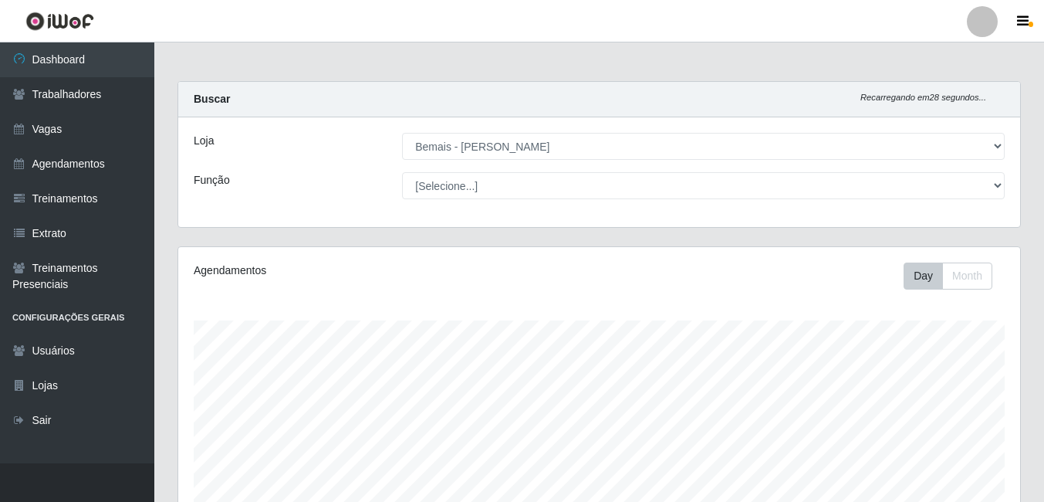
select select "230"
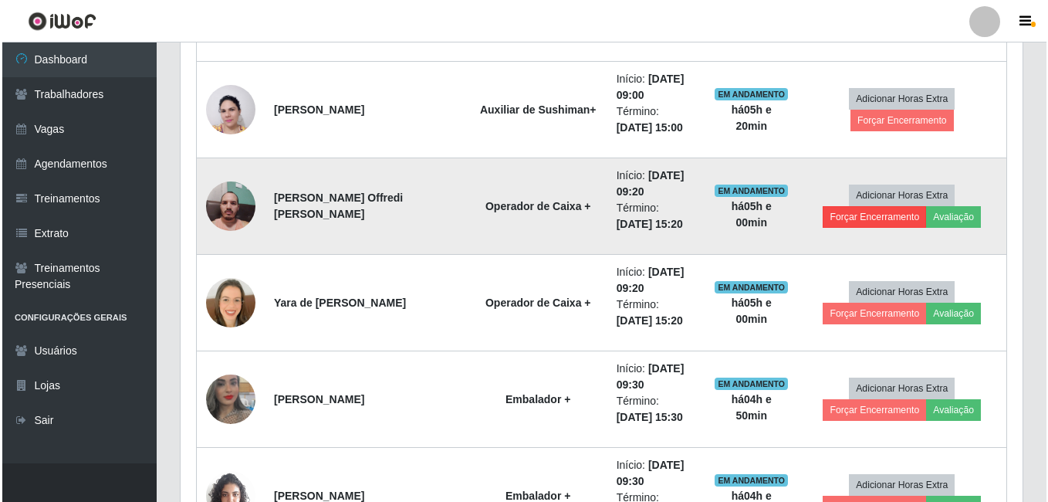
scroll to position [320, 842]
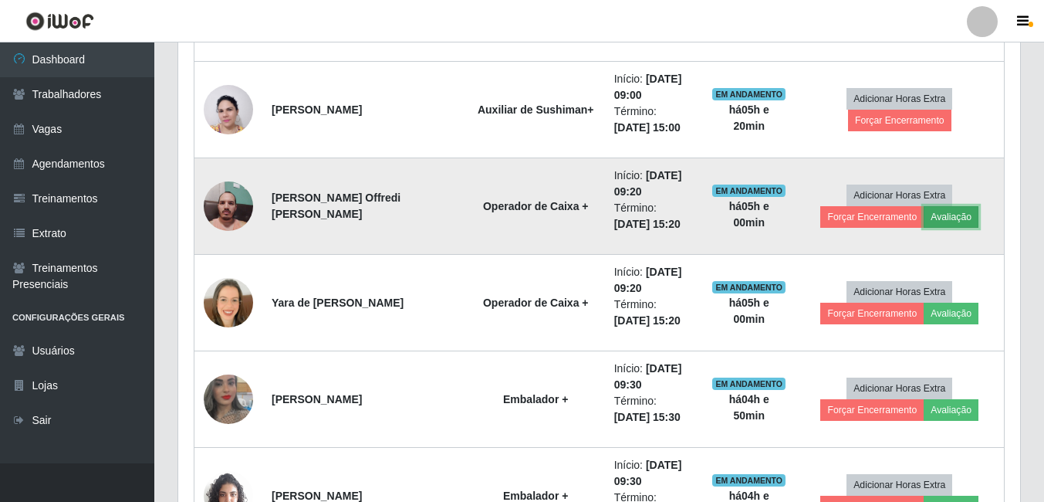
click at [953, 221] on button "Avaliação" at bounding box center [951, 217] width 55 height 22
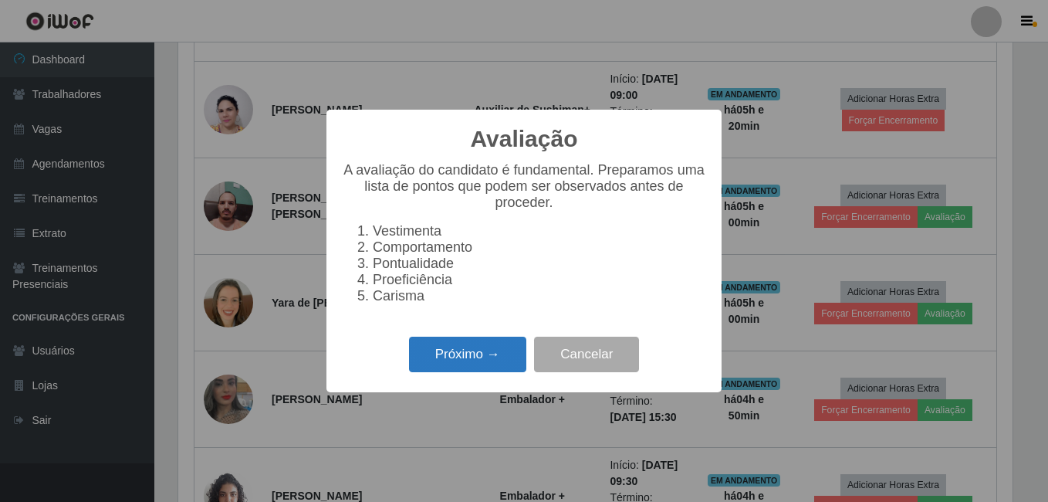
click at [489, 367] on button "Próximo →" at bounding box center [467, 355] width 117 height 36
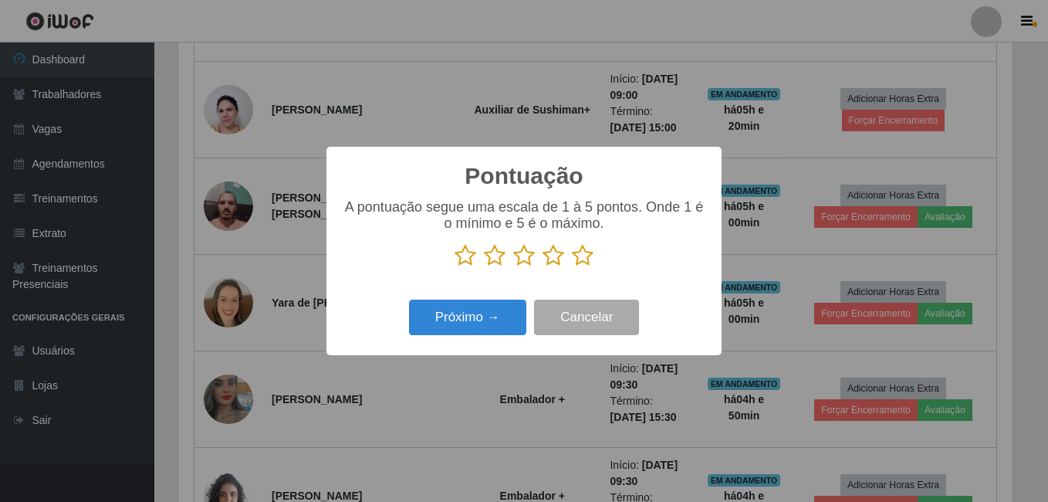
click at [588, 252] on icon at bounding box center [583, 255] width 22 height 23
click at [572, 267] on input "radio" at bounding box center [572, 267] width 0 height 0
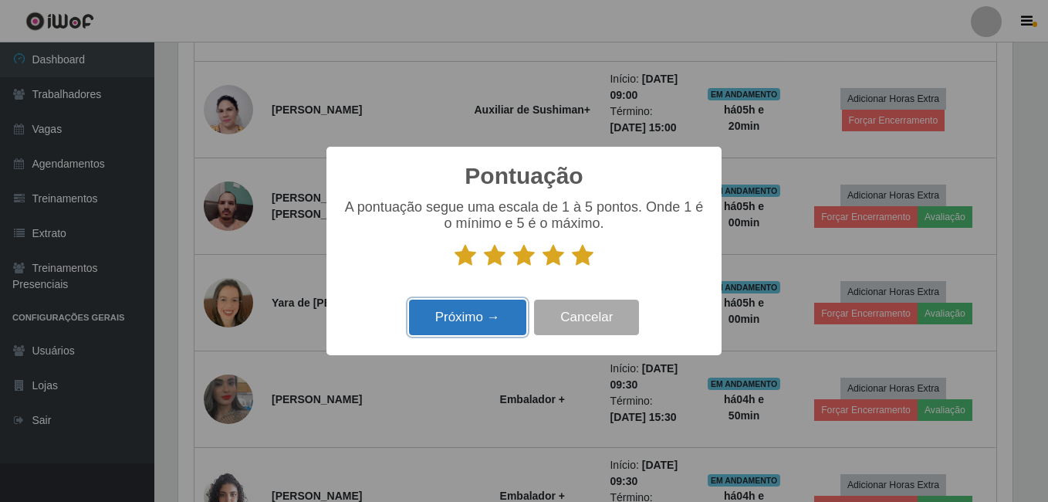
click at [507, 302] on button "Próximo →" at bounding box center [467, 318] width 117 height 36
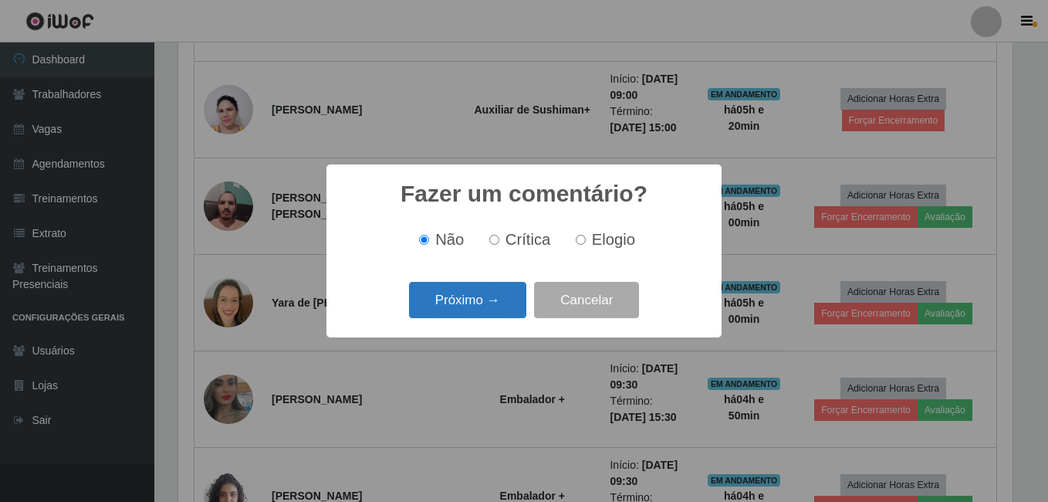
click at [501, 304] on button "Próximo →" at bounding box center [467, 300] width 117 height 36
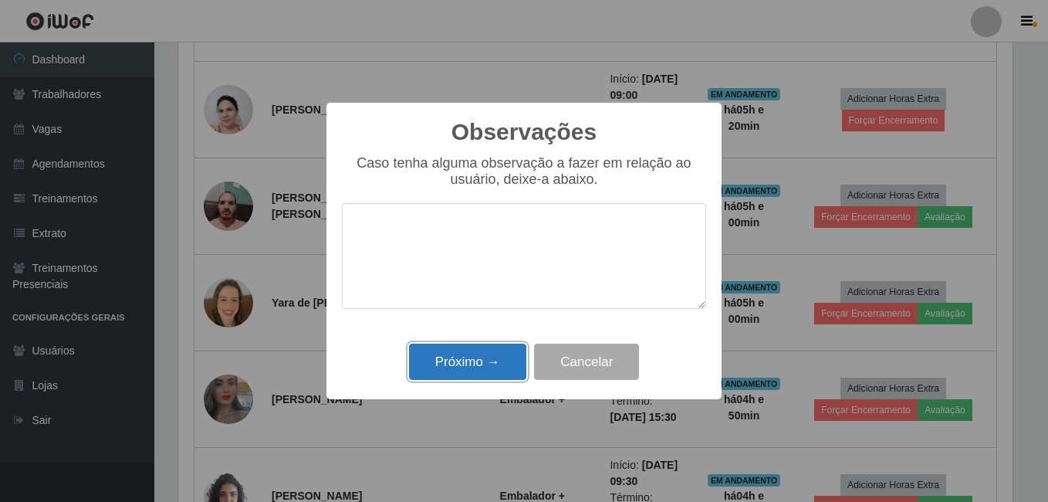
click at [483, 368] on button "Próximo →" at bounding box center [467, 362] width 117 height 36
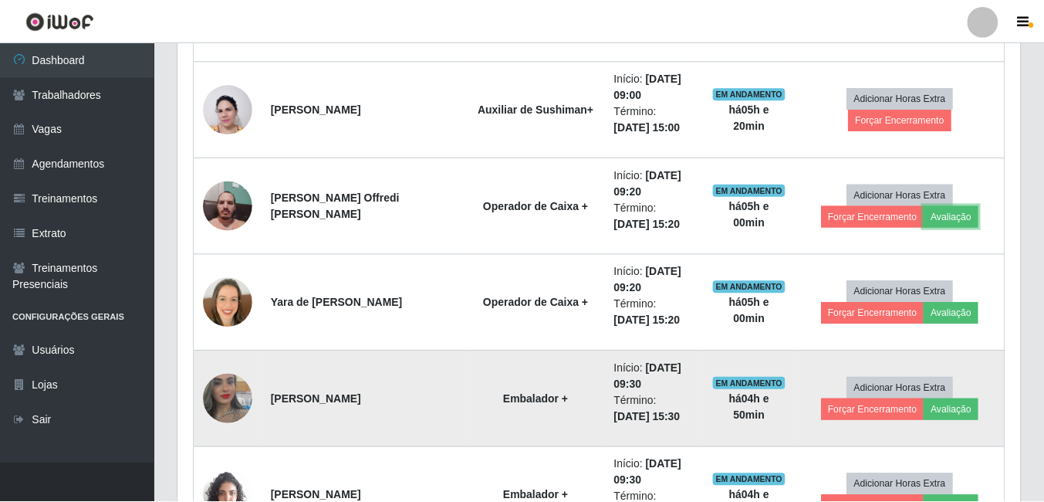
scroll to position [320, 842]
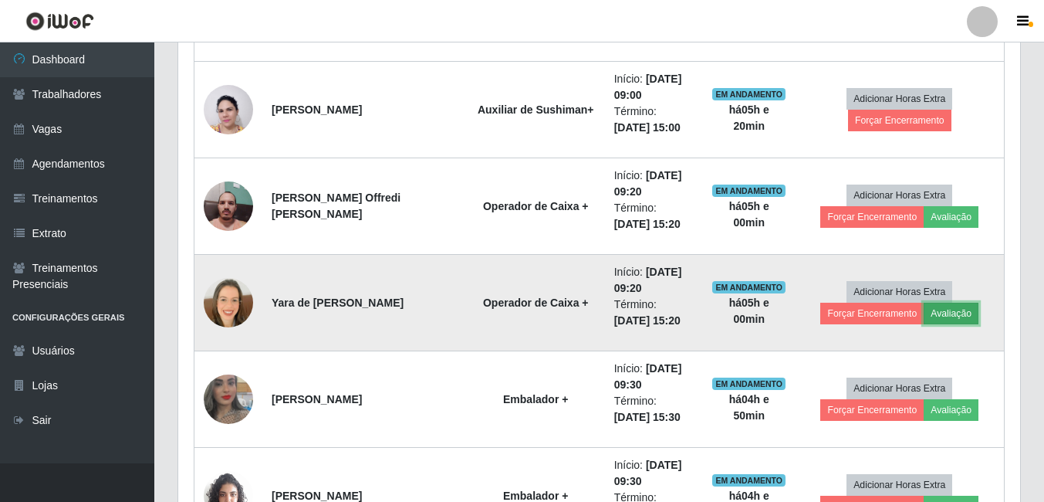
click at [959, 308] on button "Avaliação" at bounding box center [951, 314] width 55 height 22
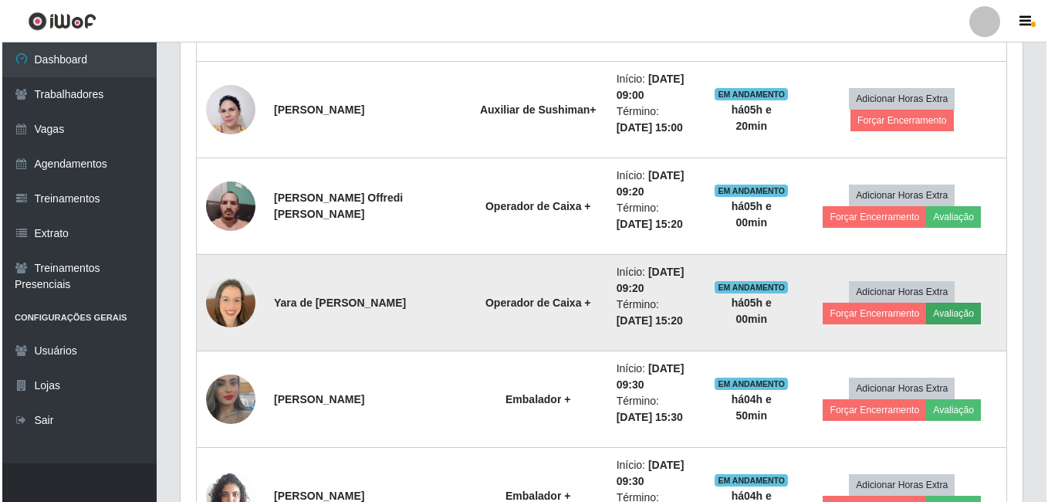
scroll to position [320, 834]
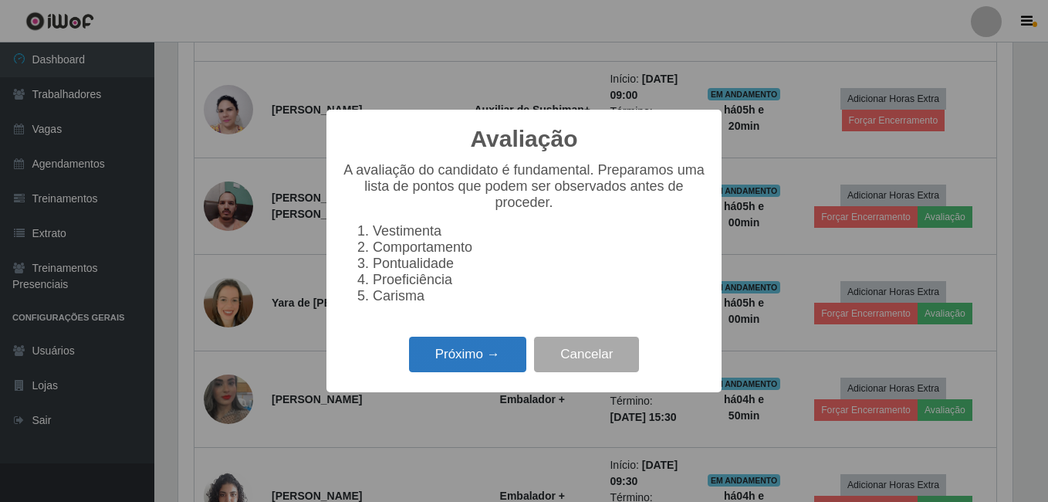
click at [458, 368] on button "Próximo →" at bounding box center [467, 355] width 117 height 36
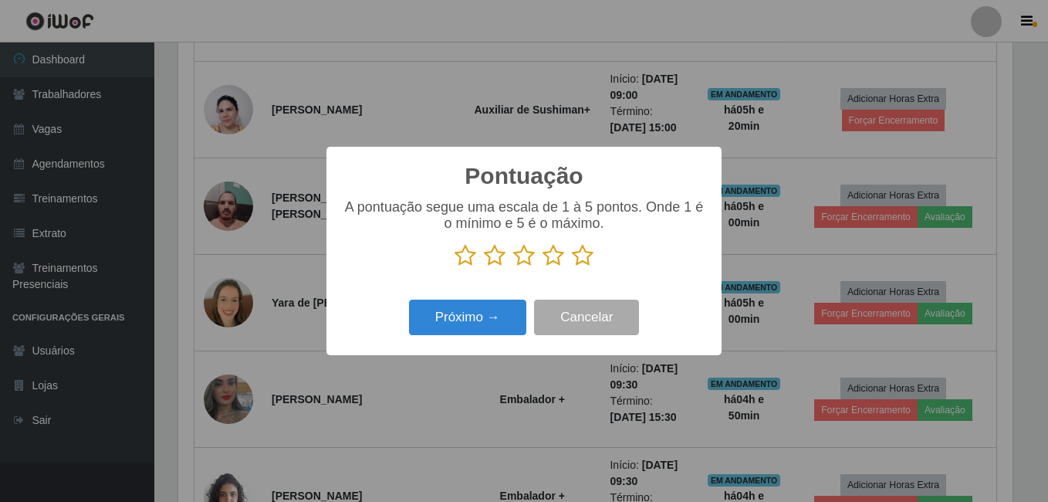
scroll to position [771642, 771128]
click at [582, 254] on icon at bounding box center [583, 255] width 22 height 23
click at [572, 267] on input "radio" at bounding box center [572, 267] width 0 height 0
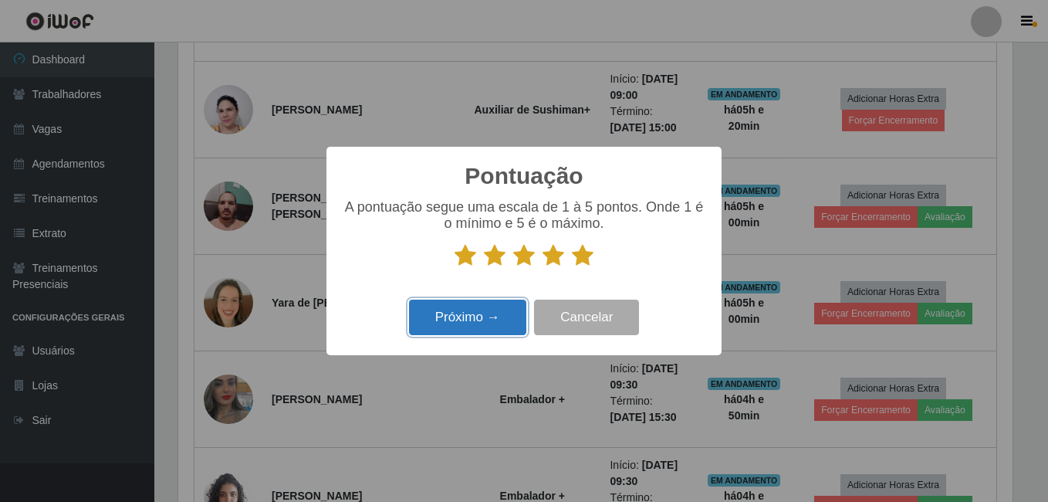
click at [496, 310] on button "Próximo →" at bounding box center [467, 318] width 117 height 36
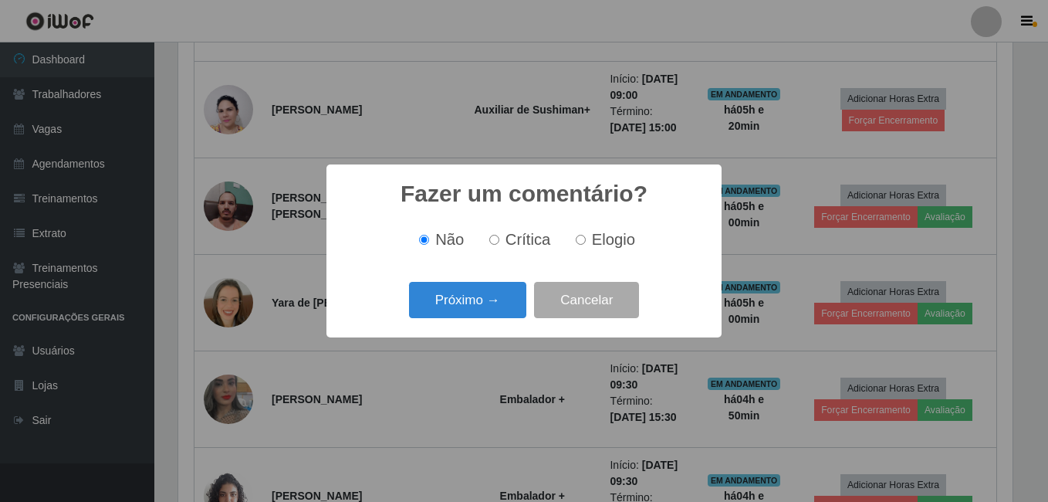
click at [496, 310] on button "Próximo →" at bounding box center [467, 300] width 117 height 36
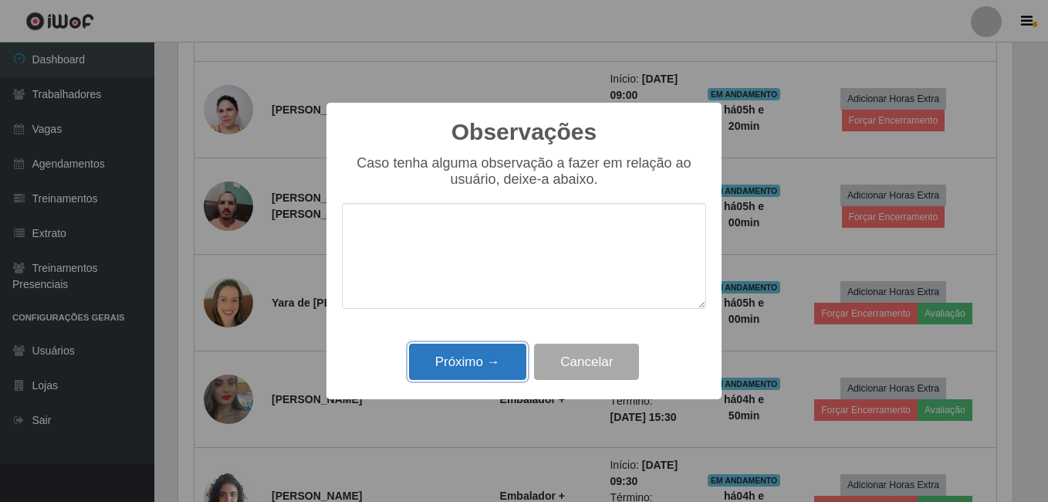
click at [474, 371] on button "Próximo →" at bounding box center [467, 362] width 117 height 36
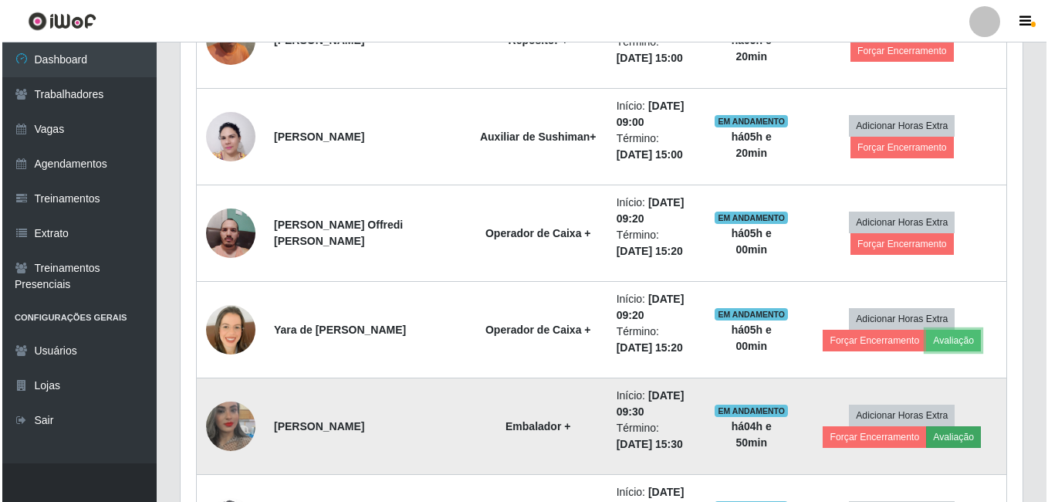
scroll to position [712, 0]
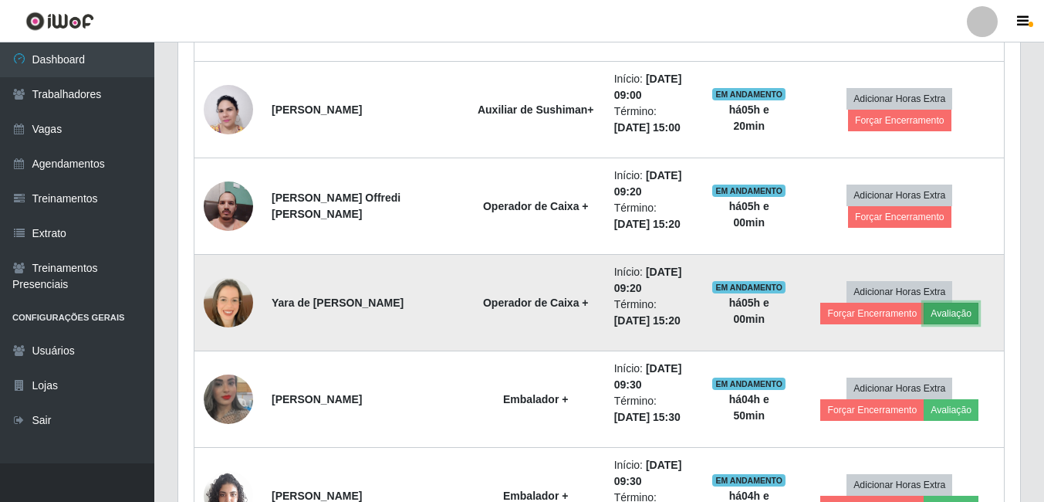
click at [943, 312] on button "Avaliação" at bounding box center [951, 314] width 55 height 22
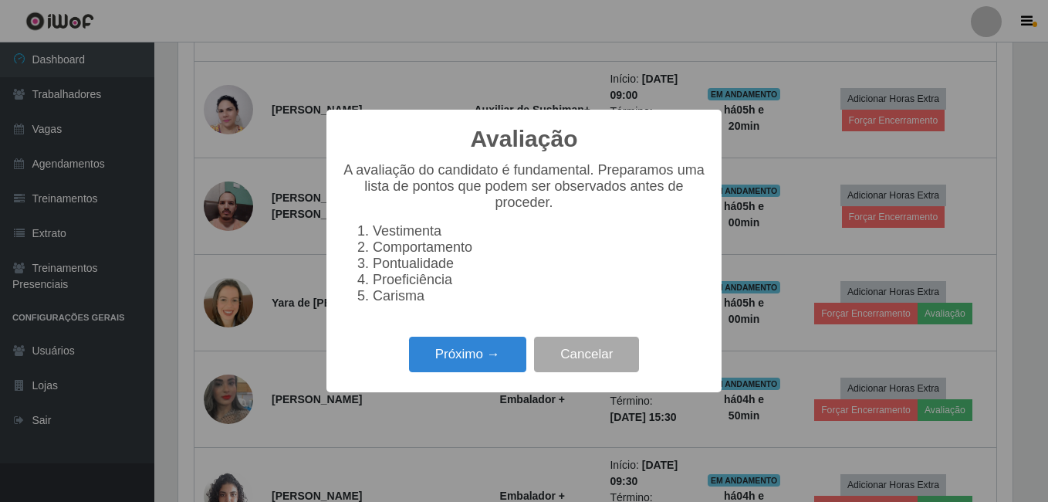
scroll to position [320, 834]
click at [467, 363] on button "Próximo →" at bounding box center [467, 355] width 117 height 36
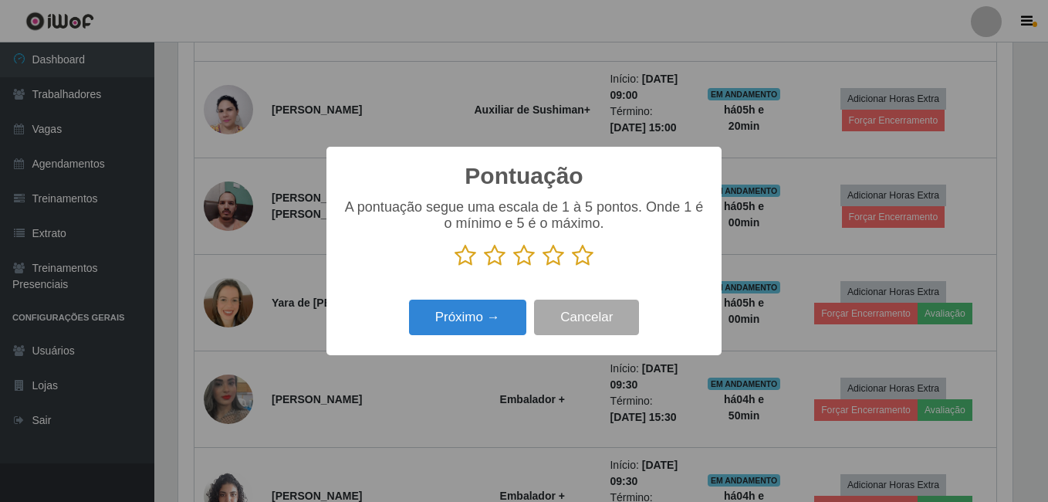
click at [577, 259] on icon at bounding box center [583, 255] width 22 height 23
click at [572, 267] on input "radio" at bounding box center [572, 267] width 0 height 0
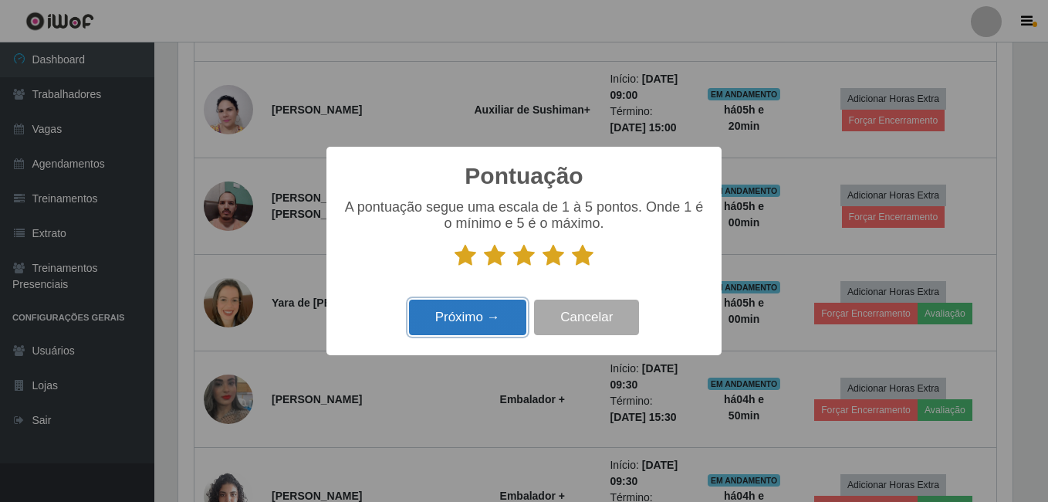
click at [475, 326] on button "Próximo →" at bounding box center [467, 318] width 117 height 36
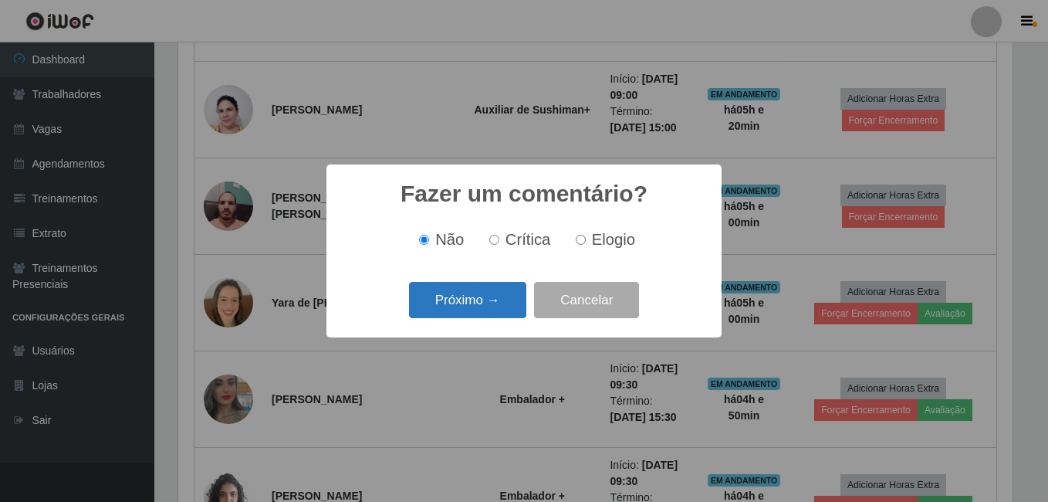
click at [477, 317] on button "Próximo →" at bounding box center [467, 300] width 117 height 36
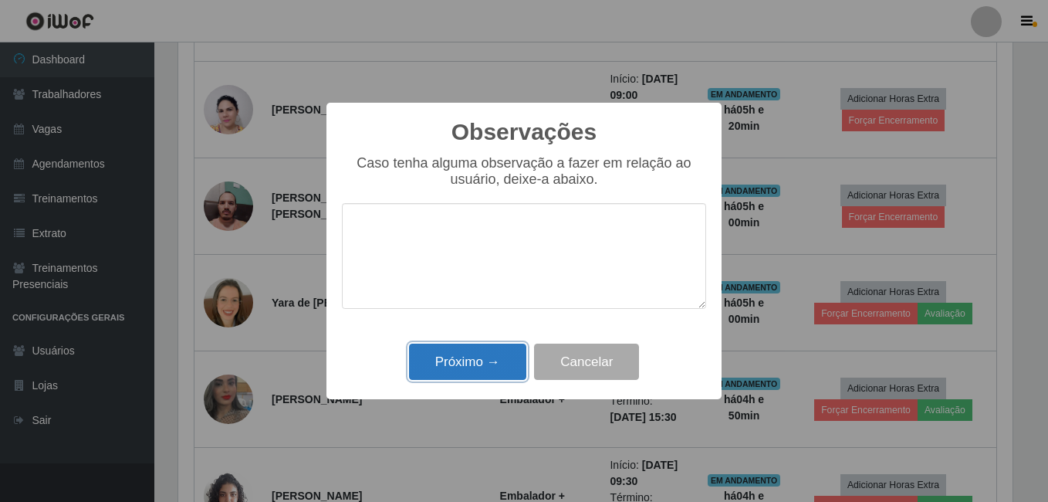
click at [480, 350] on button "Próximo →" at bounding box center [467, 362] width 117 height 36
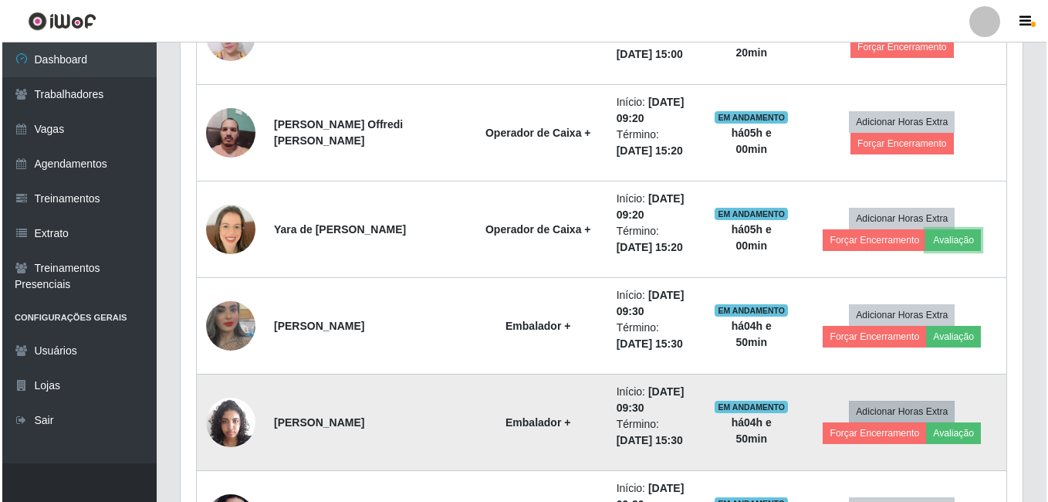
scroll to position [789, 0]
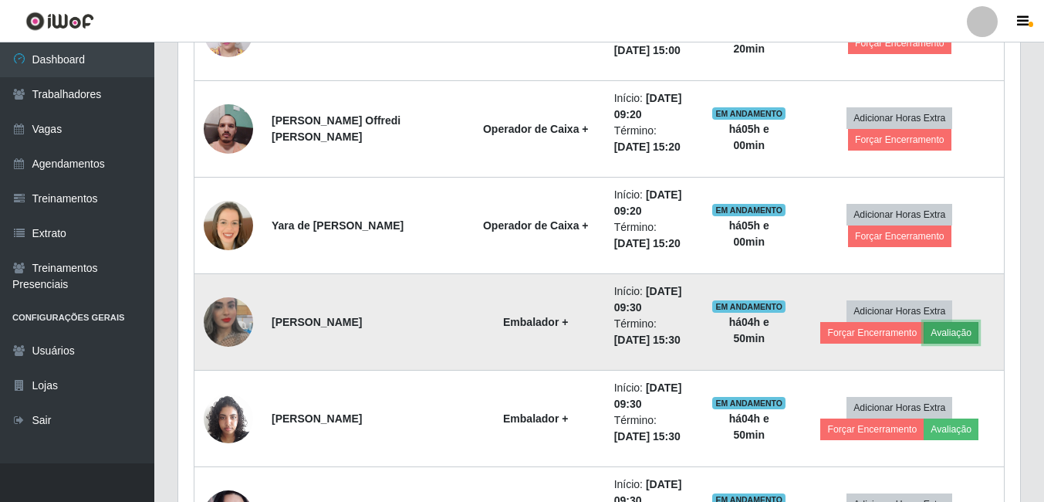
click at [968, 337] on button "Avaliação" at bounding box center [951, 333] width 55 height 22
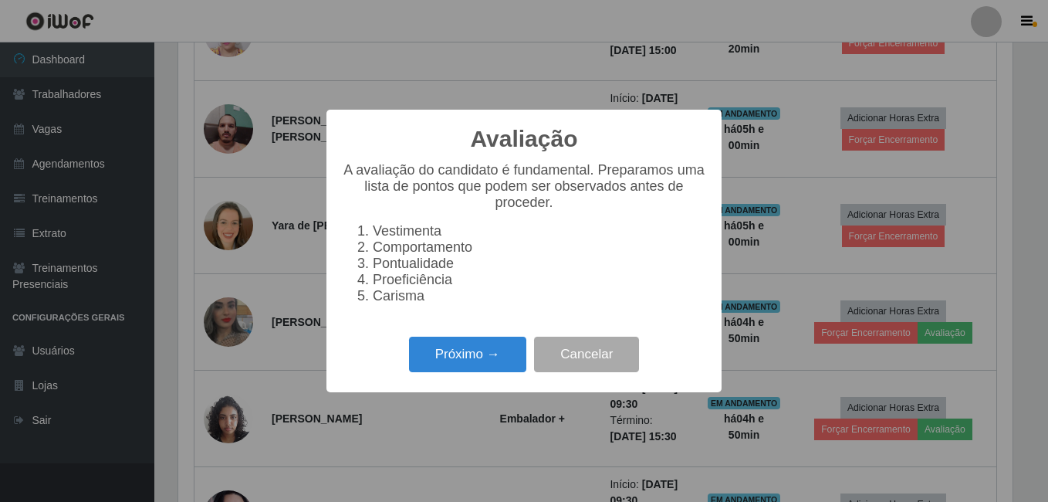
scroll to position [320, 834]
click at [482, 373] on button "Próximo →" at bounding box center [467, 355] width 117 height 36
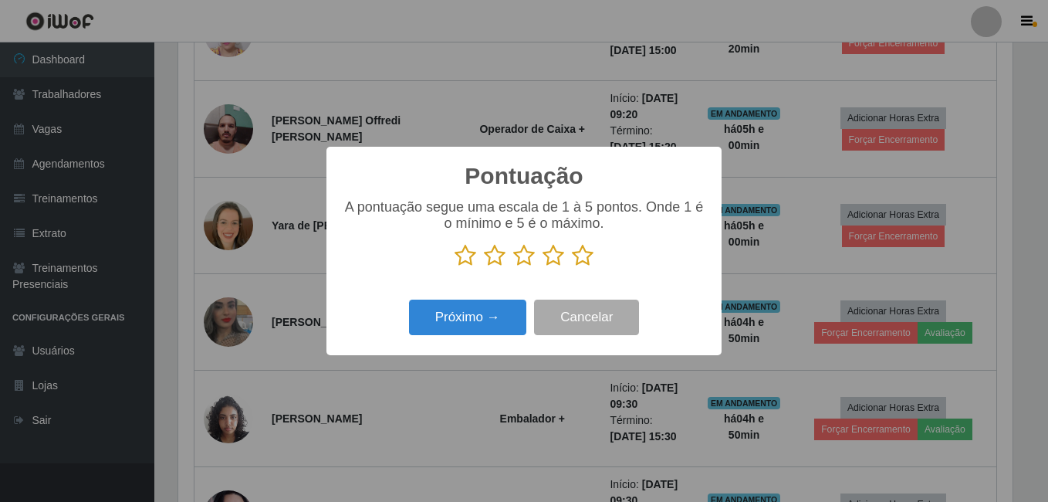
click at [584, 249] on icon at bounding box center [583, 255] width 22 height 23
click at [572, 267] on input "radio" at bounding box center [572, 267] width 0 height 0
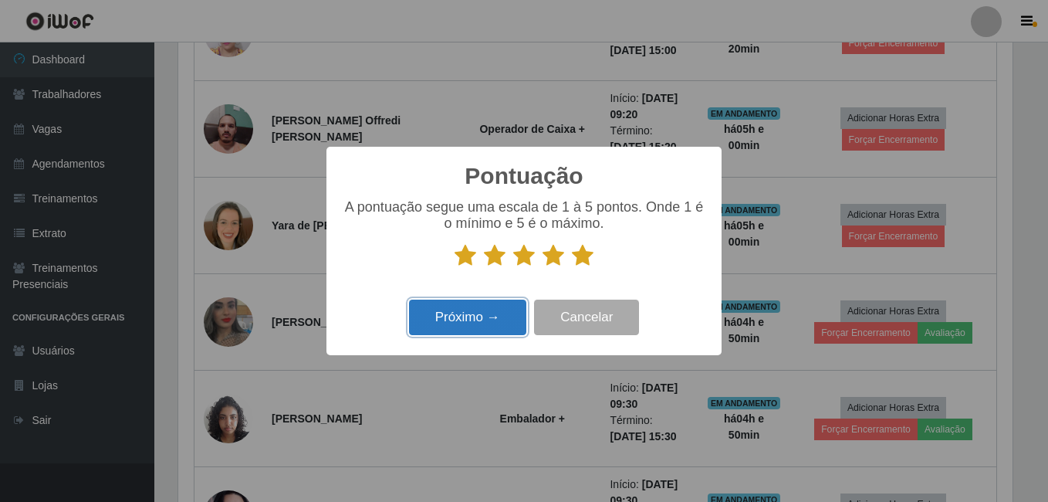
click at [490, 327] on button "Próximo →" at bounding box center [467, 318] width 117 height 36
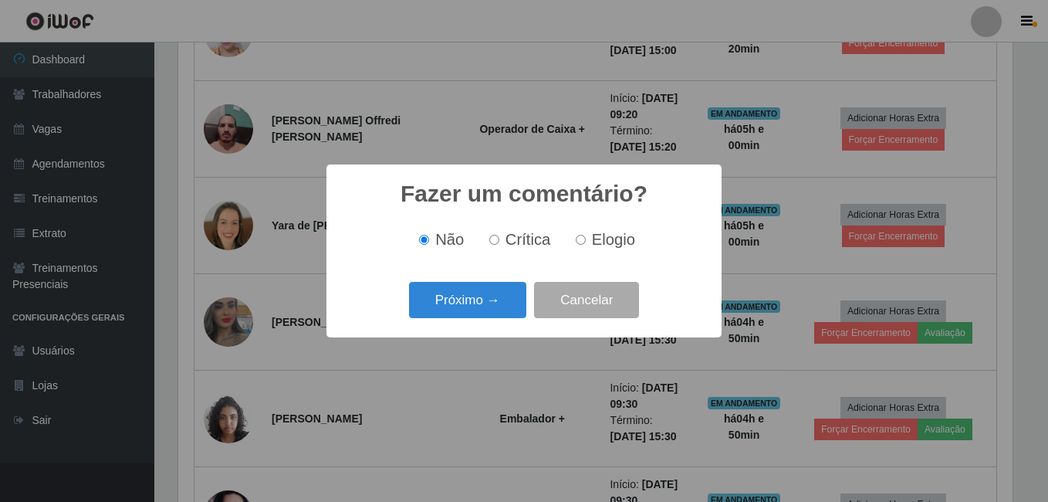
click at [489, 322] on div "Próximo → Cancelar" at bounding box center [524, 300] width 364 height 44
click at [493, 313] on button "Próximo →" at bounding box center [467, 300] width 117 height 36
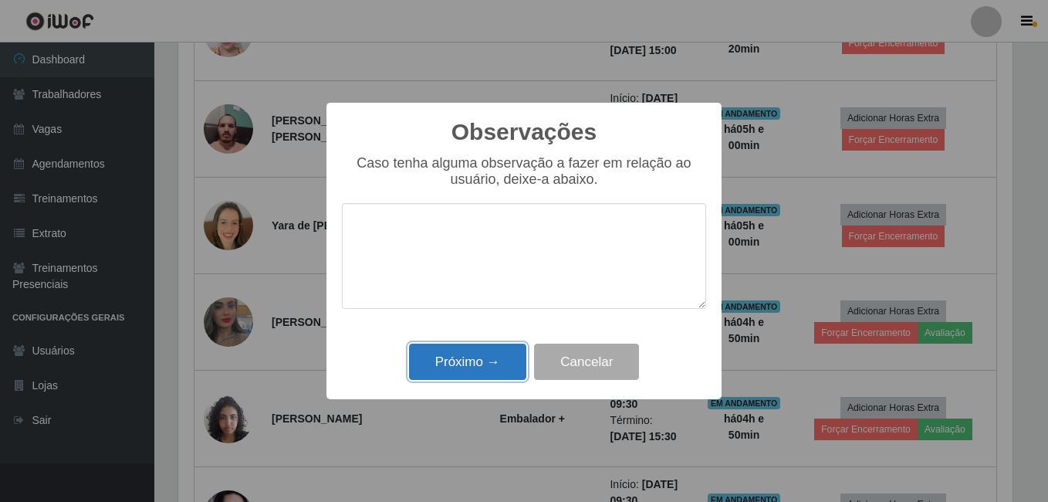
click at [494, 353] on button "Próximo →" at bounding box center [467, 362] width 117 height 36
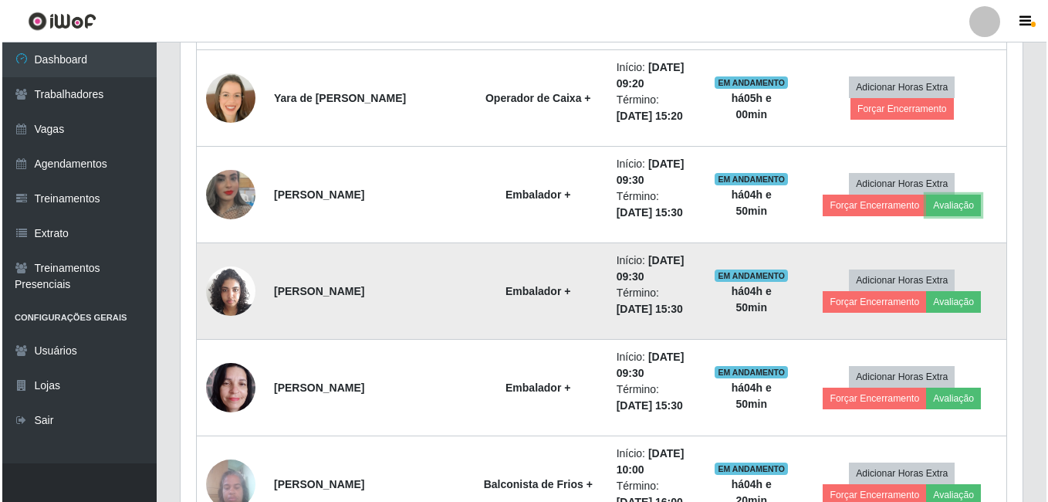
scroll to position [943, 0]
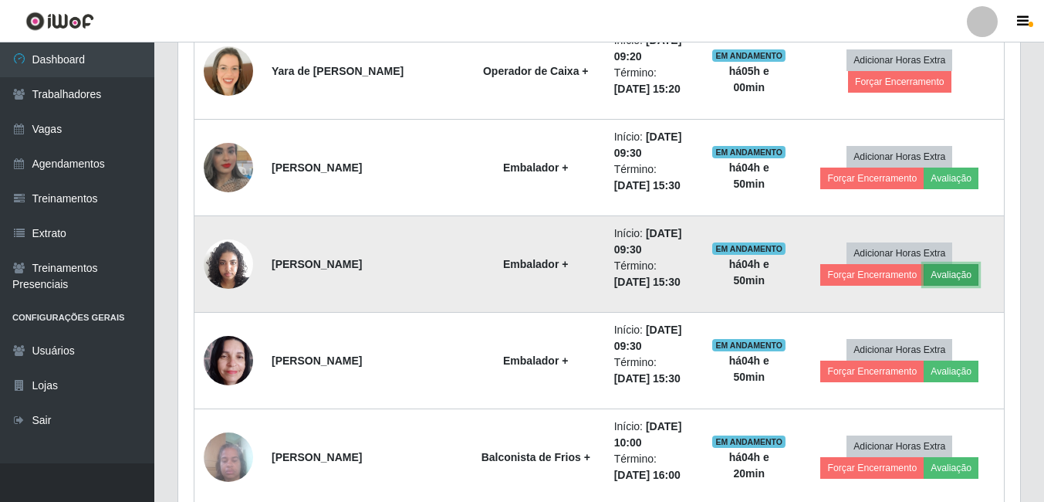
click at [970, 279] on button "Avaliação" at bounding box center [951, 275] width 55 height 22
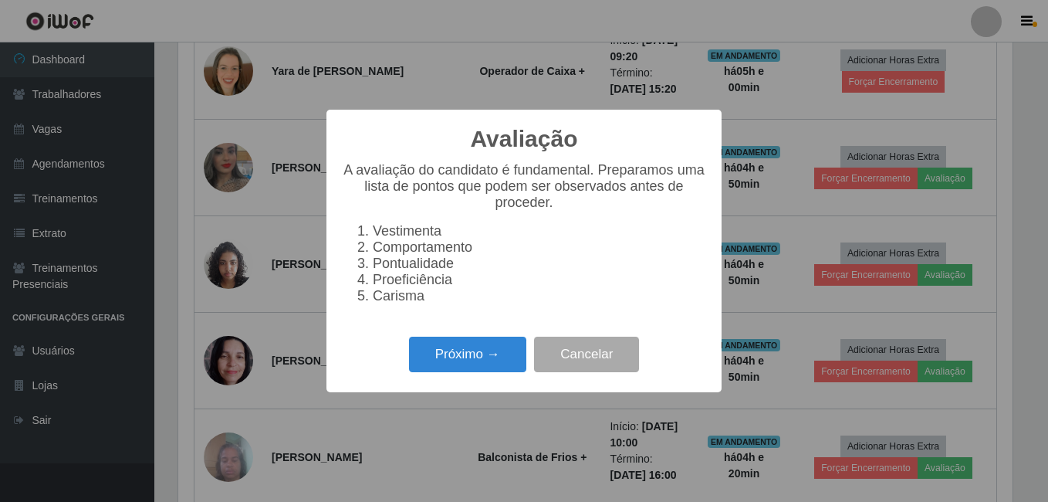
scroll to position [320, 834]
click at [465, 350] on button "Próximo →" at bounding box center [467, 355] width 117 height 36
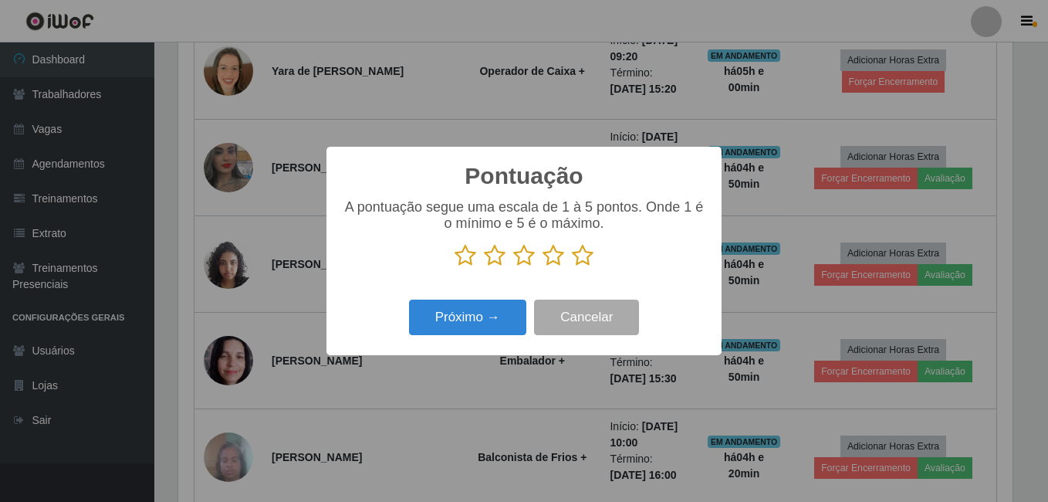
scroll to position [0, 0]
click at [582, 262] on icon at bounding box center [583, 255] width 22 height 23
click at [572, 267] on input "radio" at bounding box center [572, 267] width 0 height 0
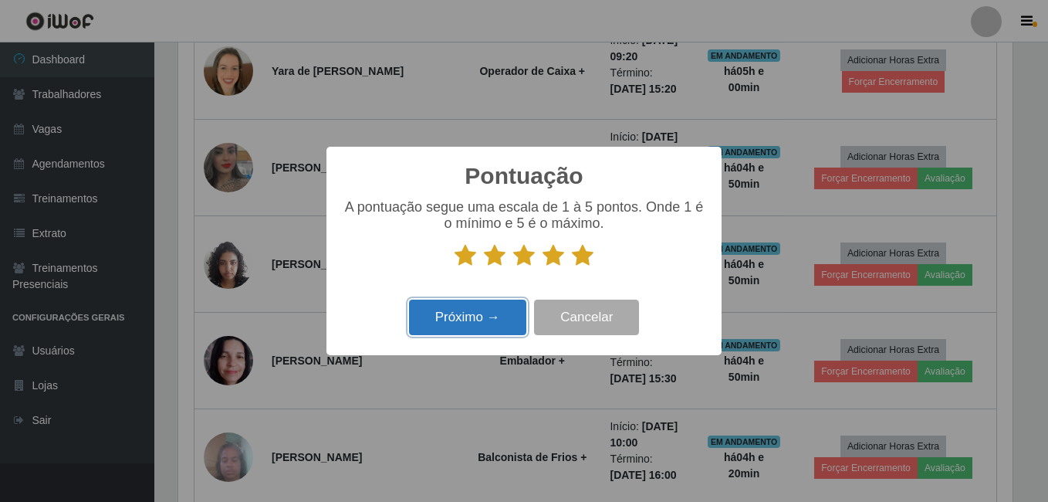
click at [481, 303] on button "Próximo →" at bounding box center [467, 318] width 117 height 36
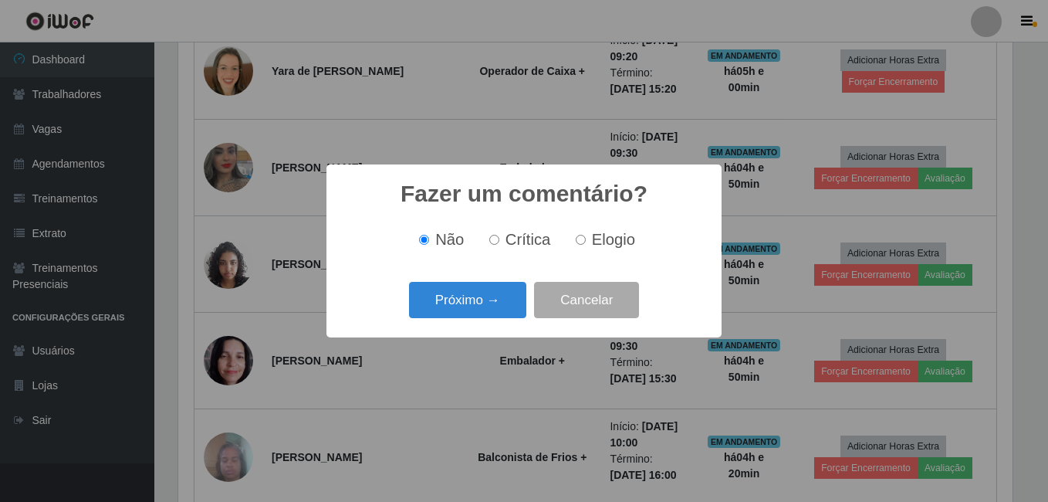
click at [471, 306] on button "Próximo →" at bounding box center [467, 300] width 117 height 36
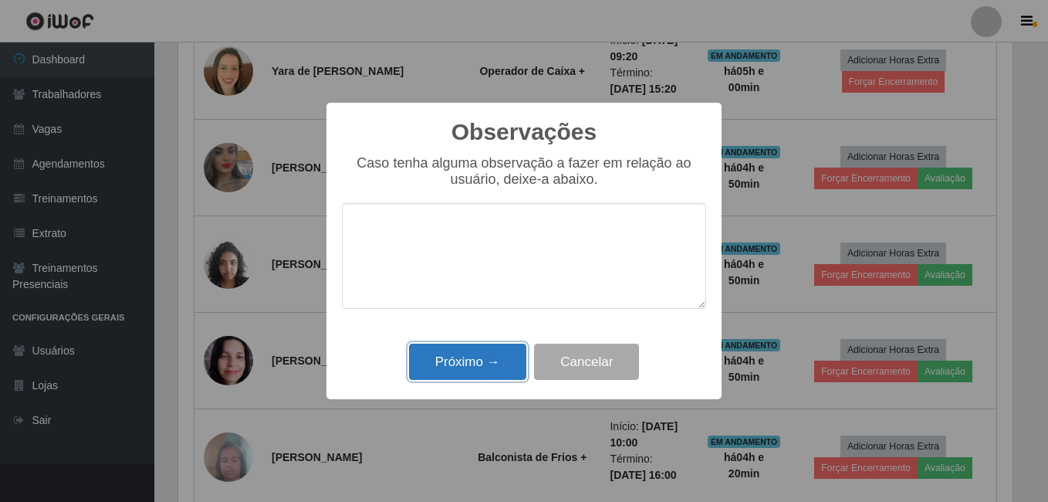
click at [459, 365] on button "Próximo →" at bounding box center [467, 362] width 117 height 36
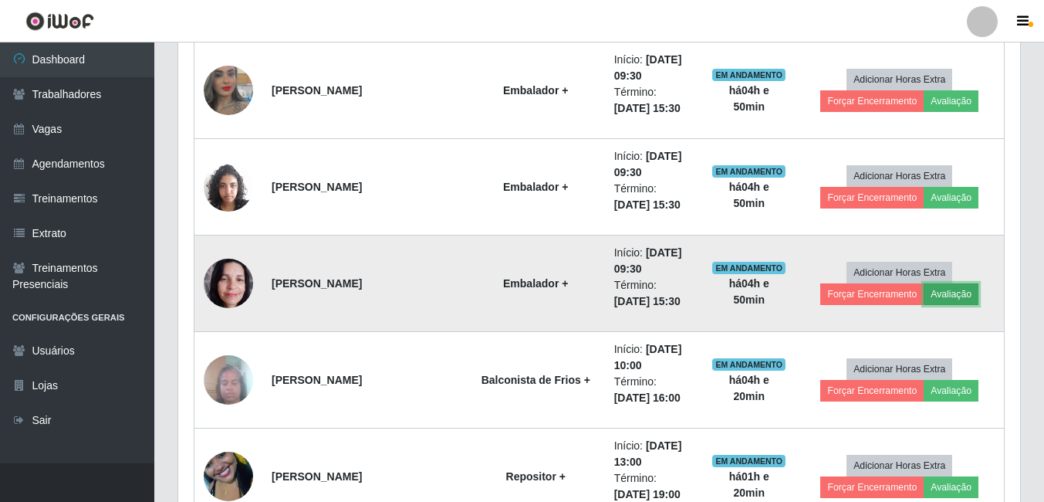
click at [940, 291] on button "Avaliação" at bounding box center [951, 294] width 55 height 22
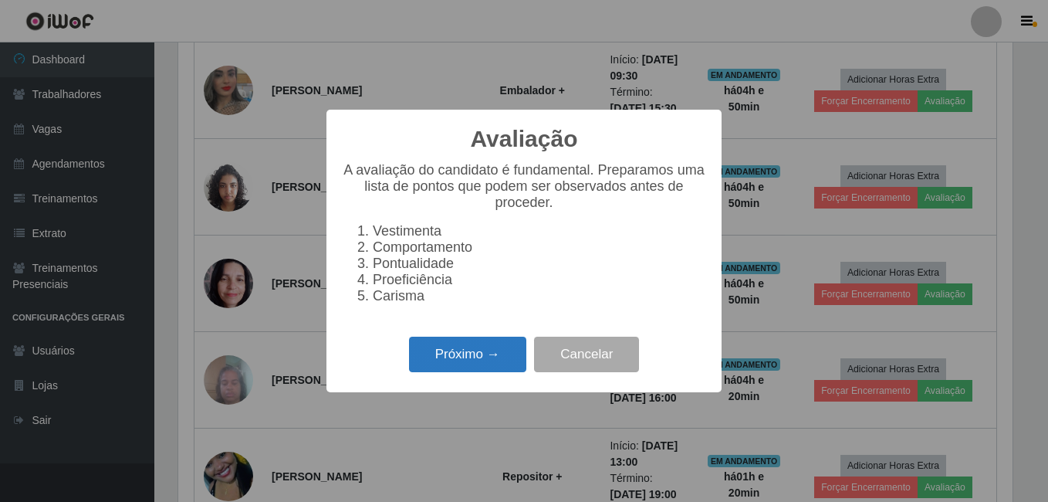
click at [507, 361] on button "Próximo →" at bounding box center [467, 355] width 117 height 36
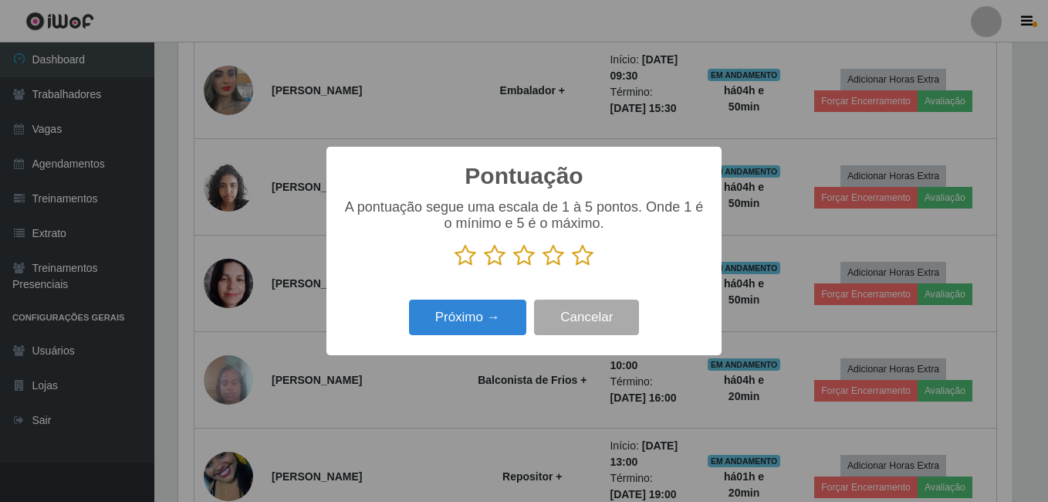
click at [577, 253] on icon at bounding box center [583, 255] width 22 height 23
click at [572, 267] on input "radio" at bounding box center [572, 267] width 0 height 0
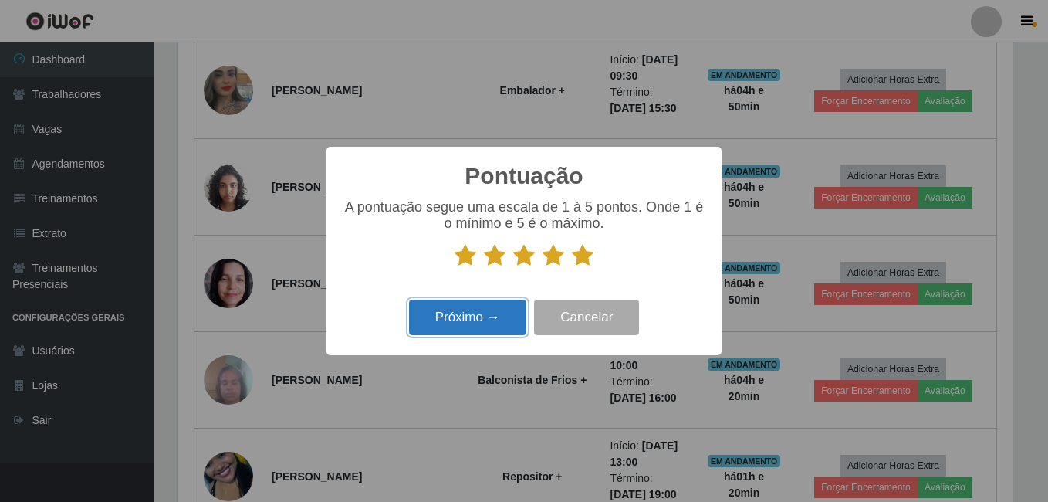
click at [481, 317] on button "Próximo →" at bounding box center [467, 318] width 117 height 36
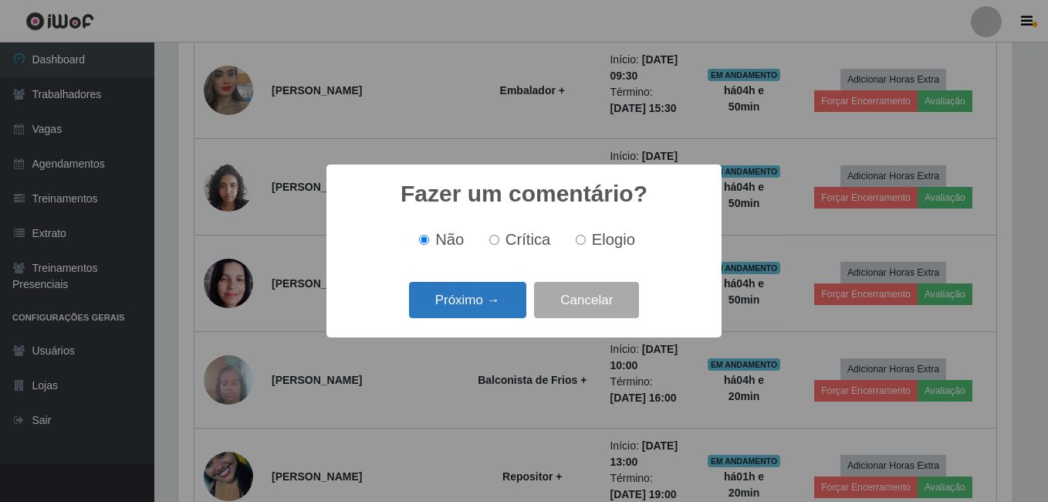
click at [482, 315] on button "Próximo →" at bounding box center [467, 300] width 117 height 36
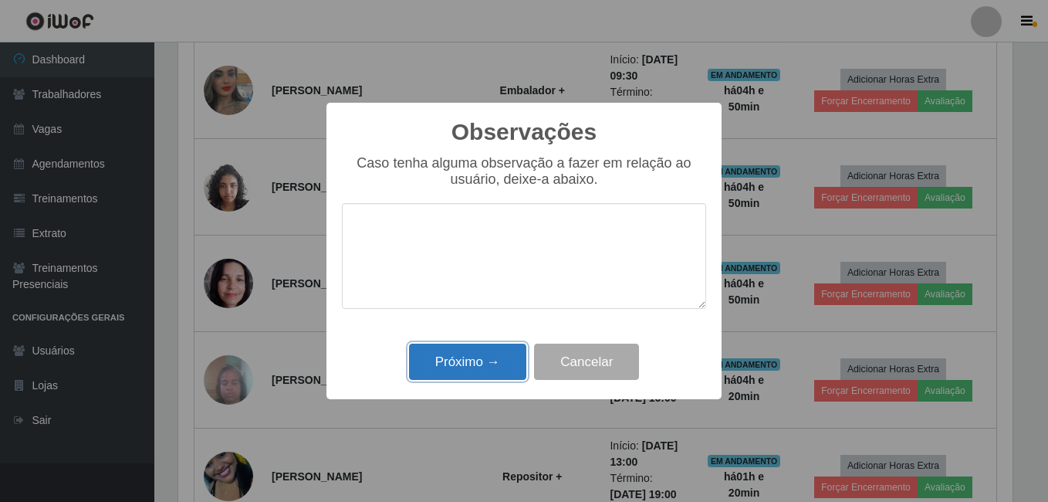
click at [474, 362] on button "Próximo →" at bounding box center [467, 362] width 117 height 36
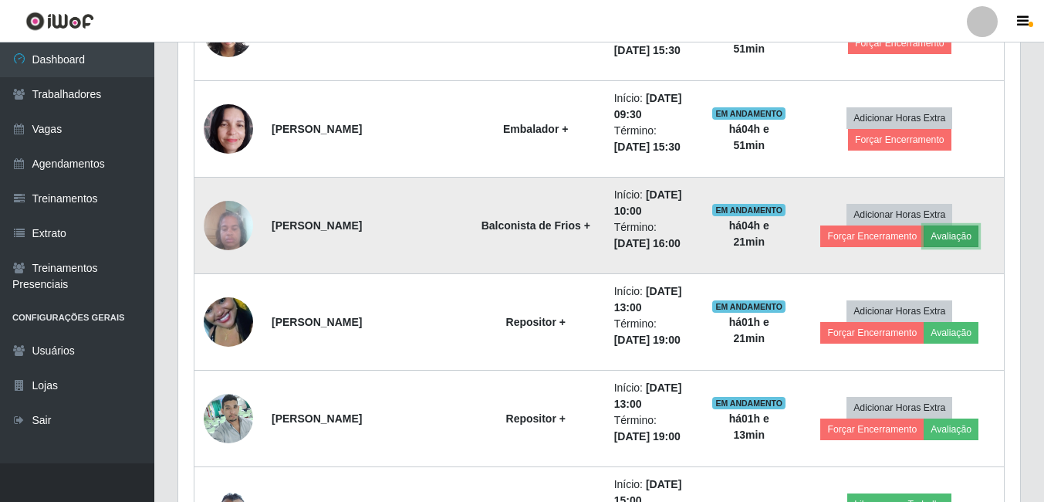
click at [948, 239] on button "Avaliação" at bounding box center [951, 236] width 55 height 22
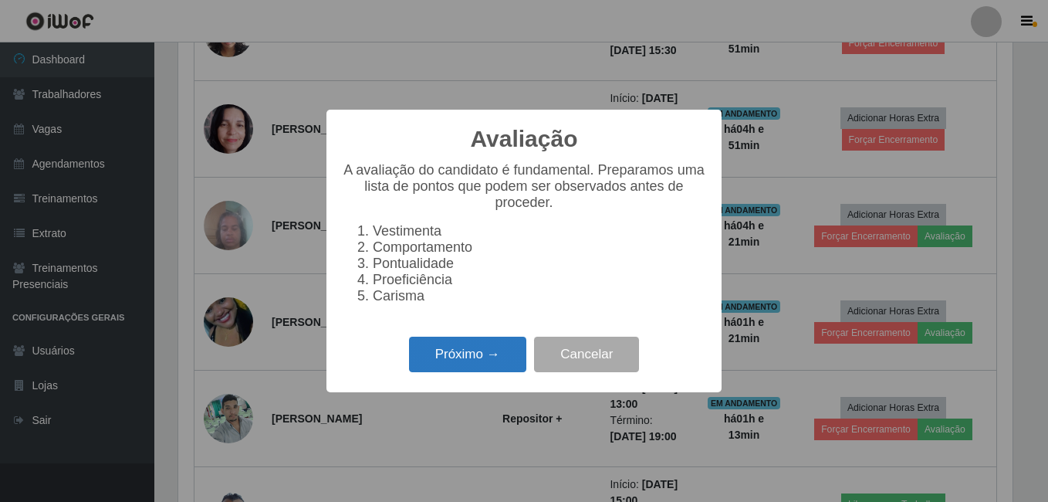
click at [428, 357] on button "Próximo →" at bounding box center [467, 355] width 117 height 36
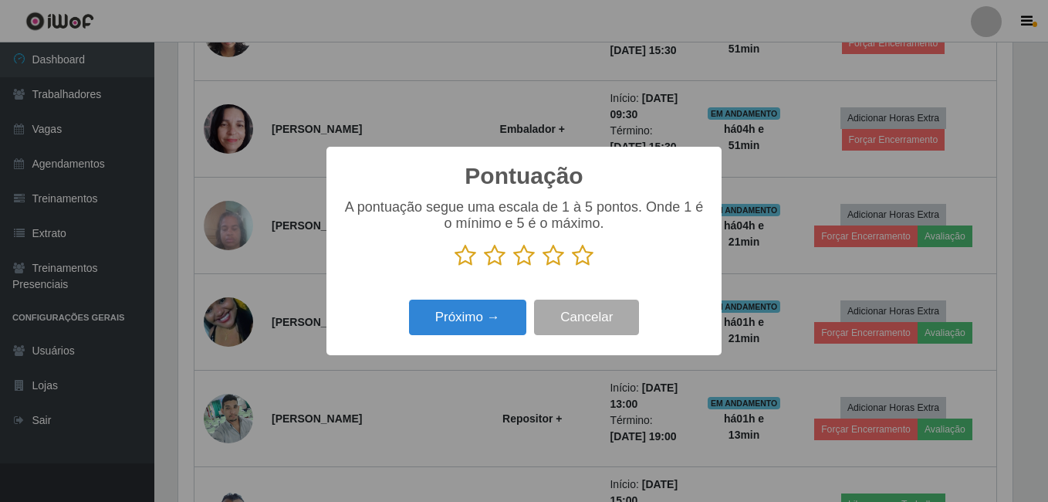
click at [583, 262] on icon at bounding box center [583, 255] width 22 height 23
click at [572, 267] on input "radio" at bounding box center [572, 267] width 0 height 0
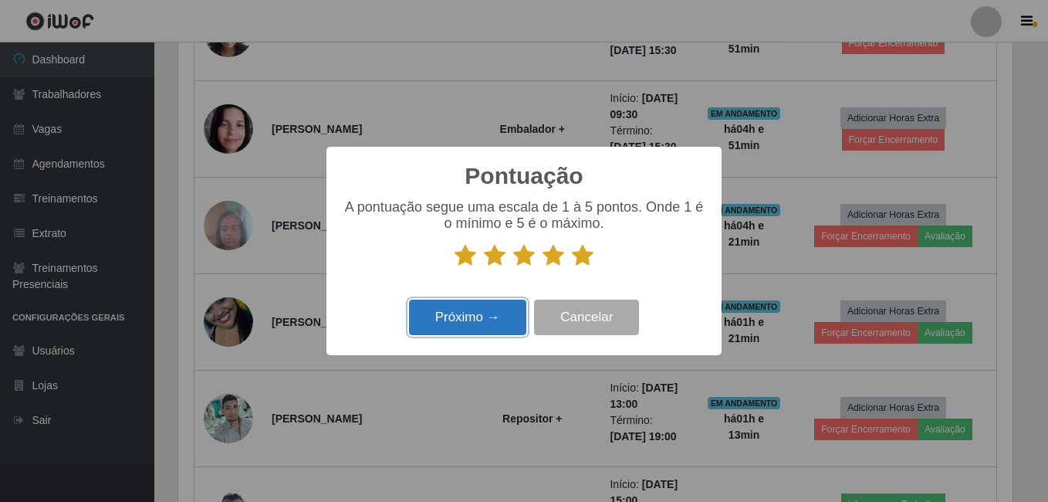
click at [433, 324] on button "Próximo →" at bounding box center [467, 318] width 117 height 36
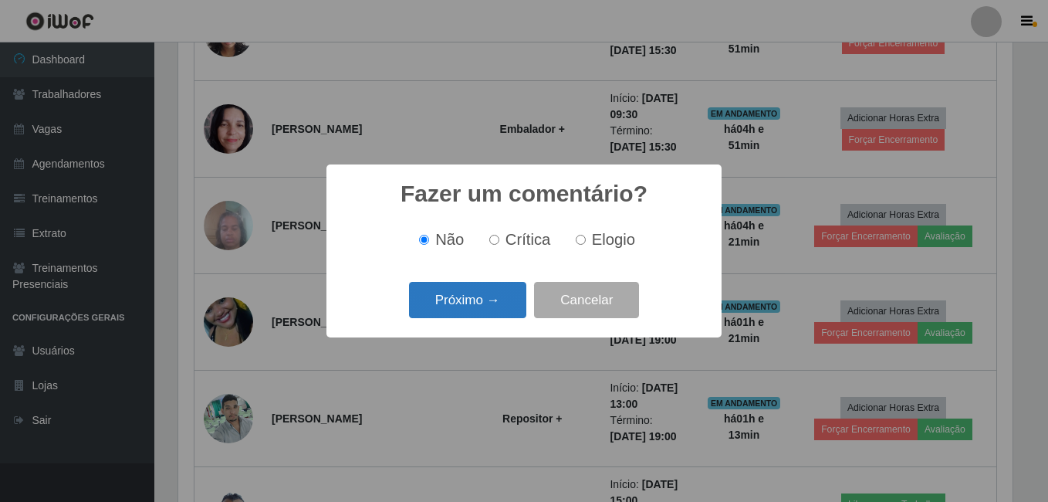
click at [457, 303] on button "Próximo →" at bounding box center [467, 300] width 117 height 36
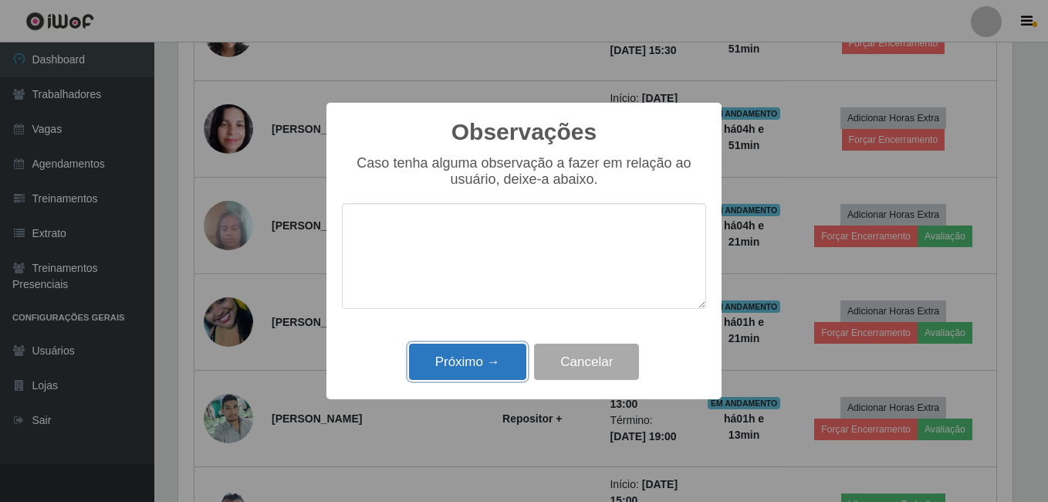
click at [457, 370] on button "Próximo →" at bounding box center [467, 362] width 117 height 36
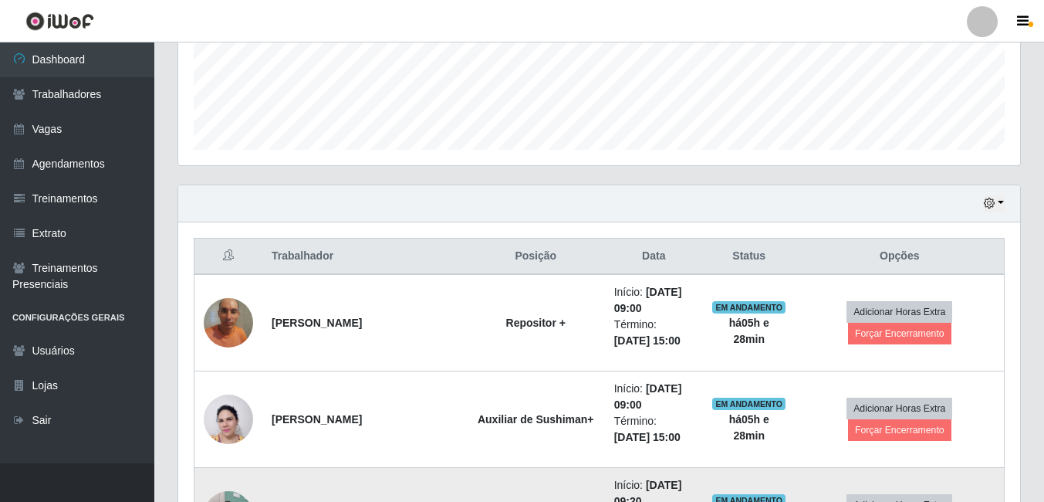
scroll to position [403, 0]
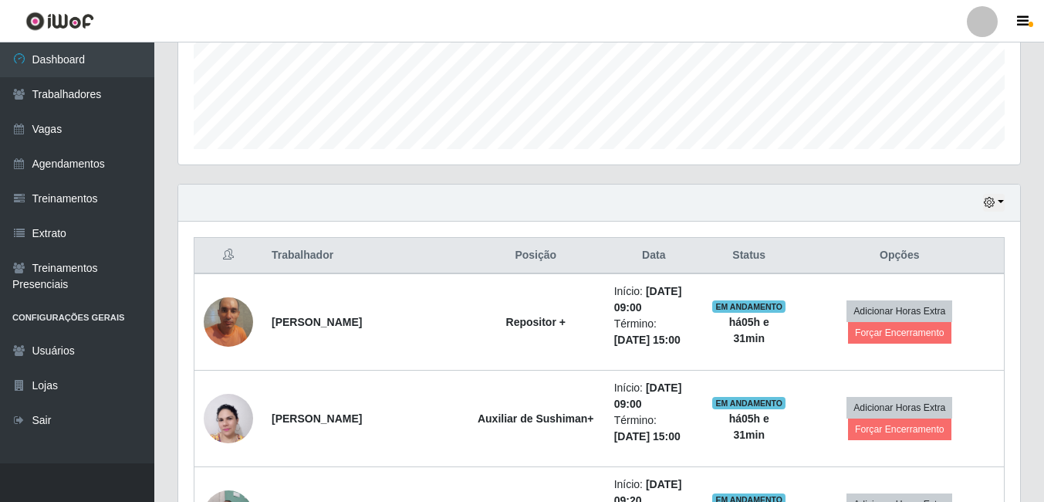
click at [933, 215] on div "Hoje 1 dia 3 dias 1 Semana Não encerrados" at bounding box center [599, 202] width 842 height 37
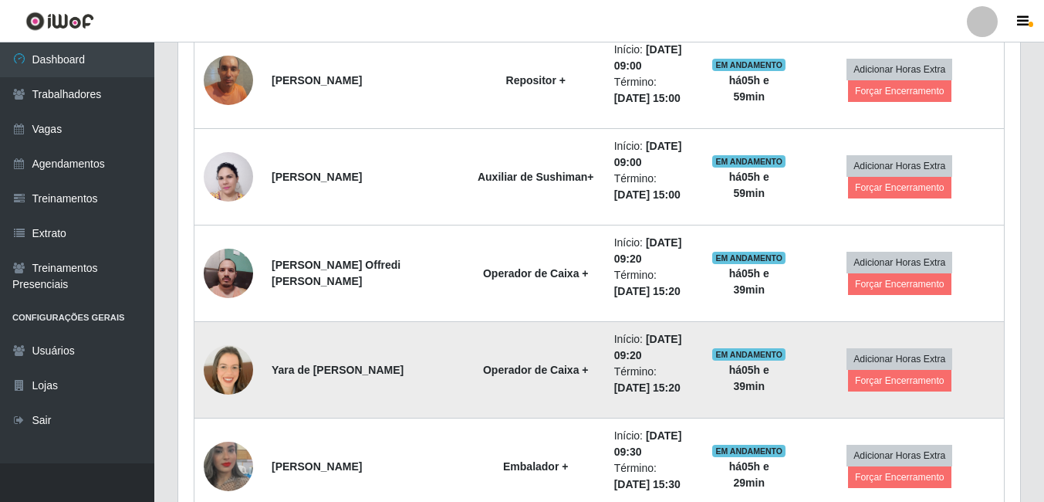
scroll to position [557, 0]
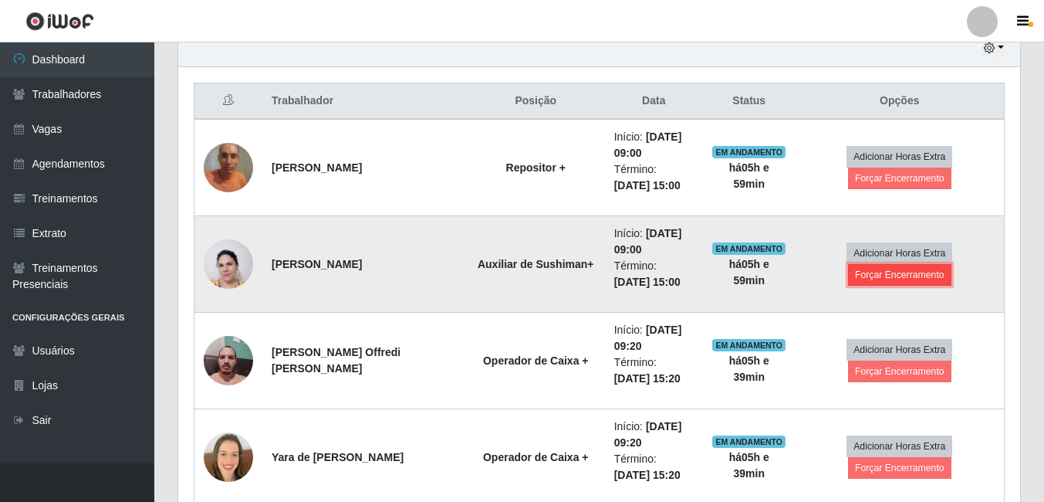
click at [867, 274] on button "Forçar Encerramento" at bounding box center [899, 275] width 103 height 22
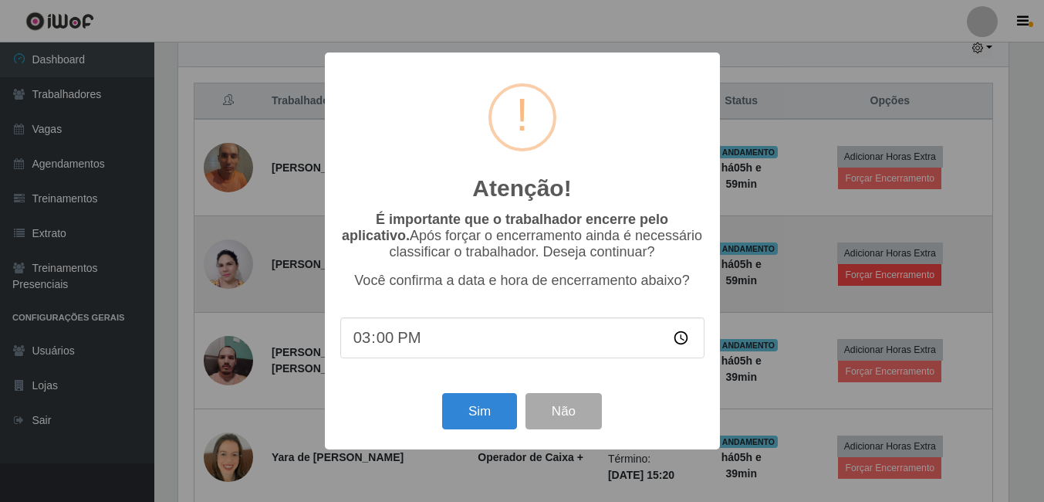
scroll to position [320, 834]
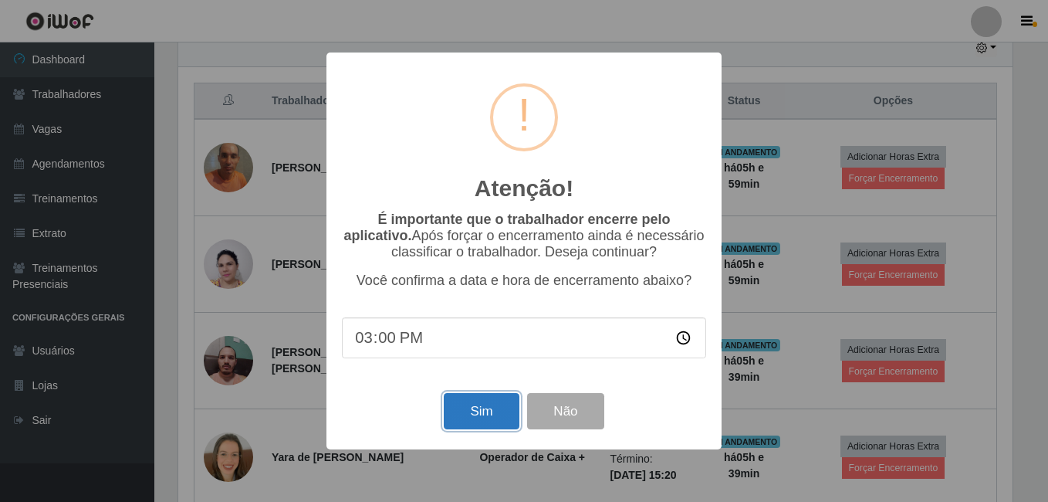
click at [472, 412] on button "Sim" at bounding box center [481, 411] width 75 height 36
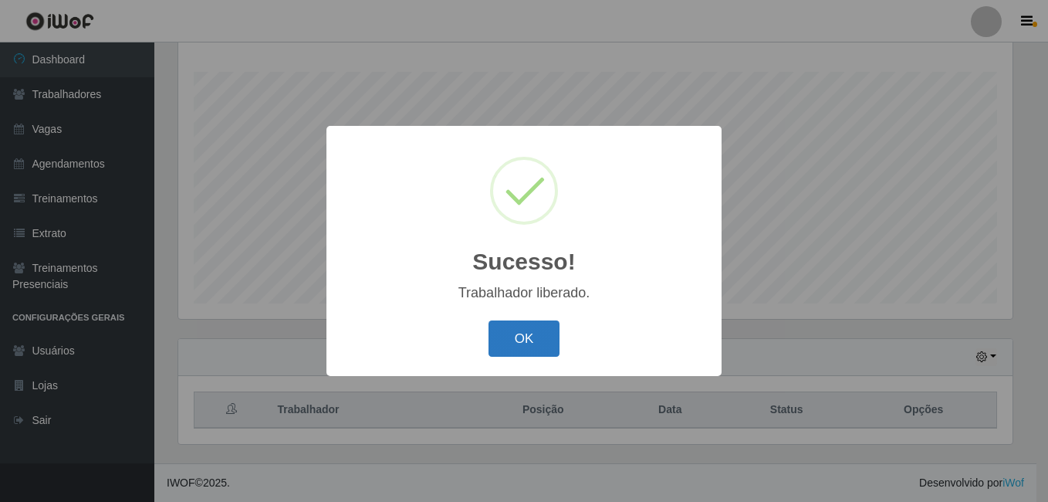
click at [536, 340] on button "OK" at bounding box center [525, 338] width 72 height 36
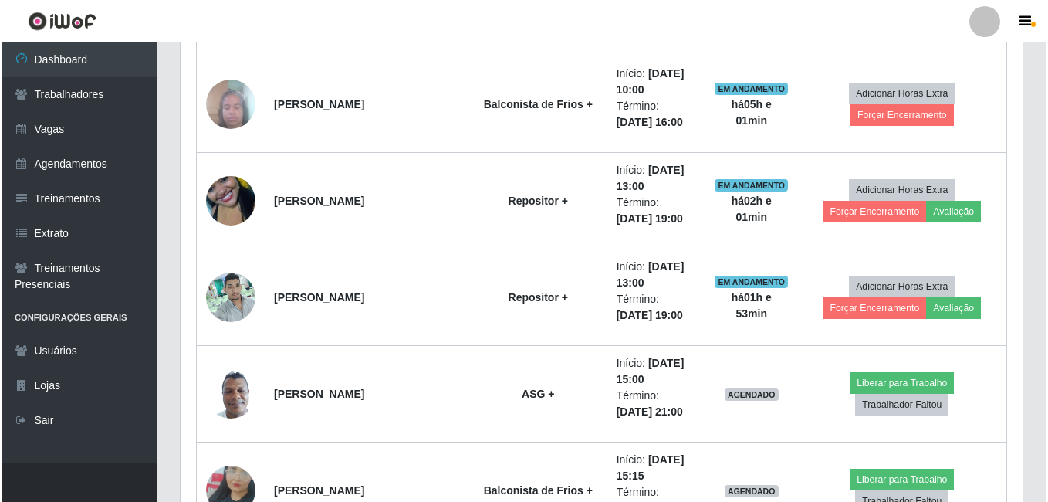
scroll to position [1252, 0]
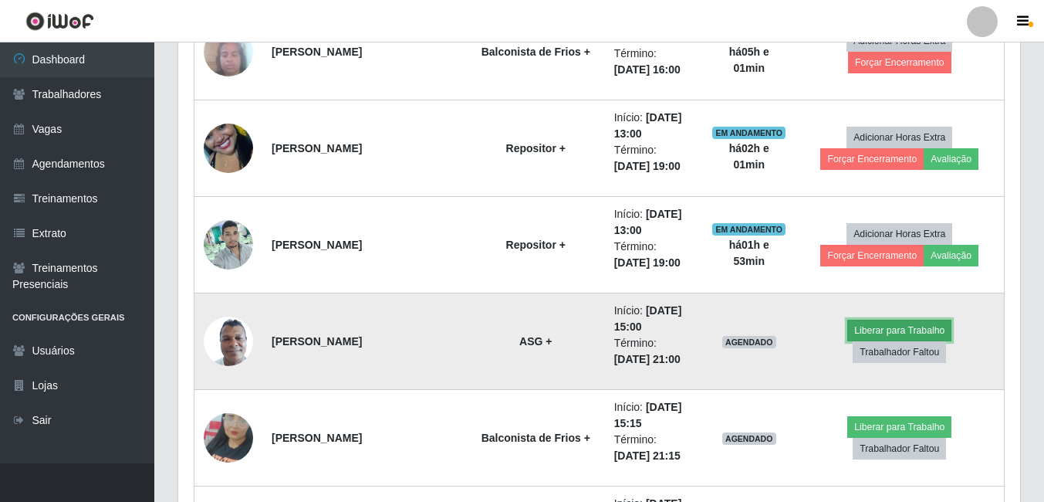
click at [914, 328] on button "Liberar para Trabalho" at bounding box center [900, 331] width 104 height 22
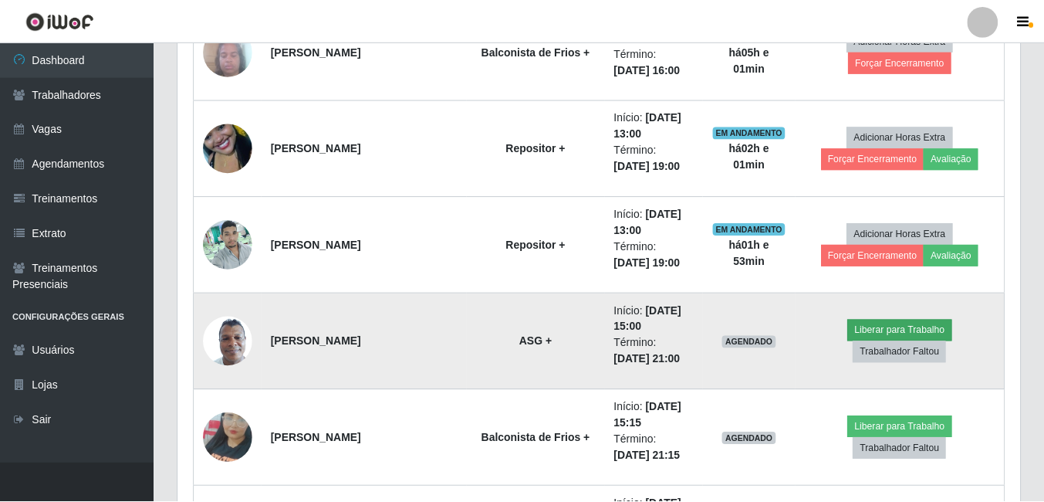
scroll to position [320, 834]
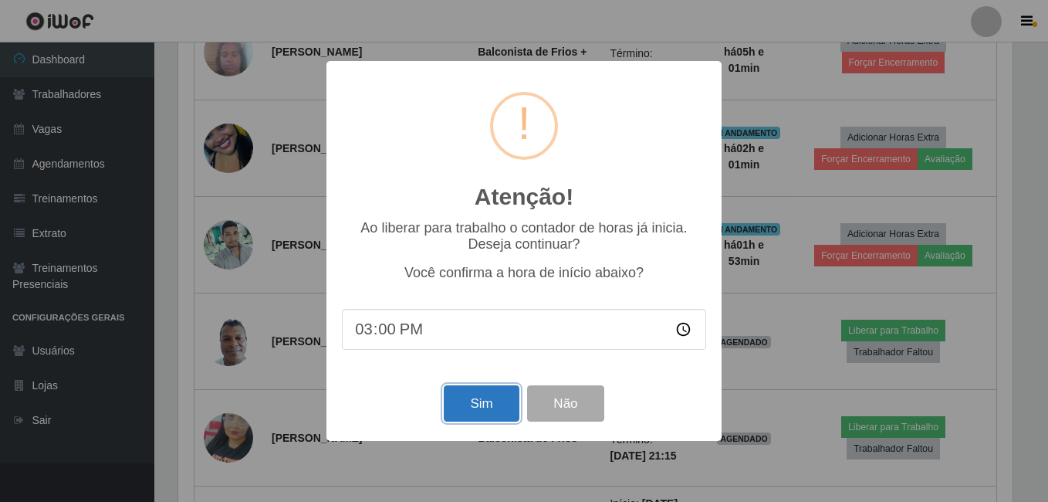
click at [491, 391] on button "Sim" at bounding box center [481, 403] width 75 height 36
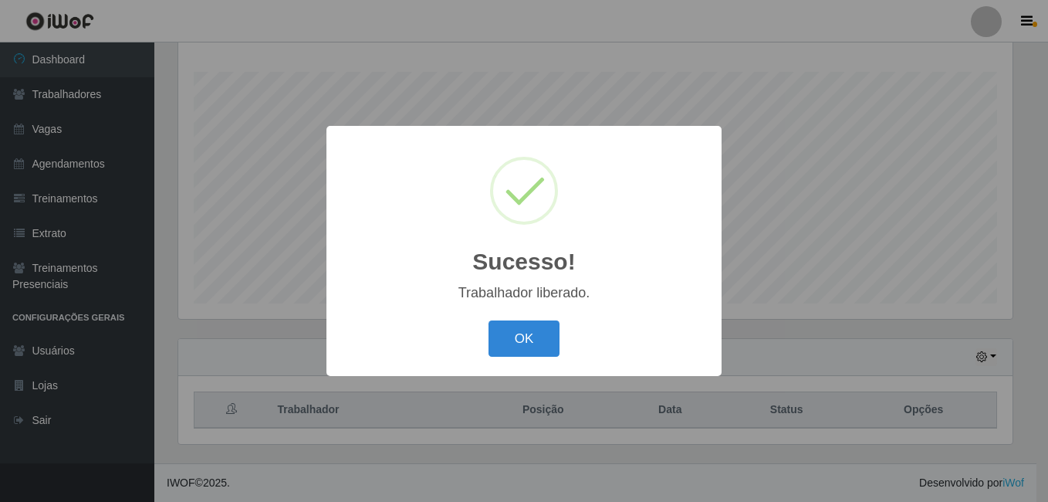
click at [489, 320] on button "OK" at bounding box center [525, 338] width 72 height 36
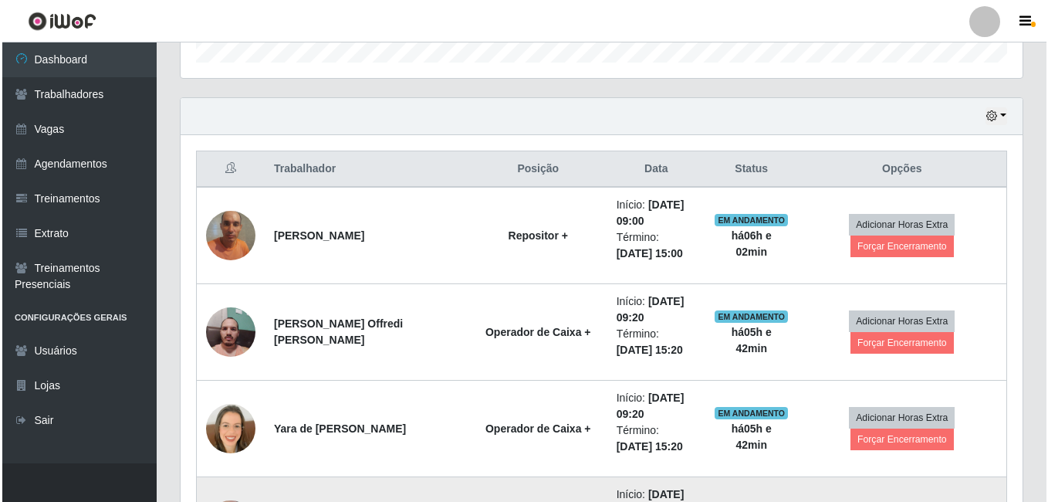
scroll to position [480, 0]
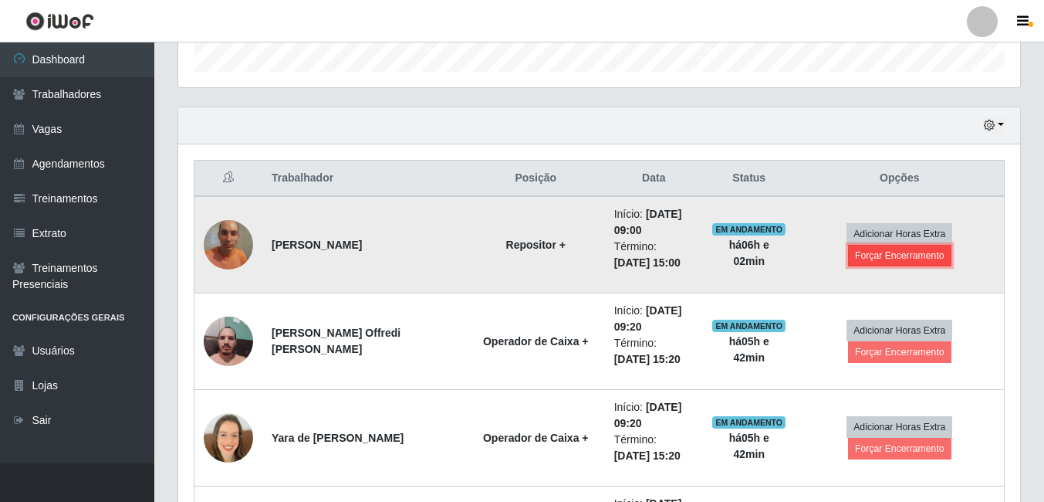
click at [894, 259] on button "Forçar Encerramento" at bounding box center [899, 256] width 103 height 22
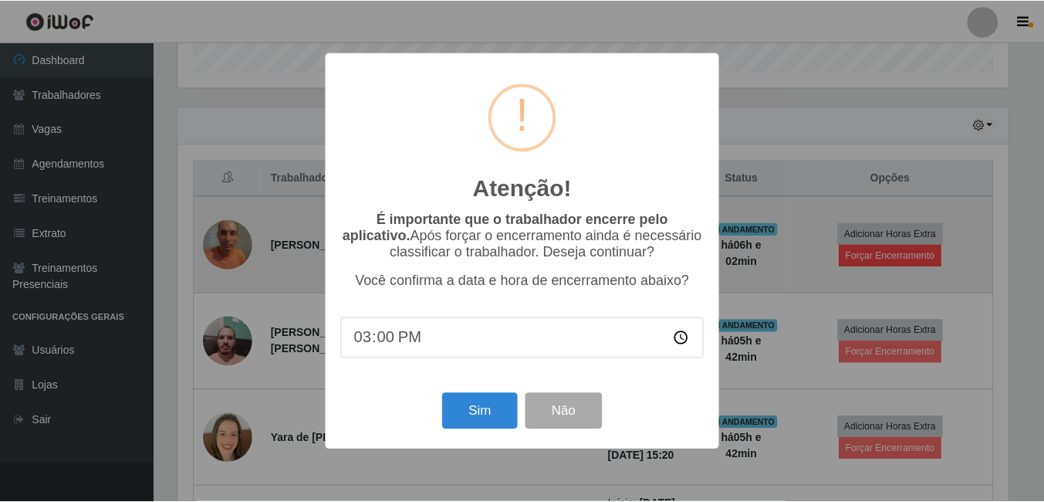
scroll to position [320, 834]
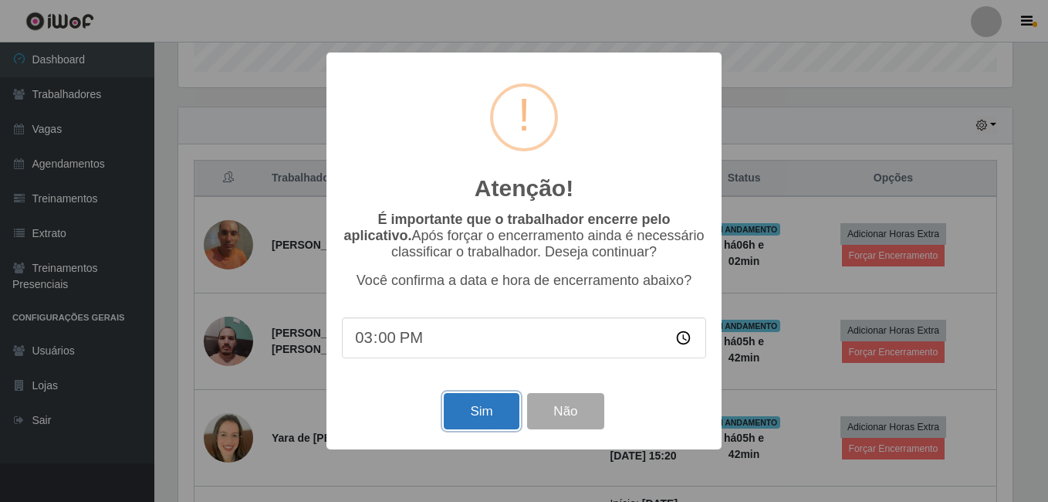
click at [474, 421] on button "Sim" at bounding box center [481, 411] width 75 height 36
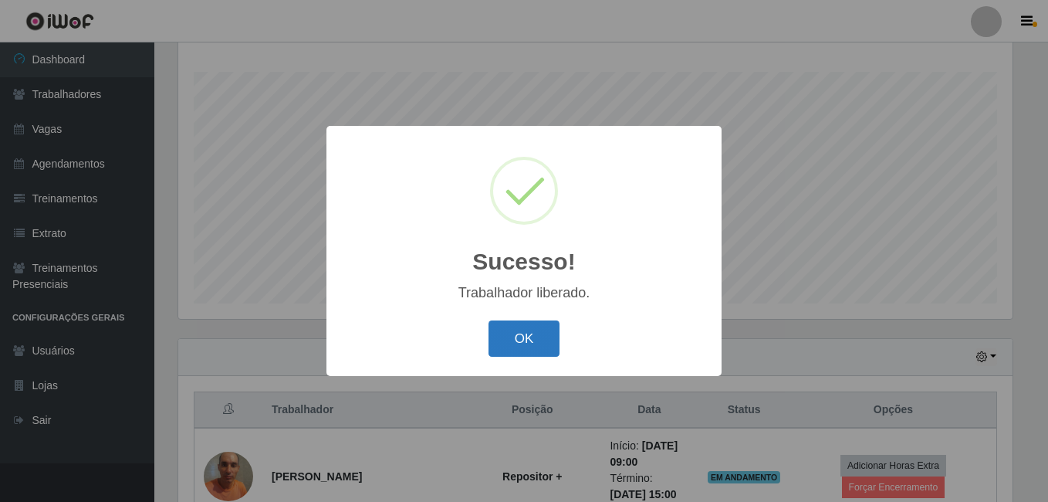
click at [519, 357] on button "OK" at bounding box center [525, 338] width 72 height 36
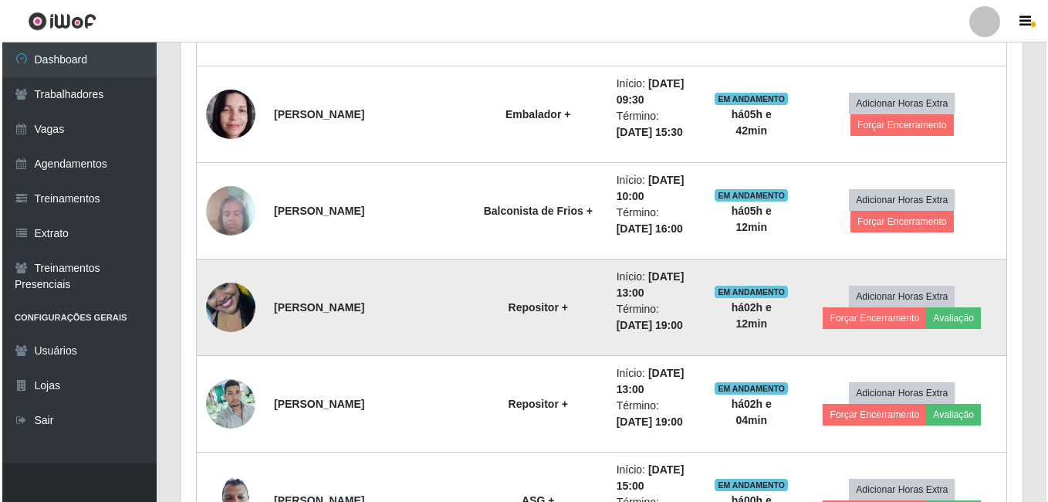
scroll to position [1021, 0]
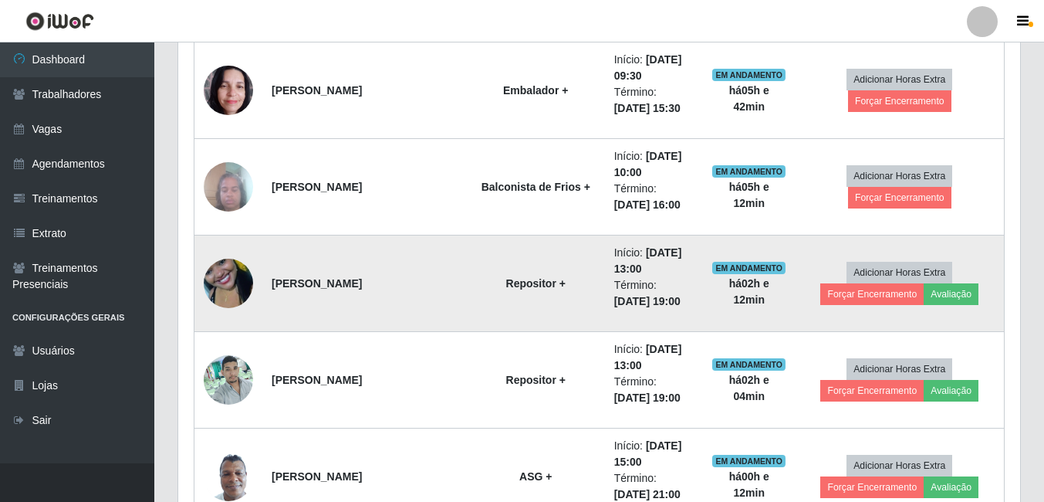
click at [241, 296] on img at bounding box center [228, 283] width 49 height 88
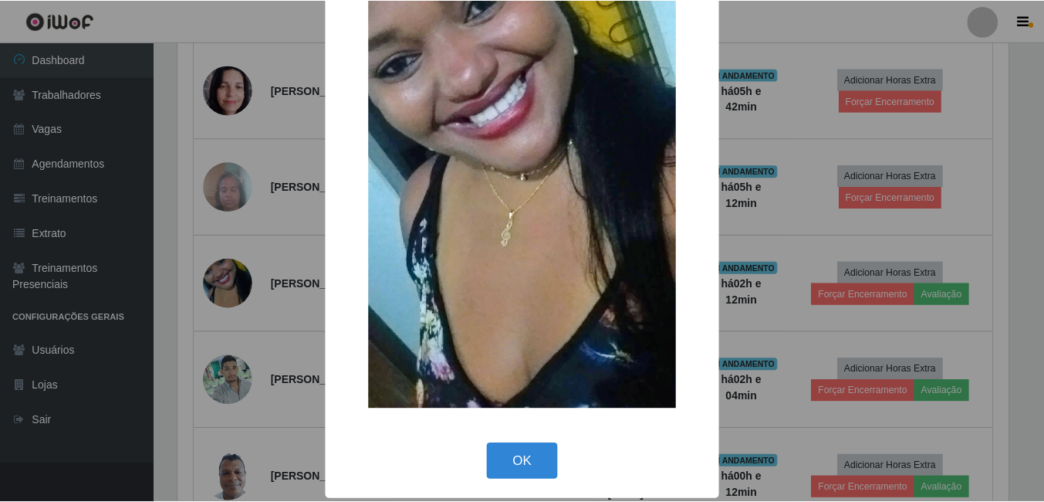
scroll to position [182, 0]
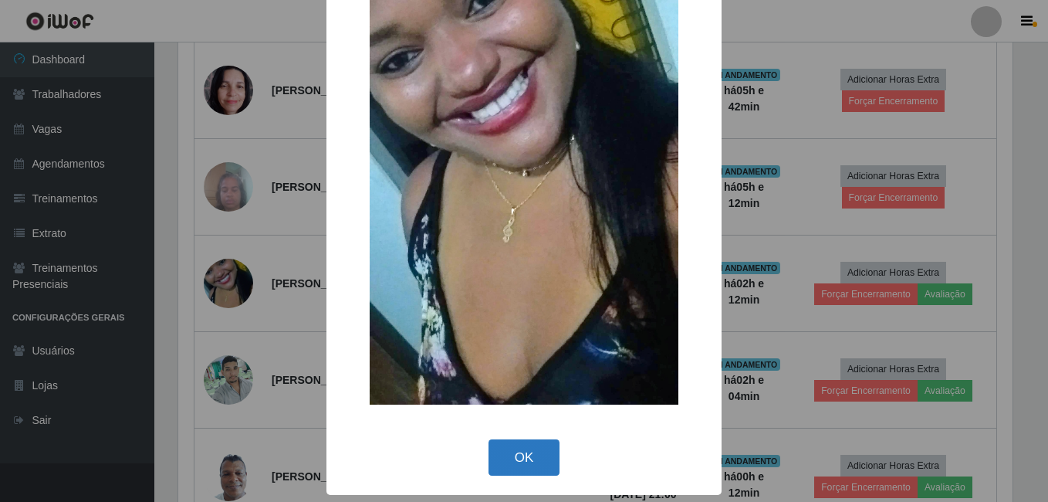
click at [533, 462] on button "OK" at bounding box center [525, 457] width 72 height 36
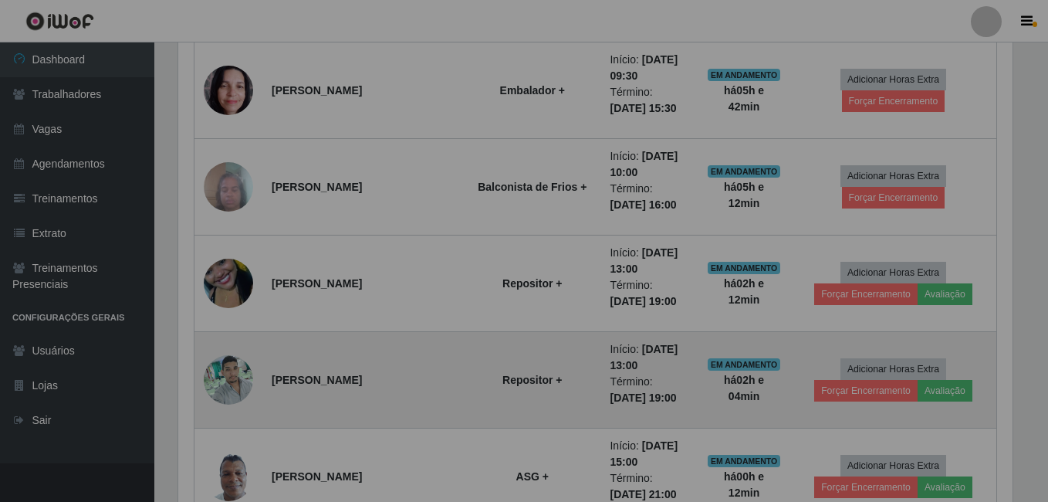
scroll to position [320, 842]
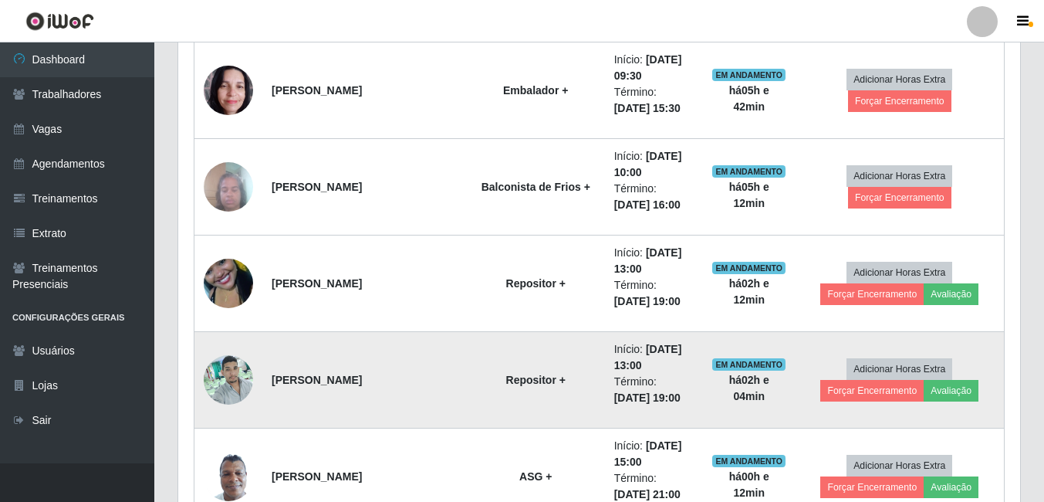
click at [215, 376] on img at bounding box center [228, 380] width 49 height 66
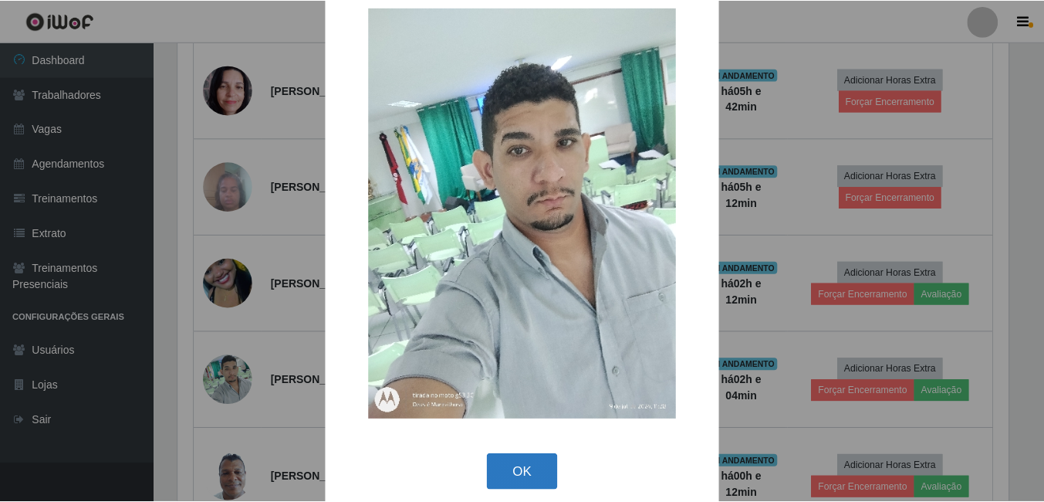
scroll to position [45, 0]
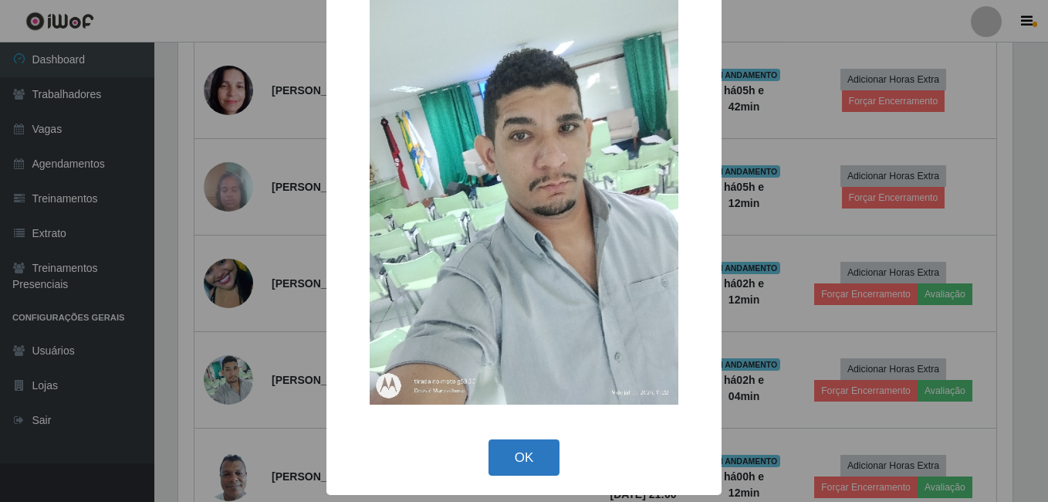
click at [537, 461] on button "OK" at bounding box center [525, 457] width 72 height 36
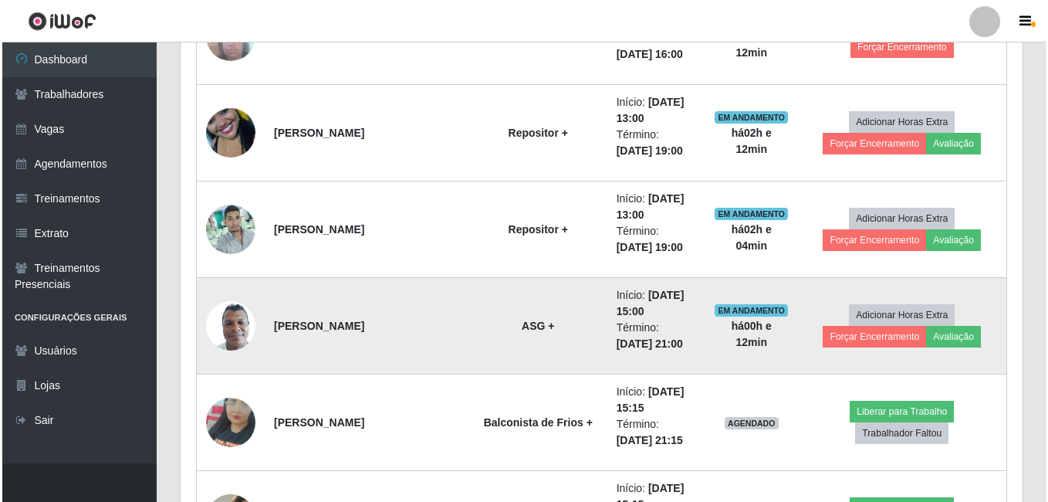
scroll to position [1175, 0]
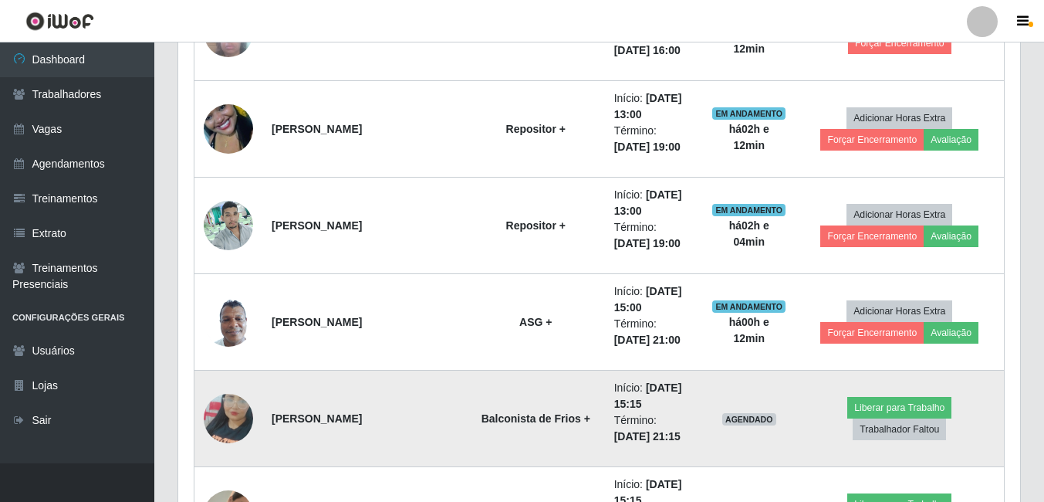
click at [242, 424] on img at bounding box center [228, 418] width 49 height 88
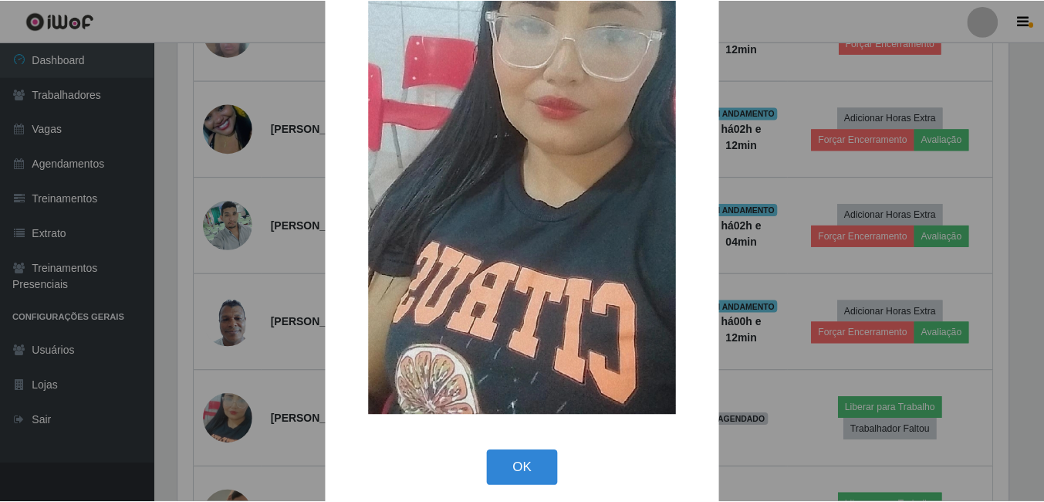
scroll to position [182, 0]
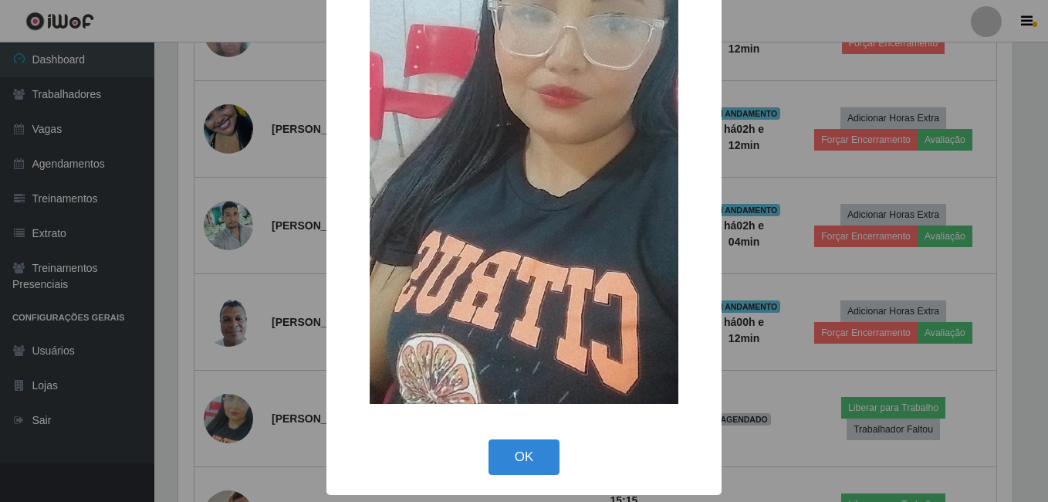
click at [533, 477] on div "OK Cancel" at bounding box center [524, 457] width 364 height 44
click at [516, 452] on button "OK" at bounding box center [525, 457] width 72 height 36
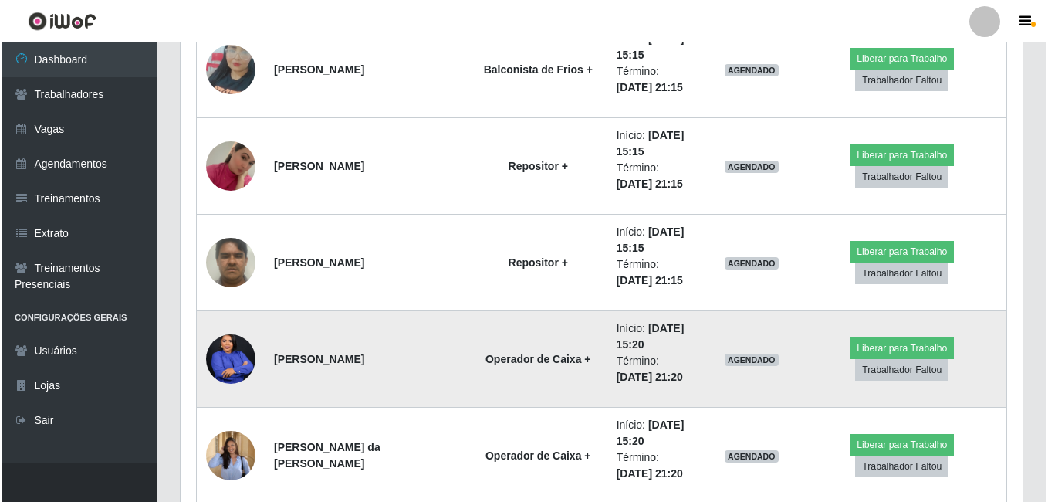
scroll to position [1522, 0]
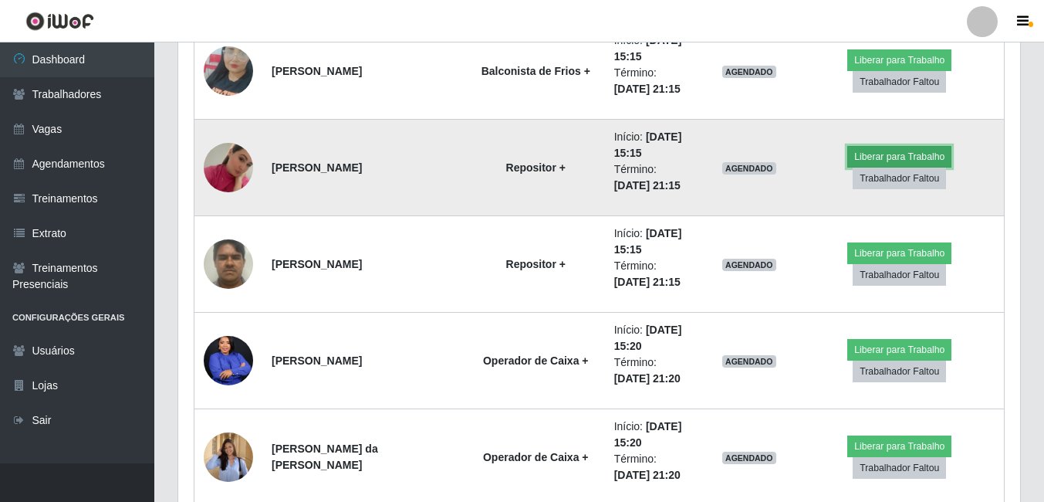
click at [903, 153] on button "Liberar para Trabalho" at bounding box center [900, 157] width 104 height 22
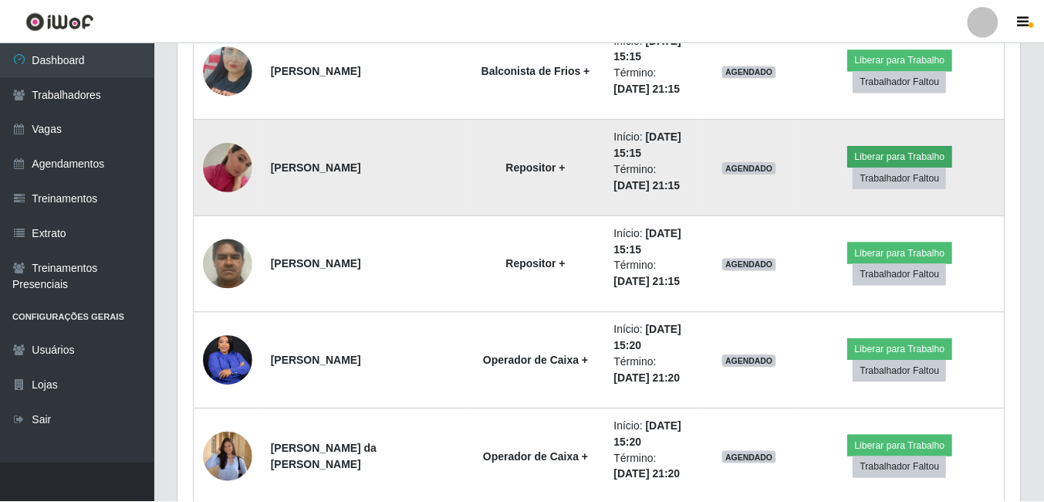
scroll to position [320, 834]
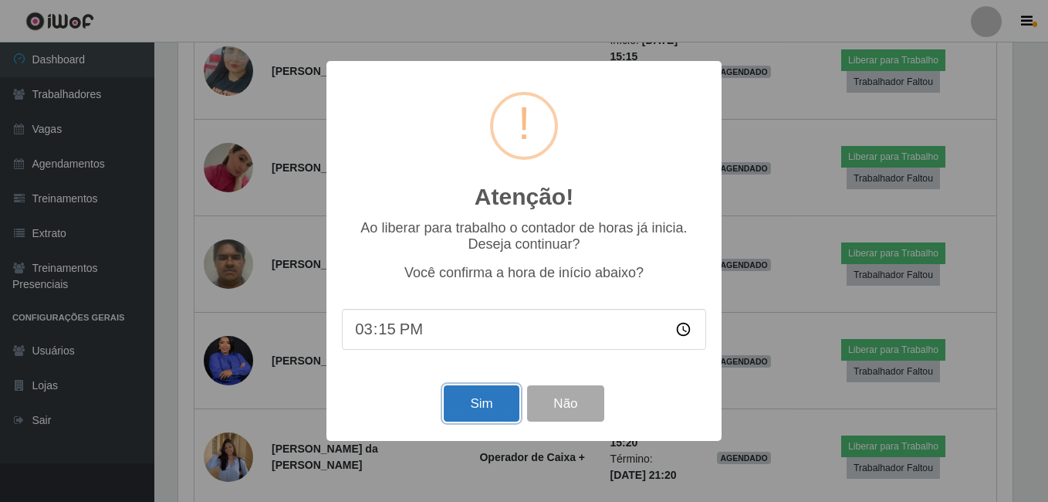
click at [475, 389] on button "Sim" at bounding box center [481, 403] width 75 height 36
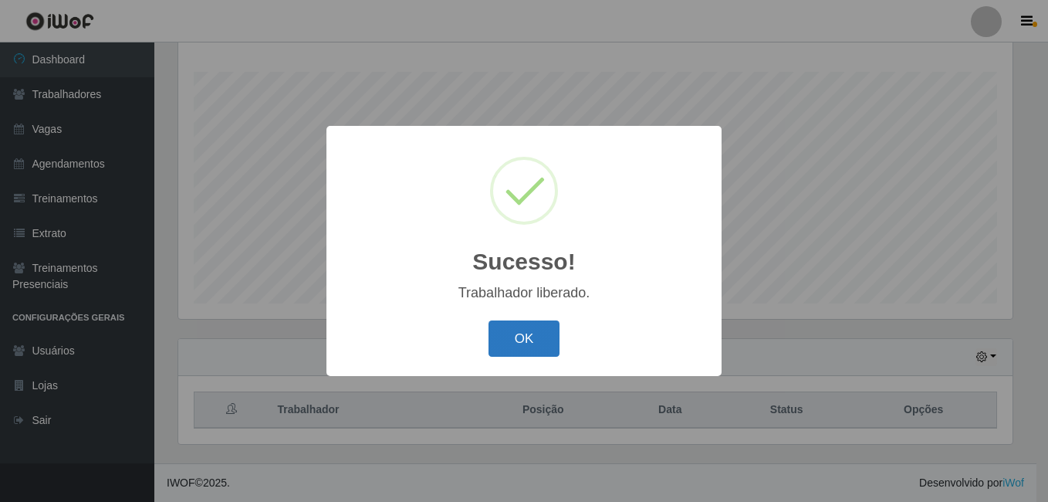
click at [499, 333] on button "OK" at bounding box center [525, 338] width 72 height 36
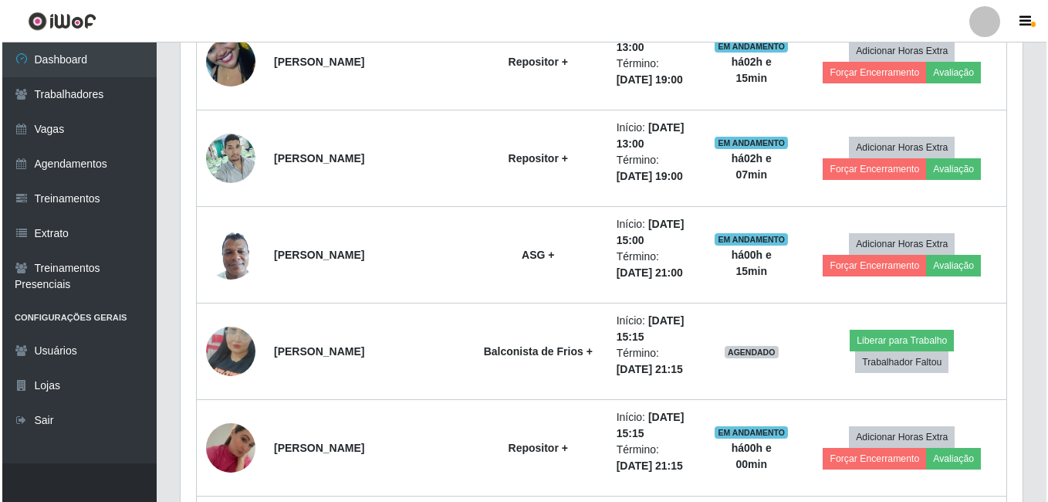
scroll to position [1329, 0]
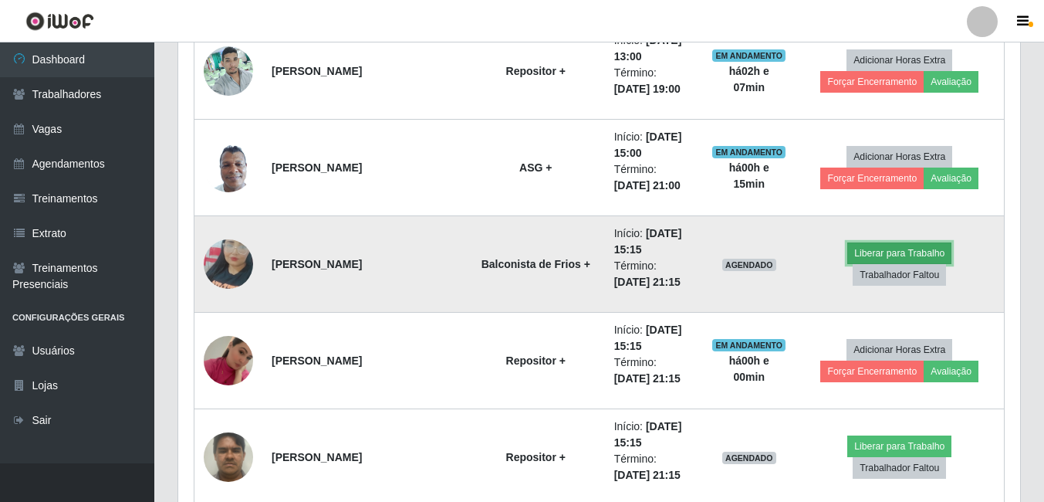
click at [867, 246] on button "Liberar para Trabalho" at bounding box center [900, 253] width 104 height 22
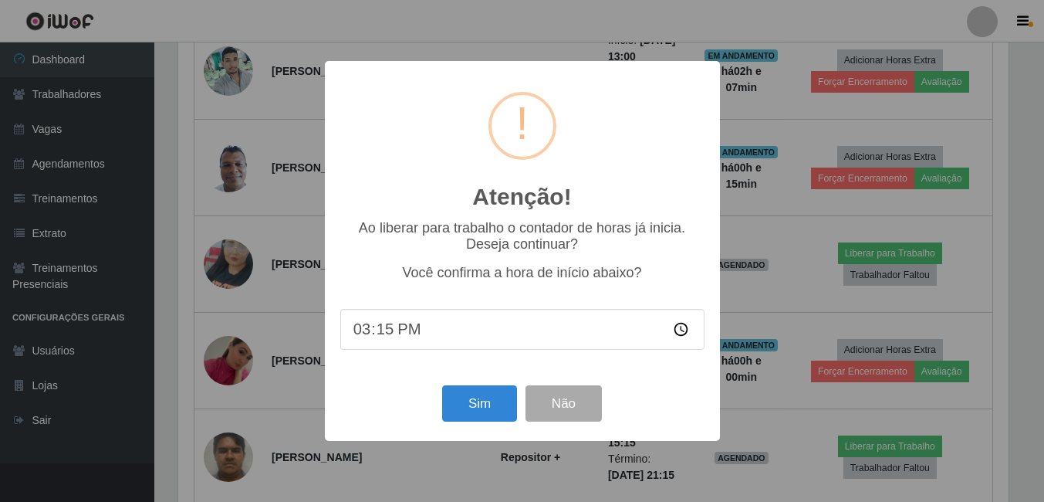
scroll to position [320, 834]
click at [478, 404] on button "Sim" at bounding box center [481, 403] width 75 height 36
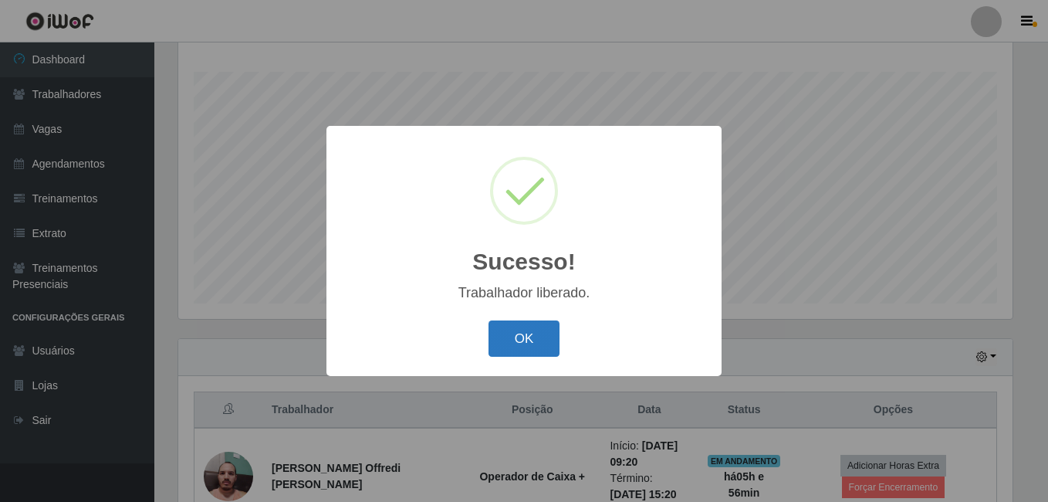
click at [534, 321] on button "OK" at bounding box center [525, 338] width 72 height 36
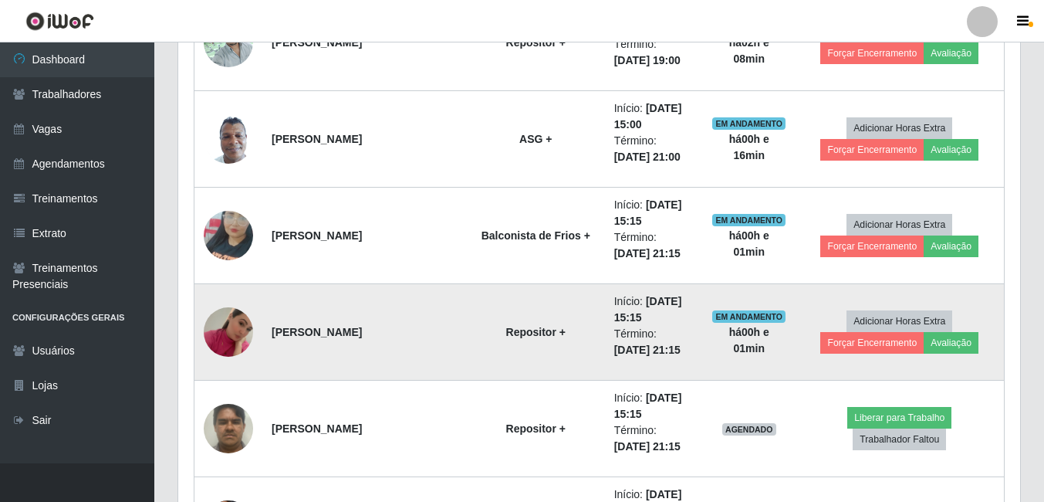
scroll to position [1407, 0]
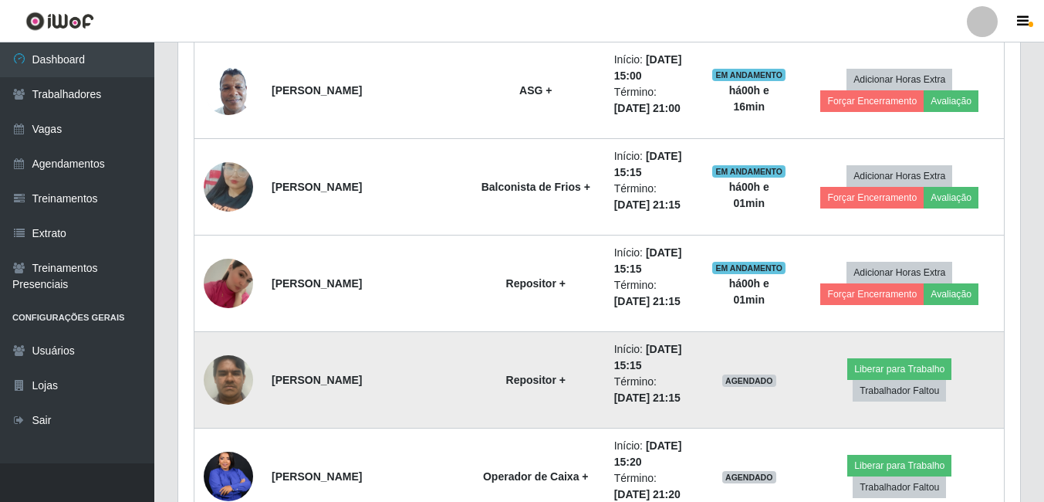
click at [223, 374] on img at bounding box center [228, 380] width 49 height 66
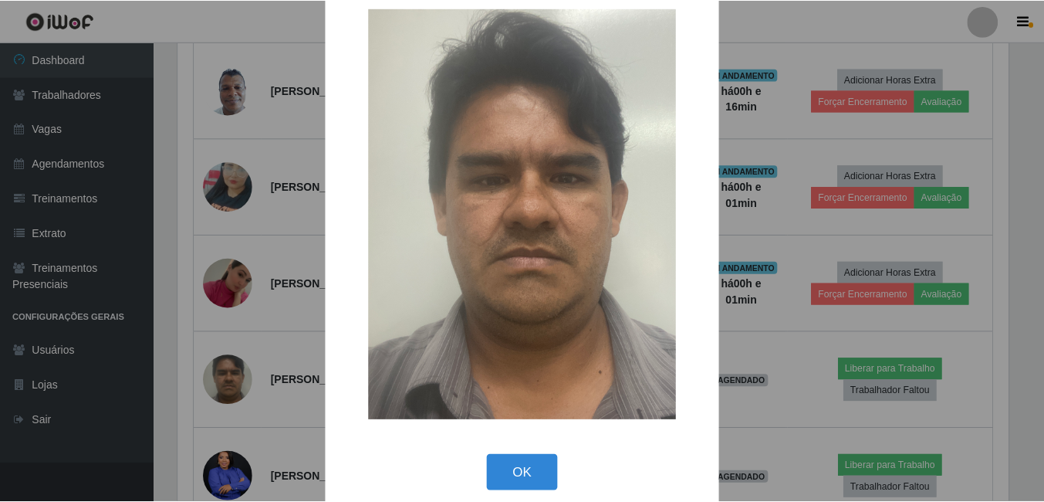
scroll to position [45, 0]
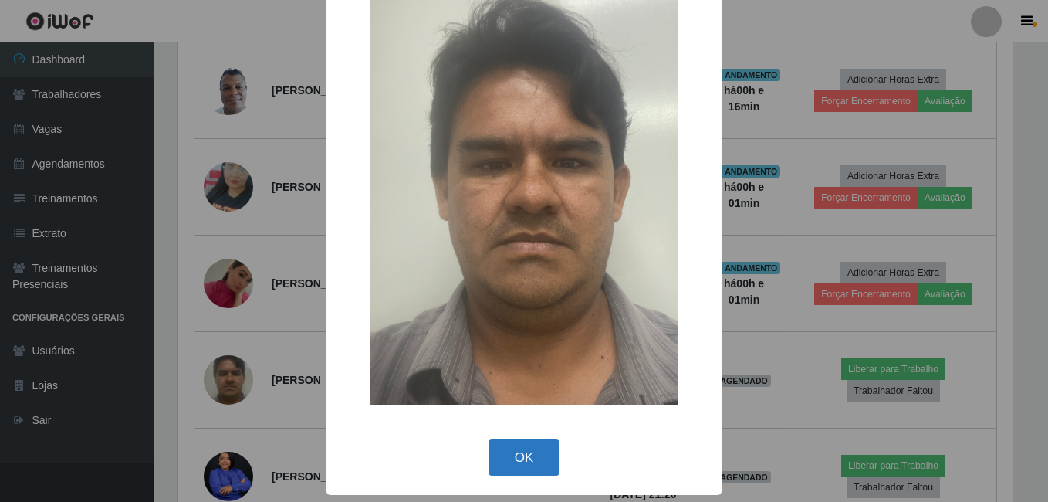
click at [489, 461] on button "OK" at bounding box center [525, 457] width 72 height 36
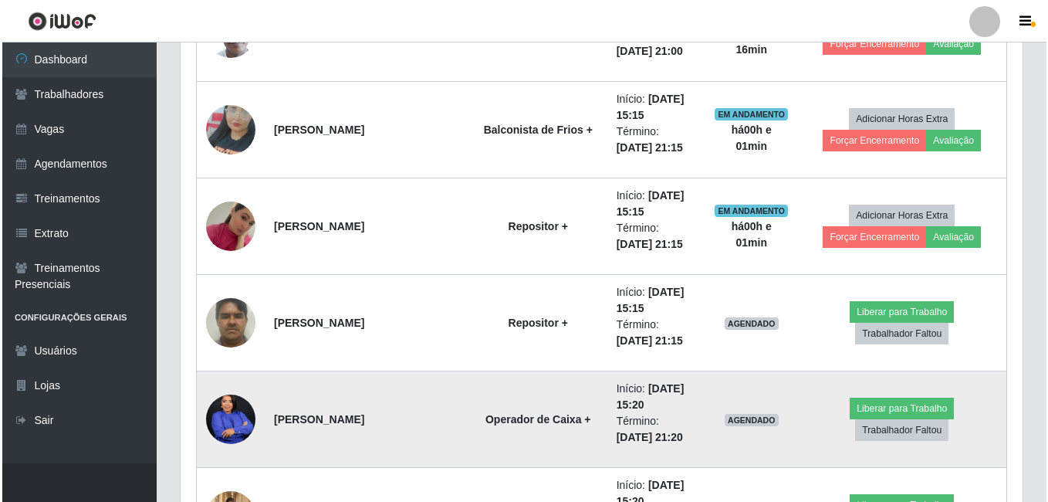
scroll to position [1638, 0]
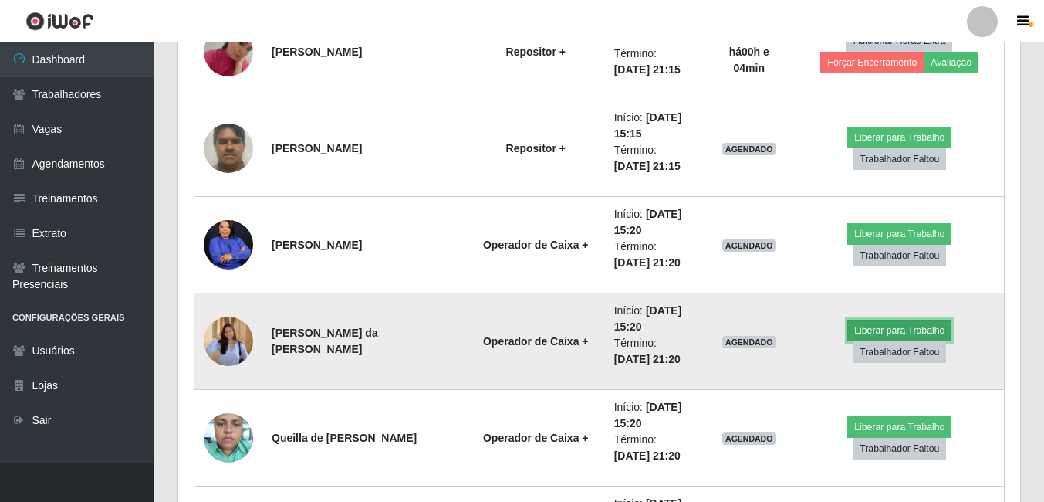
click at [928, 329] on button "Liberar para Trabalho" at bounding box center [900, 331] width 104 height 22
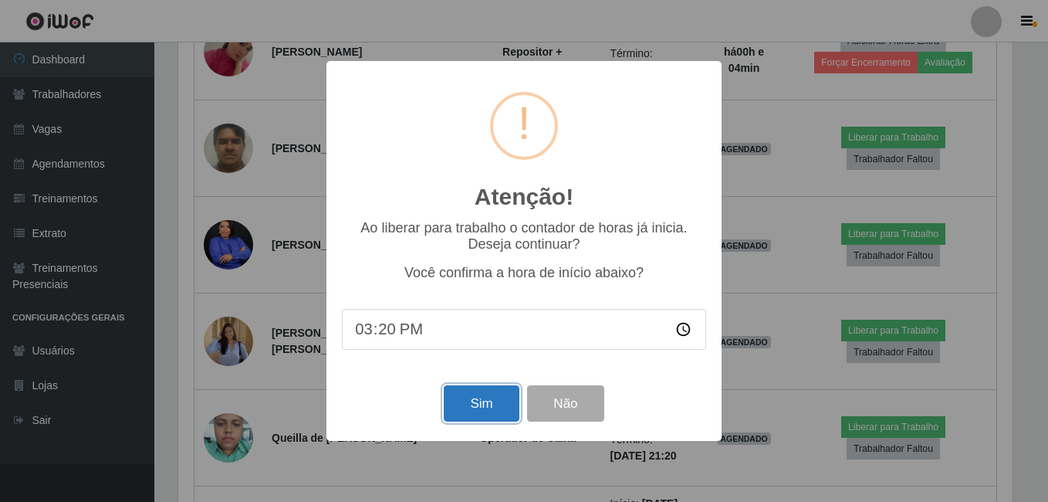
click at [477, 391] on button "Sim" at bounding box center [481, 403] width 75 height 36
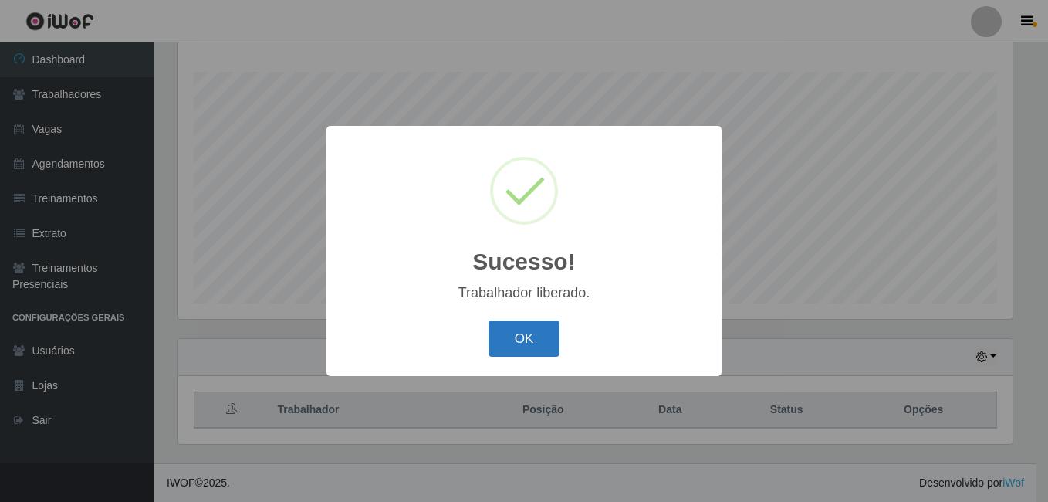
click at [540, 337] on button "OK" at bounding box center [525, 338] width 72 height 36
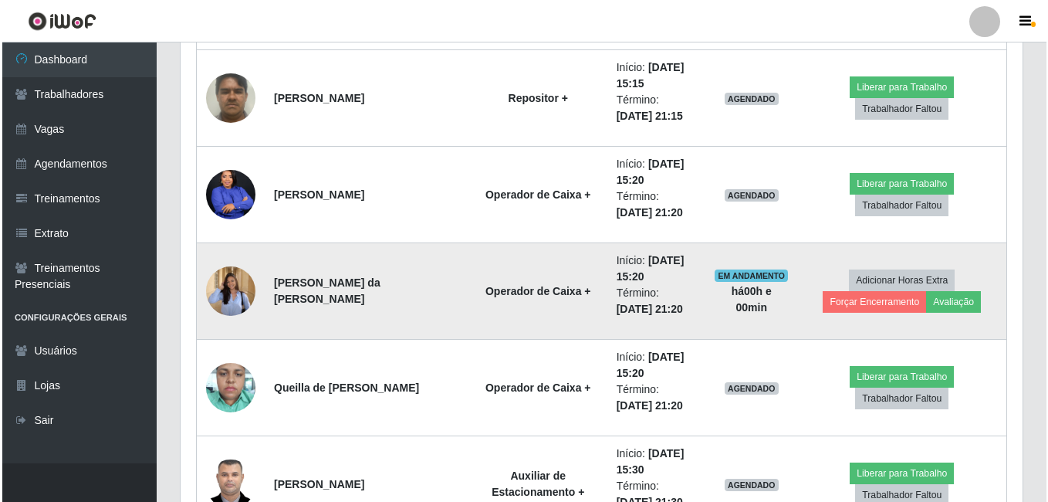
scroll to position [1715, 0]
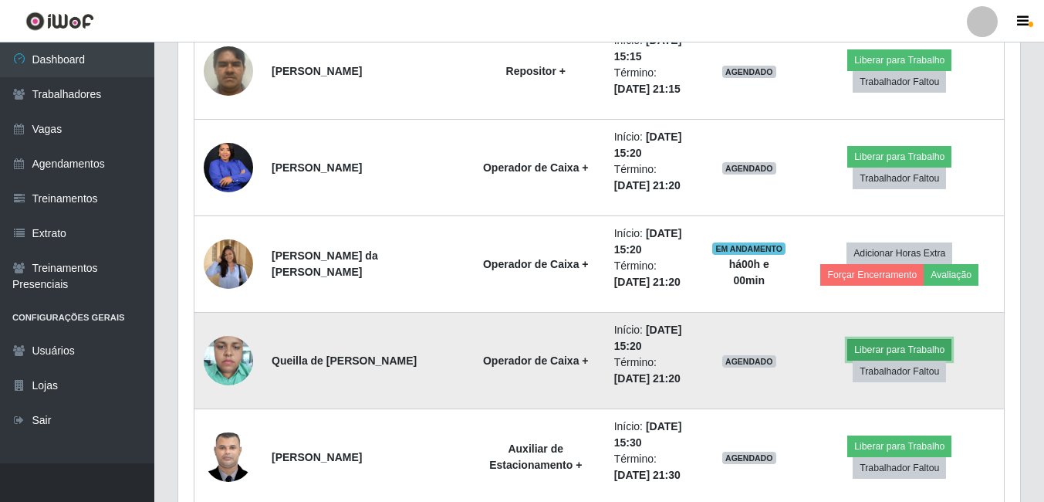
click at [882, 340] on button "Liberar para Trabalho" at bounding box center [900, 350] width 104 height 22
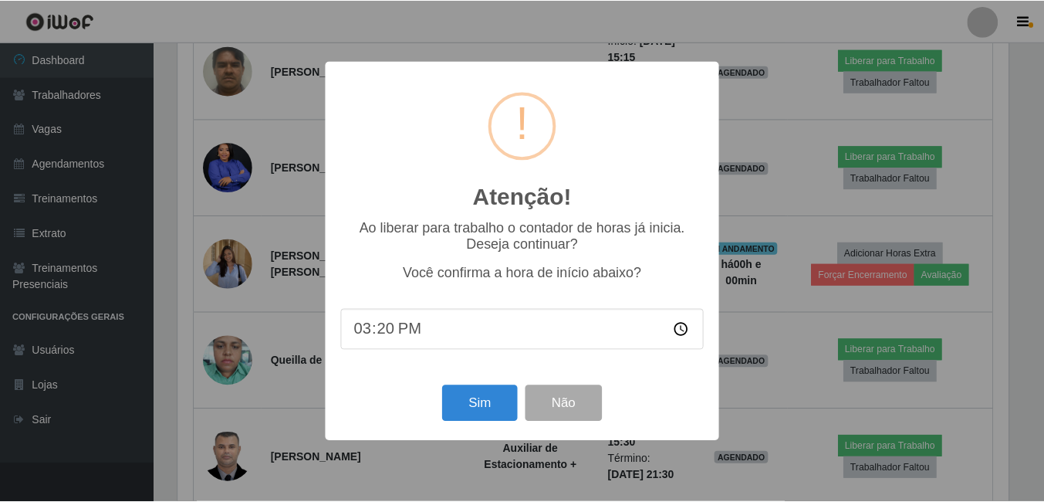
scroll to position [320, 834]
click at [483, 403] on button "Sim" at bounding box center [481, 403] width 75 height 36
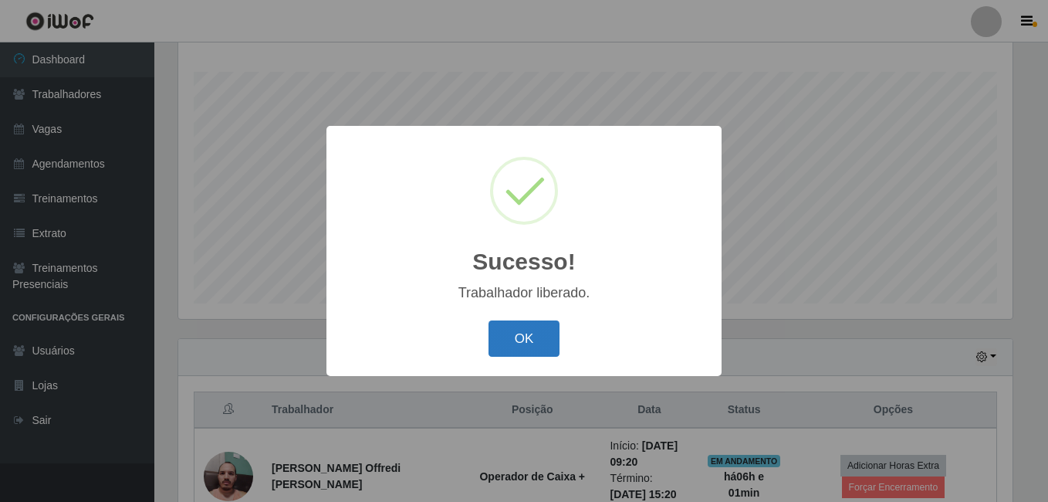
click at [523, 347] on button "OK" at bounding box center [525, 338] width 72 height 36
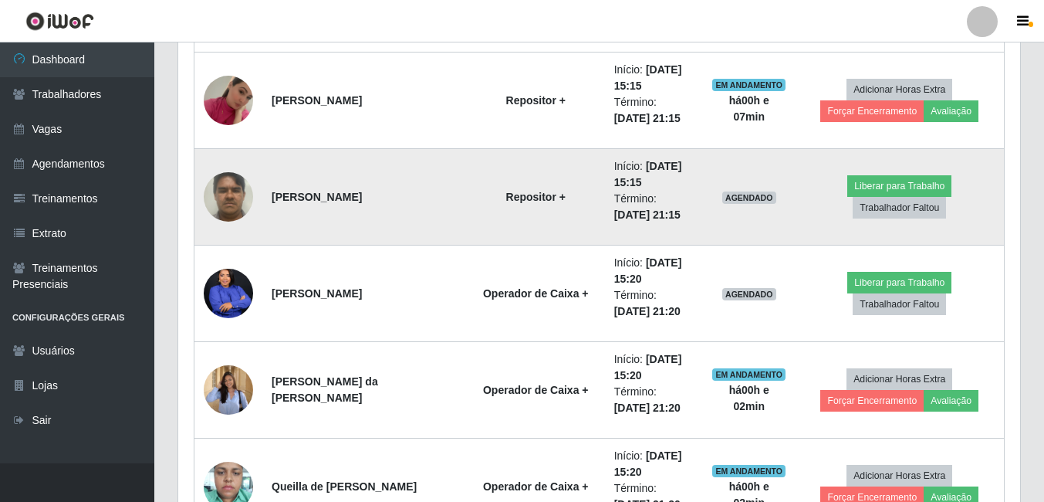
scroll to position [1638, 0]
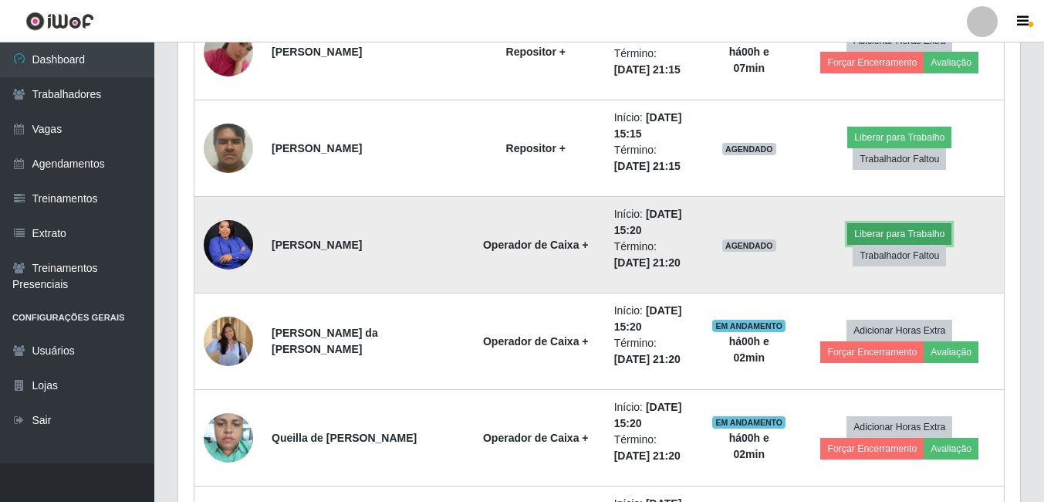
click at [872, 228] on button "Liberar para Trabalho" at bounding box center [900, 234] width 104 height 22
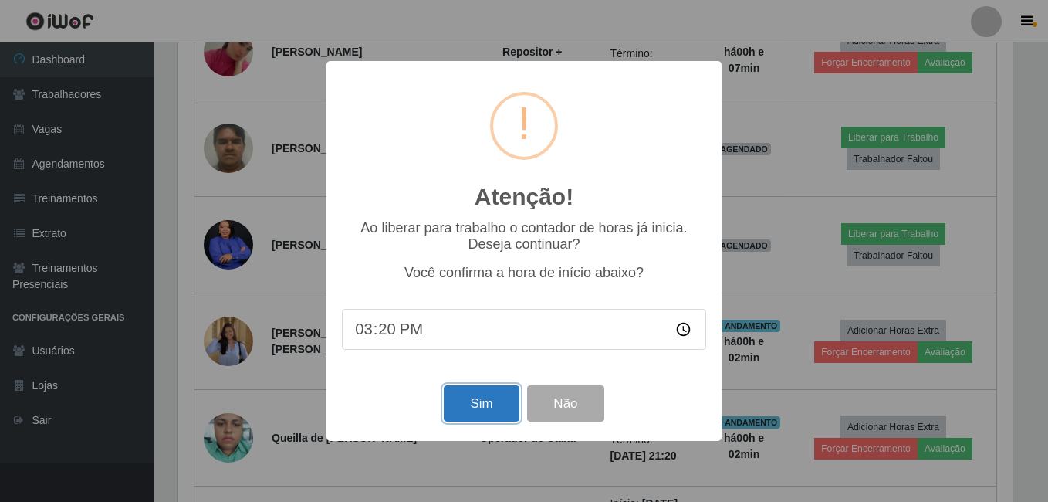
click at [467, 408] on button "Sim" at bounding box center [481, 403] width 75 height 36
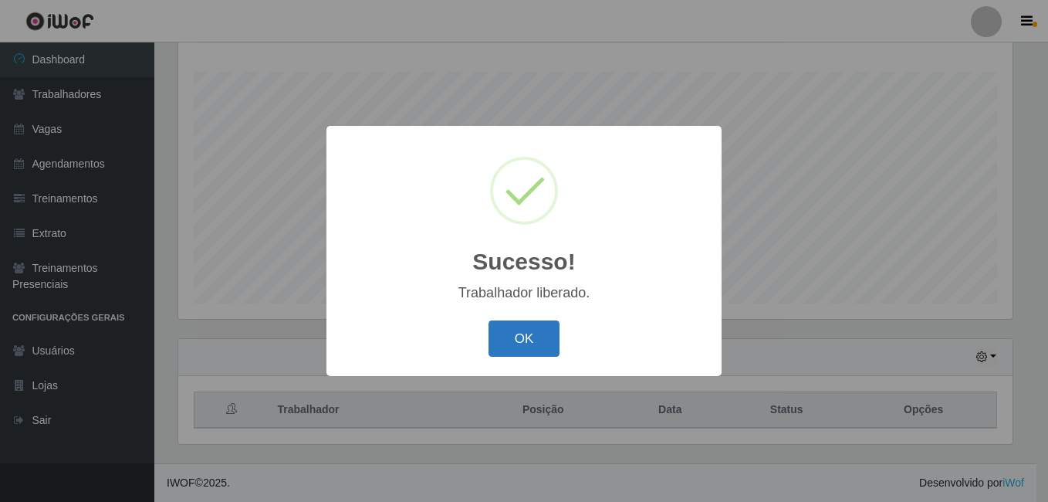
click at [525, 344] on button "OK" at bounding box center [525, 338] width 72 height 36
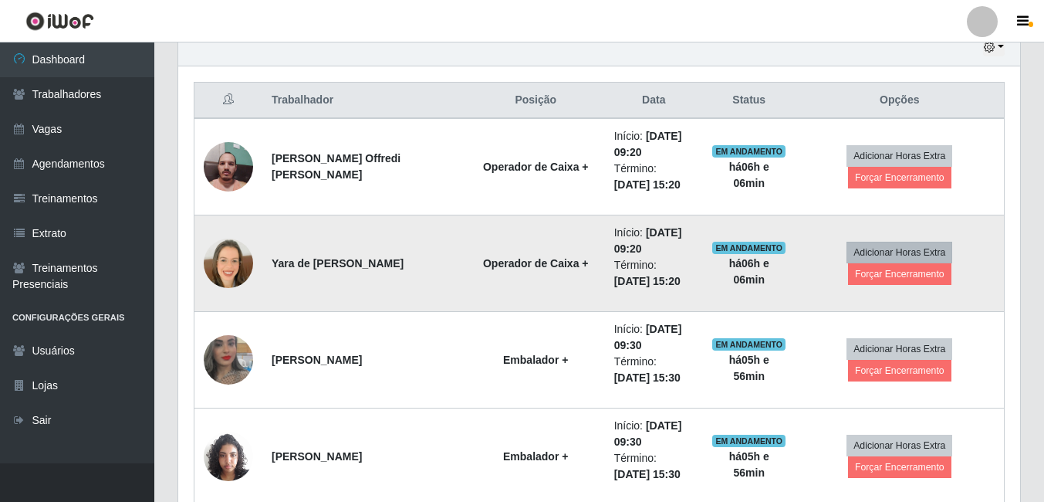
scroll to position [557, 0]
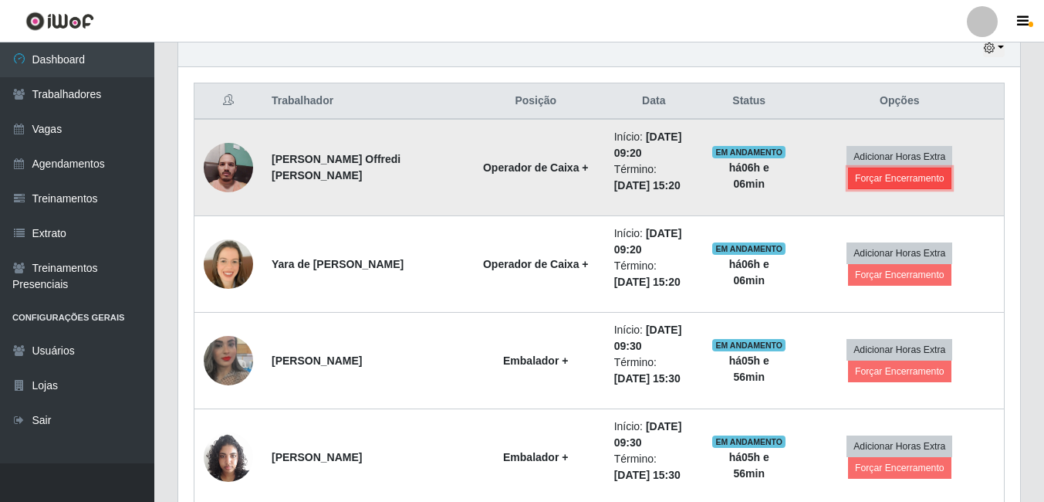
click at [938, 178] on button "Forçar Encerramento" at bounding box center [899, 179] width 103 height 22
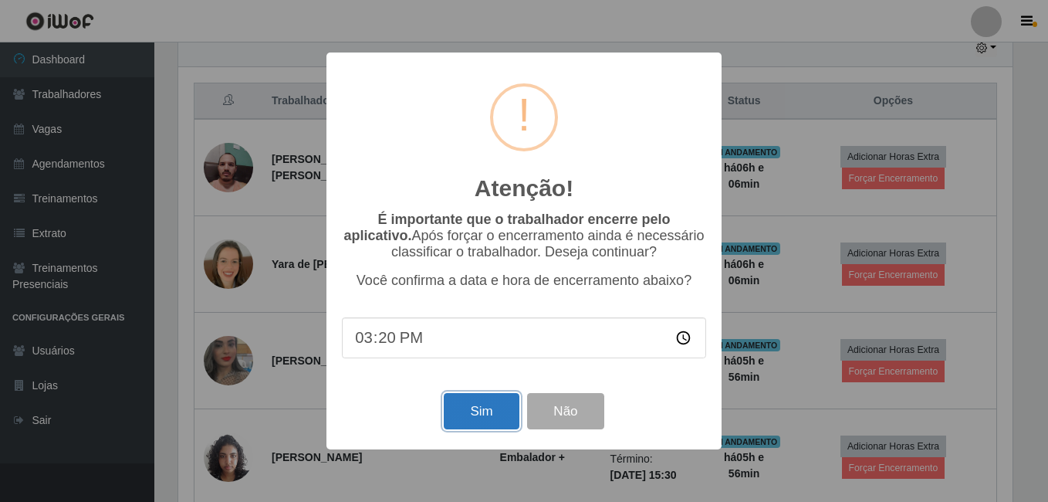
click at [467, 401] on button "Sim" at bounding box center [481, 411] width 75 height 36
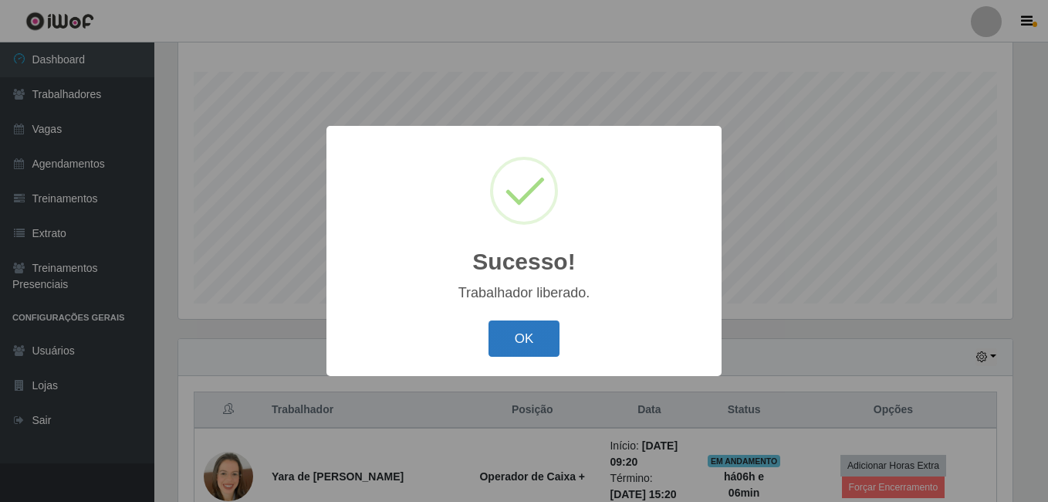
click at [523, 323] on button "OK" at bounding box center [525, 338] width 72 height 36
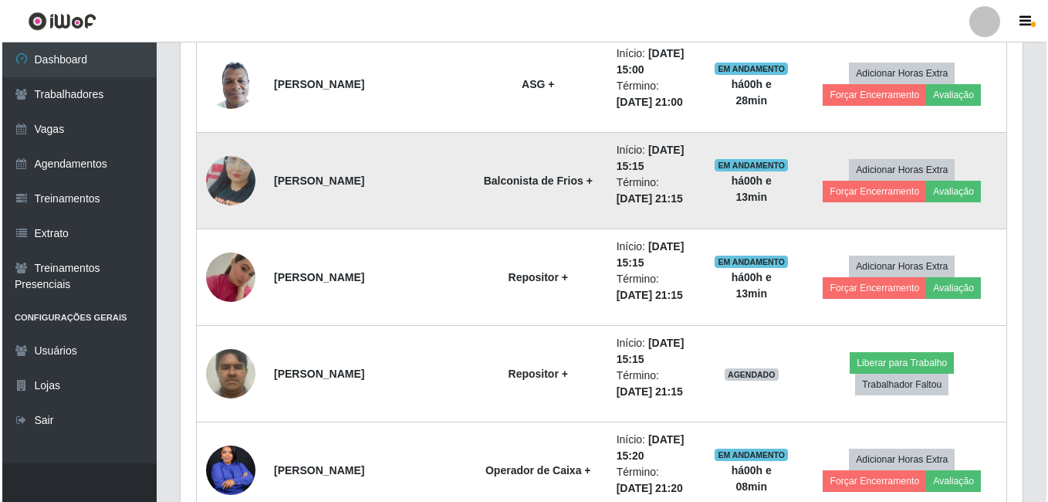
scroll to position [1407, 0]
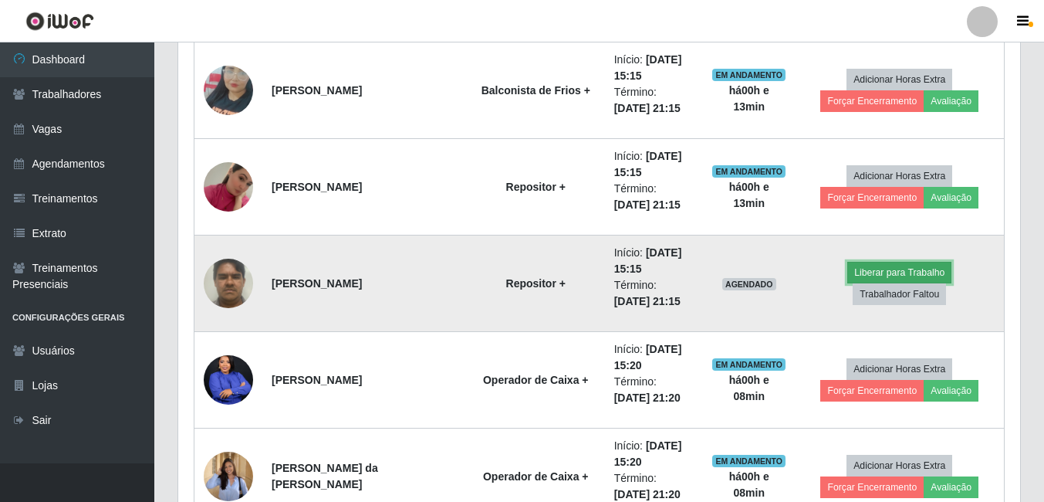
click at [885, 270] on button "Liberar para Trabalho" at bounding box center [900, 273] width 104 height 22
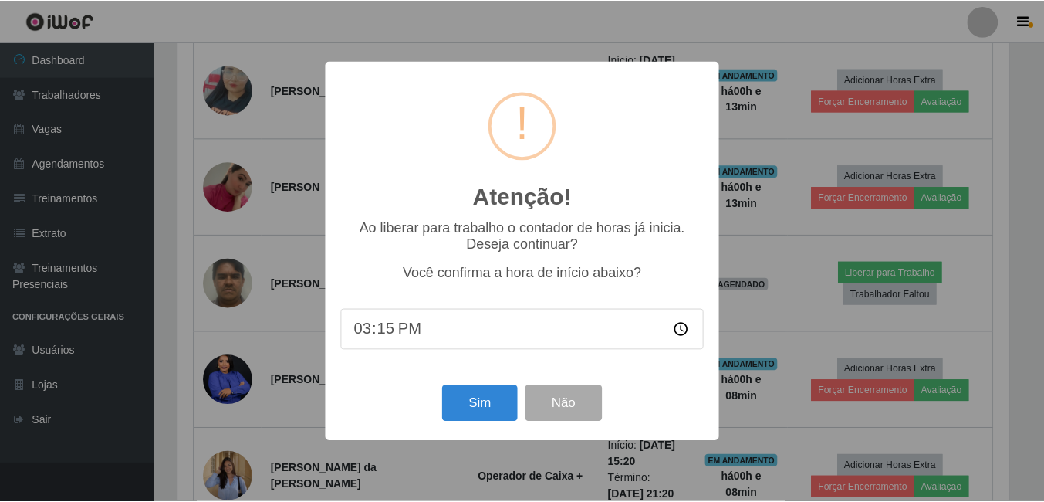
scroll to position [320, 834]
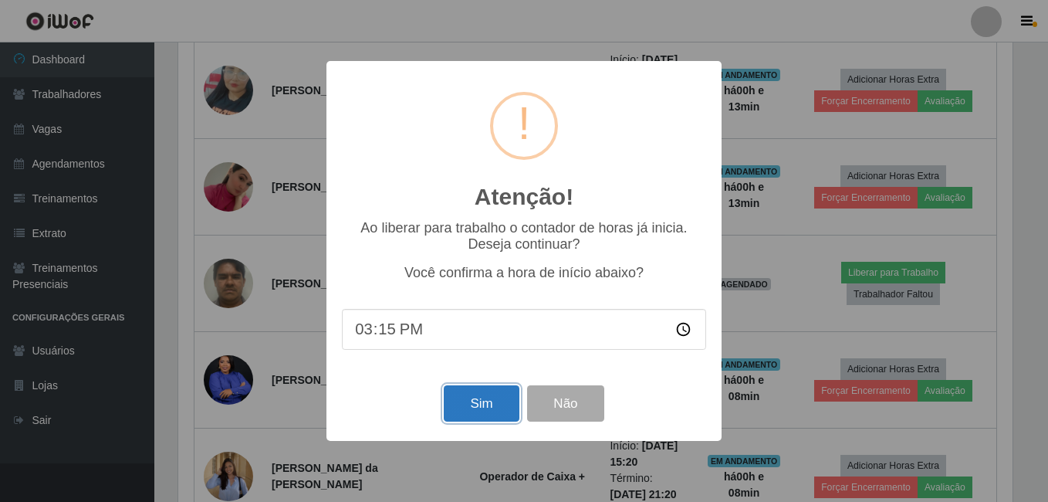
click at [486, 407] on button "Sim" at bounding box center [481, 403] width 75 height 36
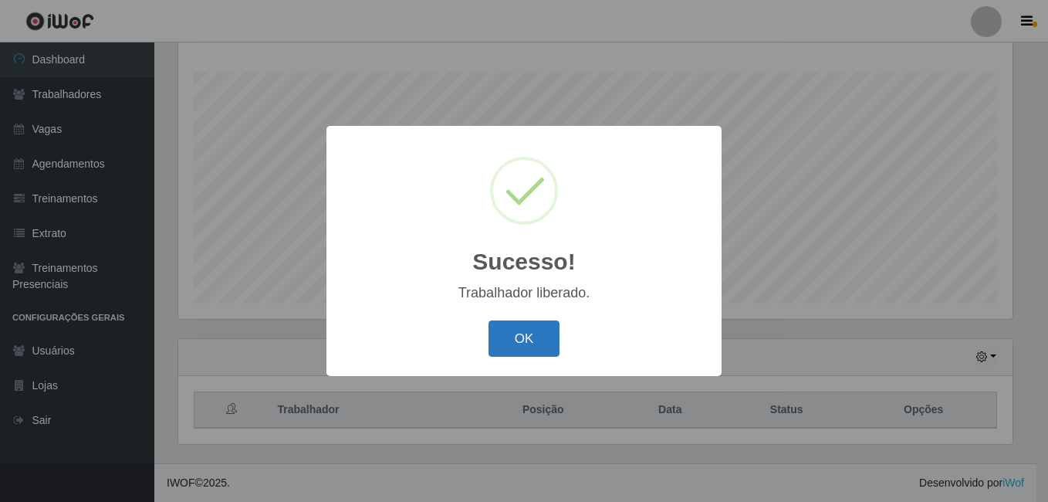
click at [528, 337] on button "OK" at bounding box center [525, 338] width 72 height 36
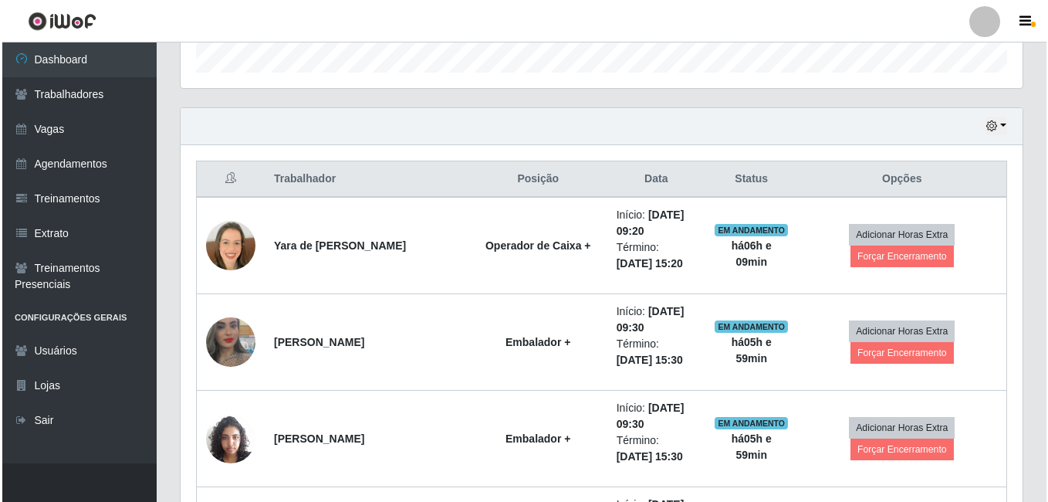
scroll to position [480, 0]
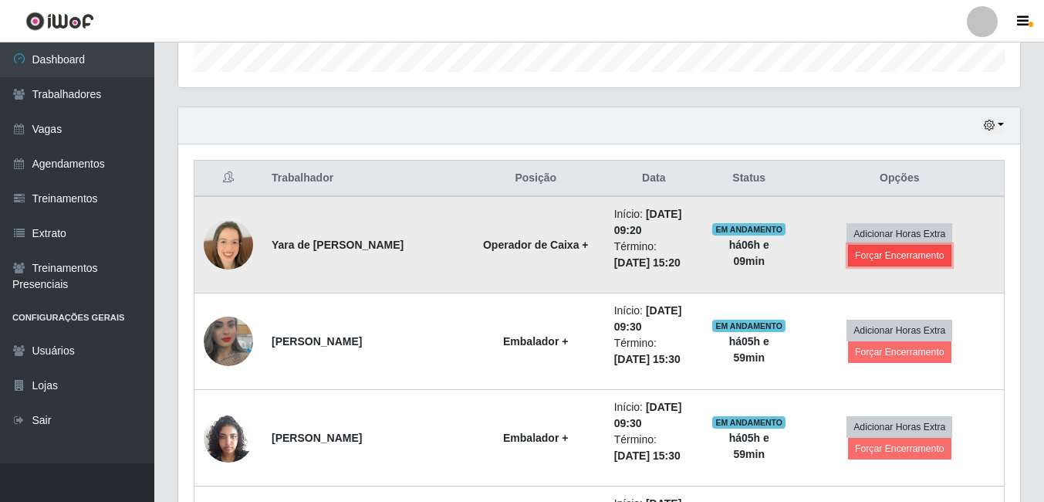
click at [933, 252] on button "Forçar Encerramento" at bounding box center [899, 256] width 103 height 22
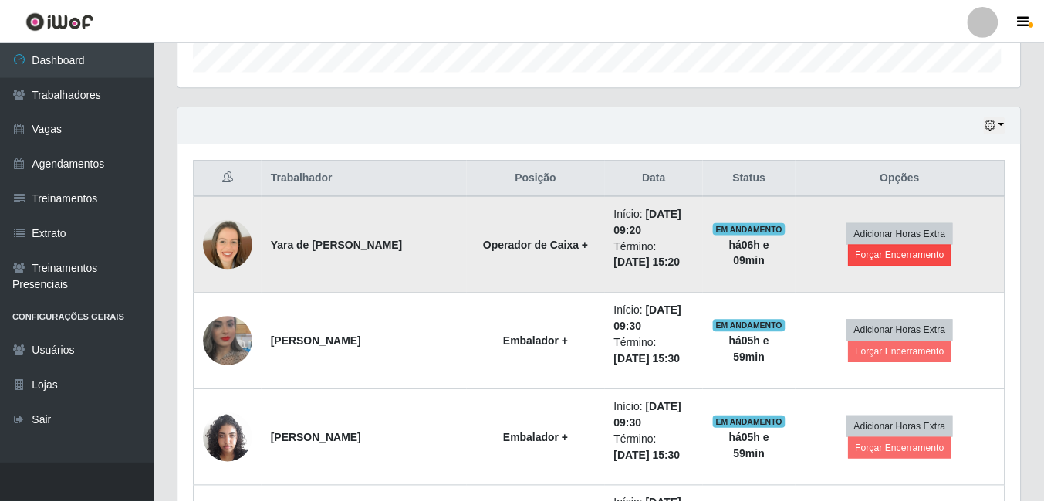
scroll to position [320, 834]
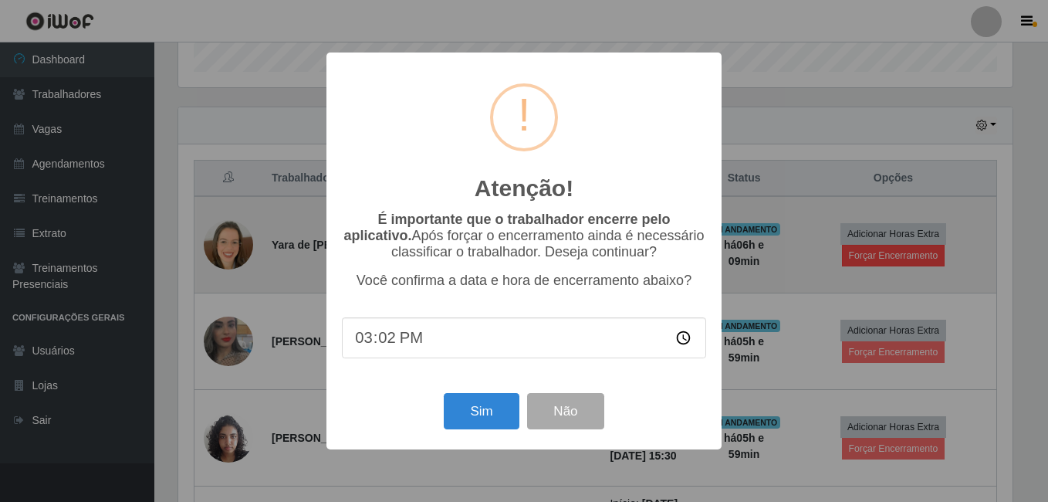
type input "15:26"
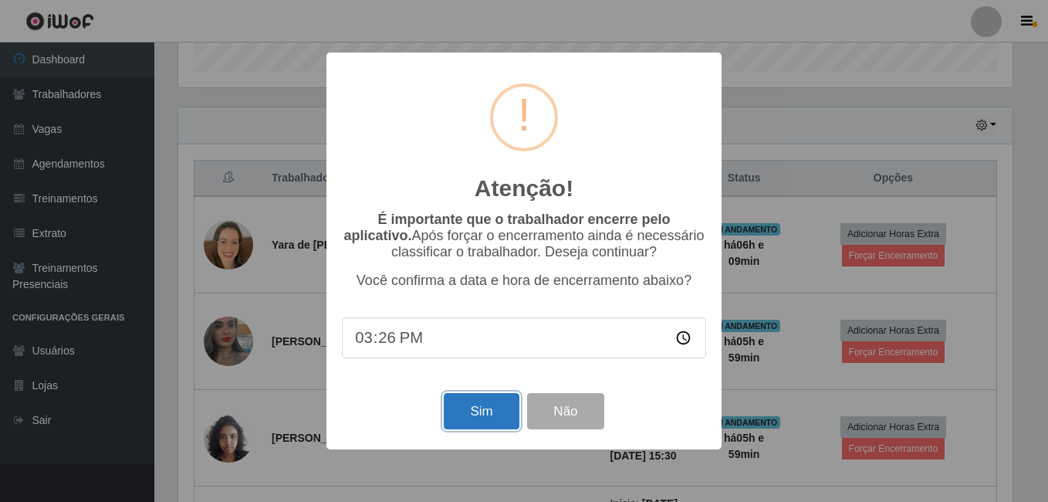
click at [484, 415] on button "Sim" at bounding box center [481, 411] width 75 height 36
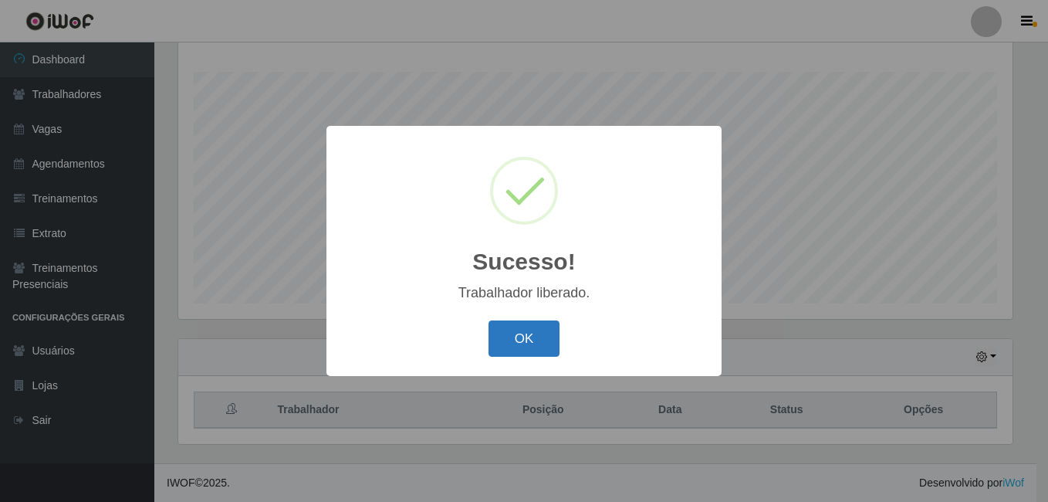
click at [539, 342] on button "OK" at bounding box center [525, 338] width 72 height 36
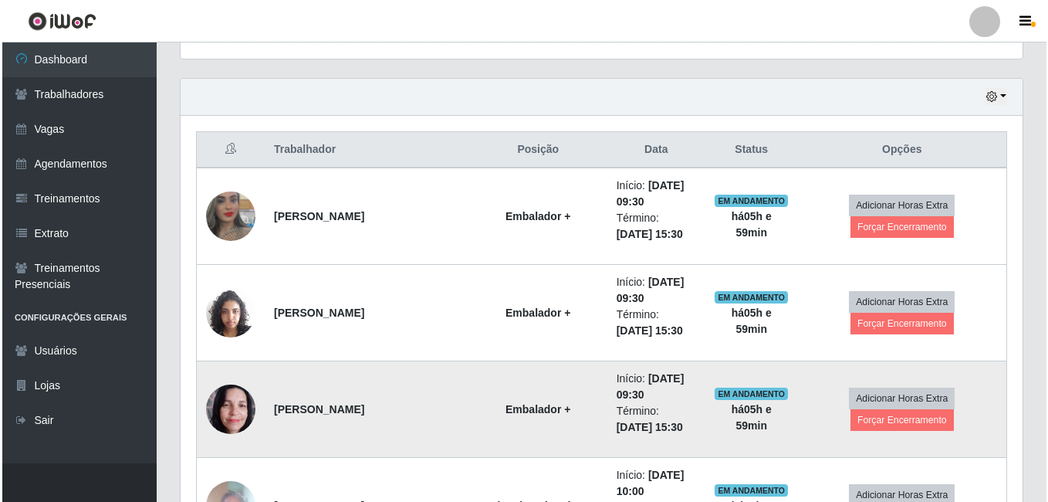
scroll to position [557, 0]
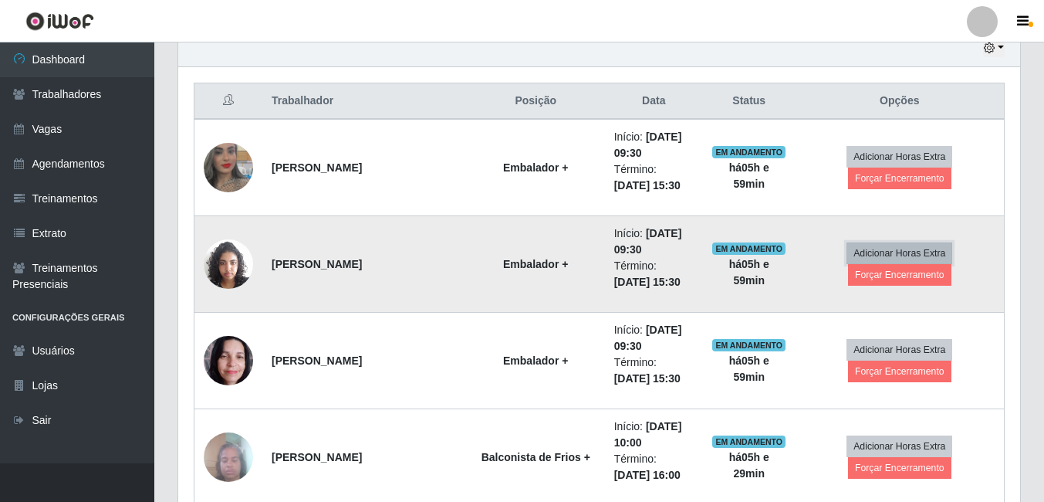
click at [906, 260] on button "Adicionar Horas Extra" at bounding box center [900, 253] width 106 height 22
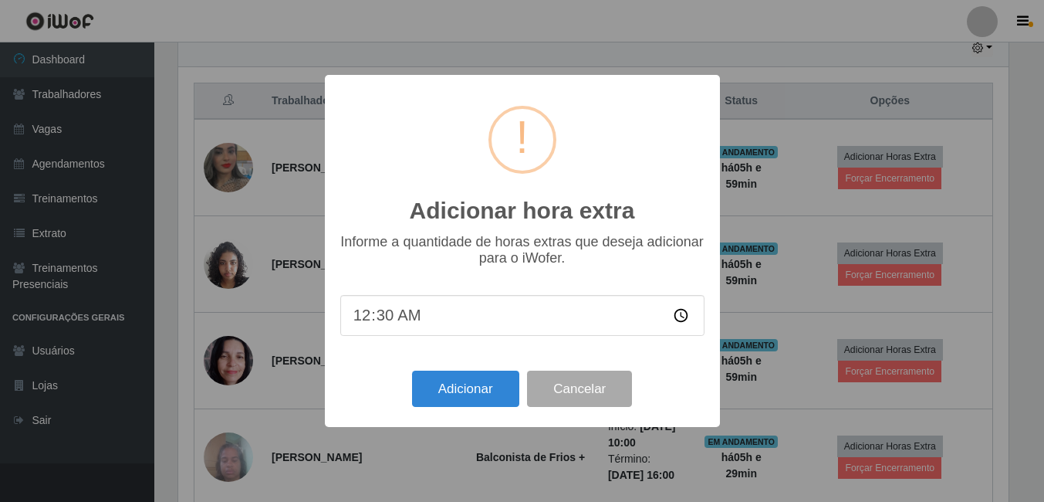
scroll to position [320, 834]
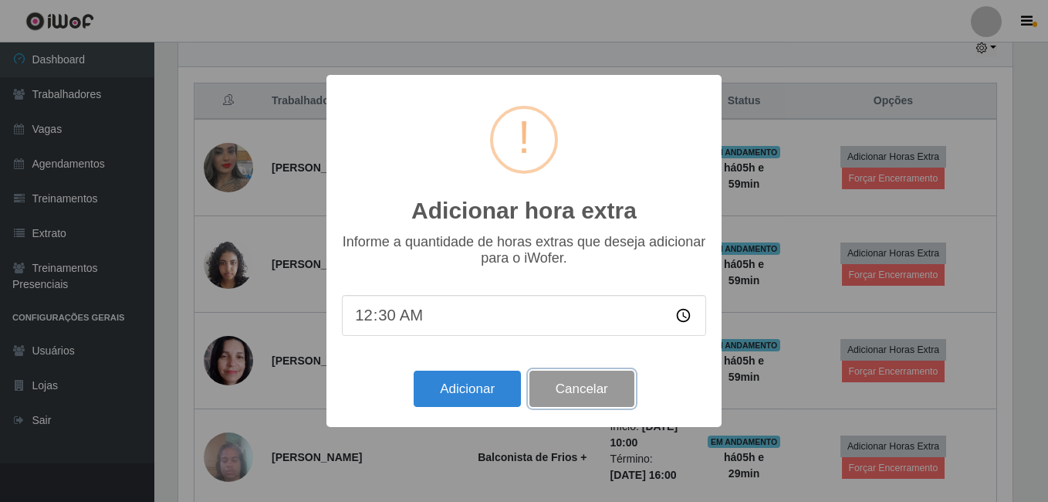
click at [575, 391] on button "Cancelar" at bounding box center [582, 389] width 105 height 36
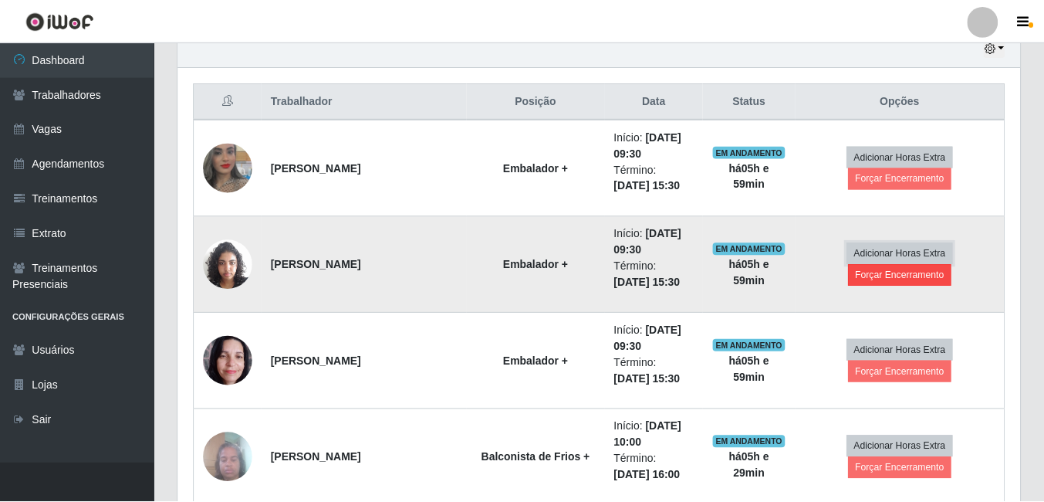
scroll to position [320, 842]
click at [903, 279] on button "Forçar Encerramento" at bounding box center [899, 275] width 103 height 22
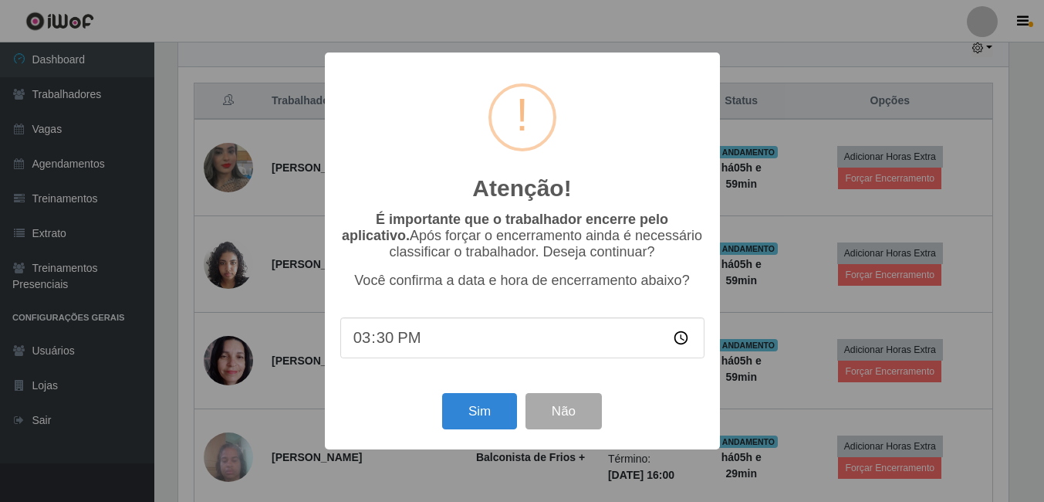
scroll to position [320, 834]
click at [472, 422] on button "Sim" at bounding box center [481, 411] width 75 height 36
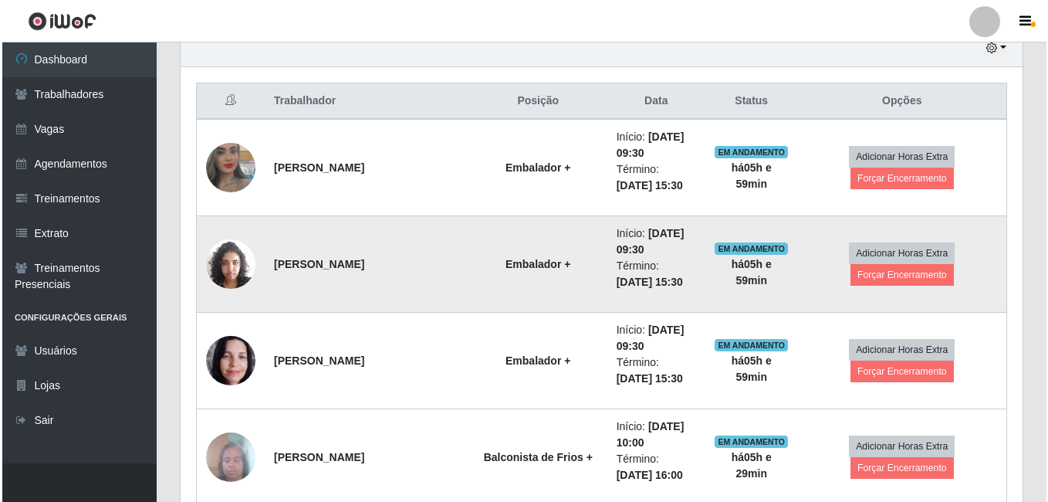
scroll to position [249, 0]
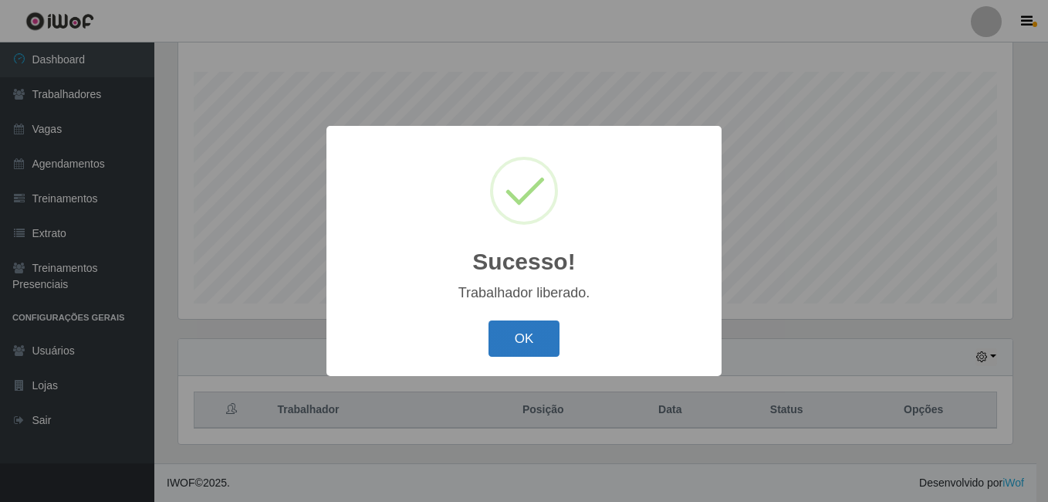
click at [530, 345] on button "OK" at bounding box center [525, 338] width 72 height 36
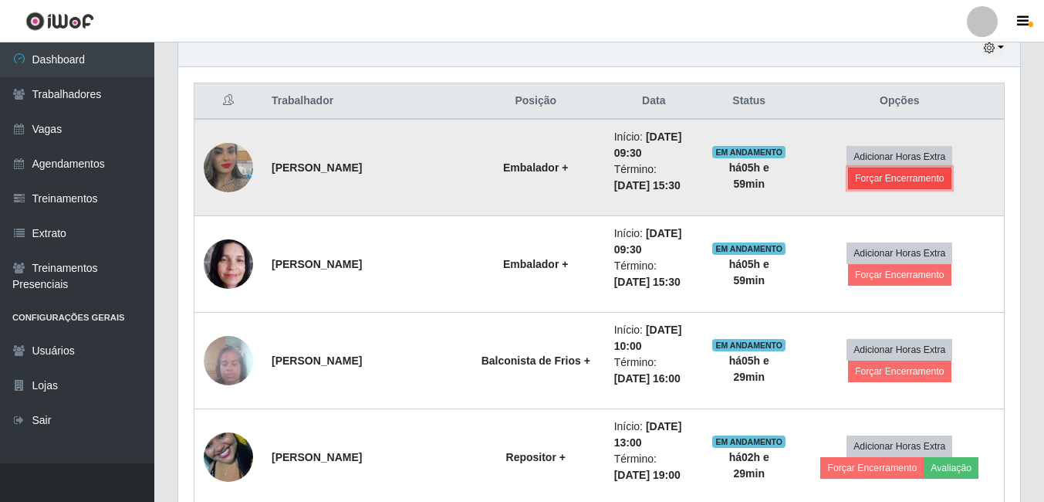
click at [913, 181] on button "Forçar Encerramento" at bounding box center [899, 179] width 103 height 22
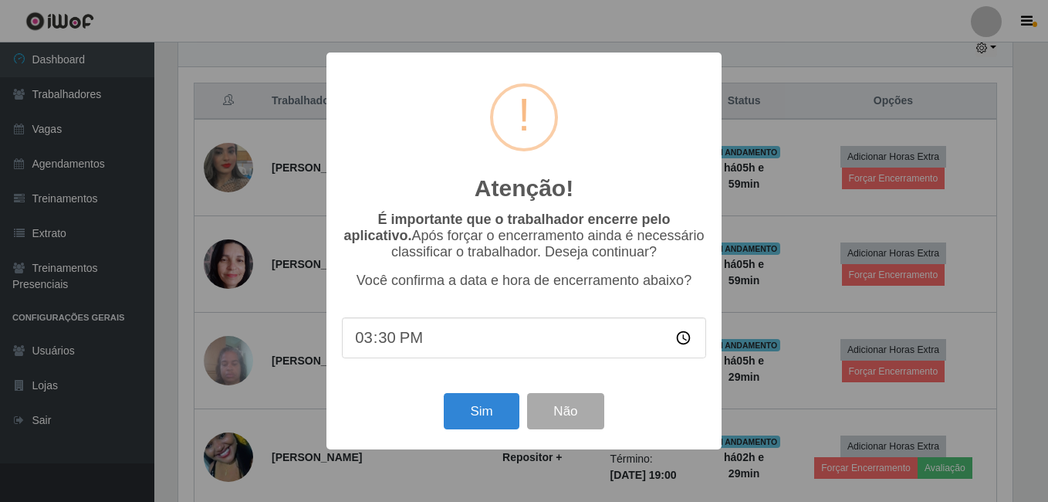
click at [482, 396] on div "Sim Não" at bounding box center [524, 411] width 364 height 44
click at [496, 411] on button "Sim" at bounding box center [481, 411] width 75 height 36
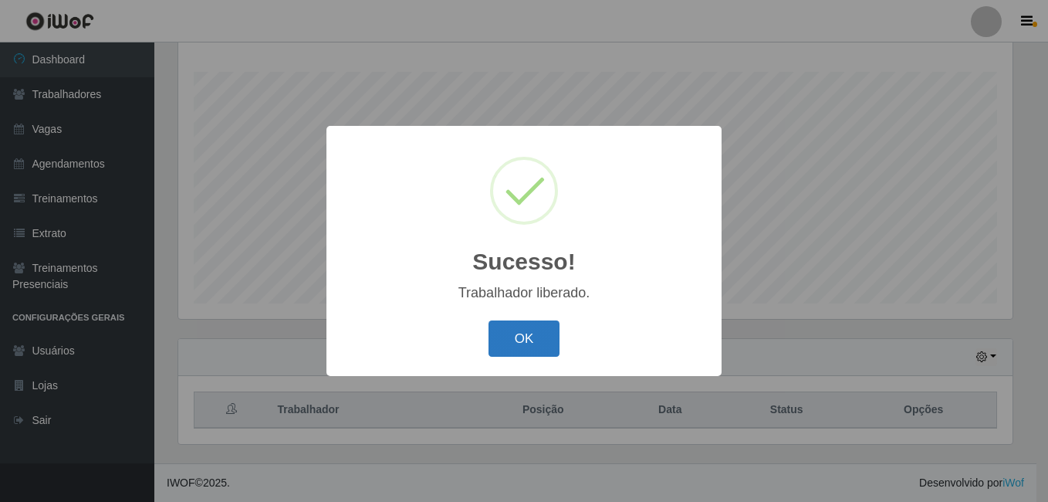
click at [548, 333] on button "OK" at bounding box center [525, 338] width 72 height 36
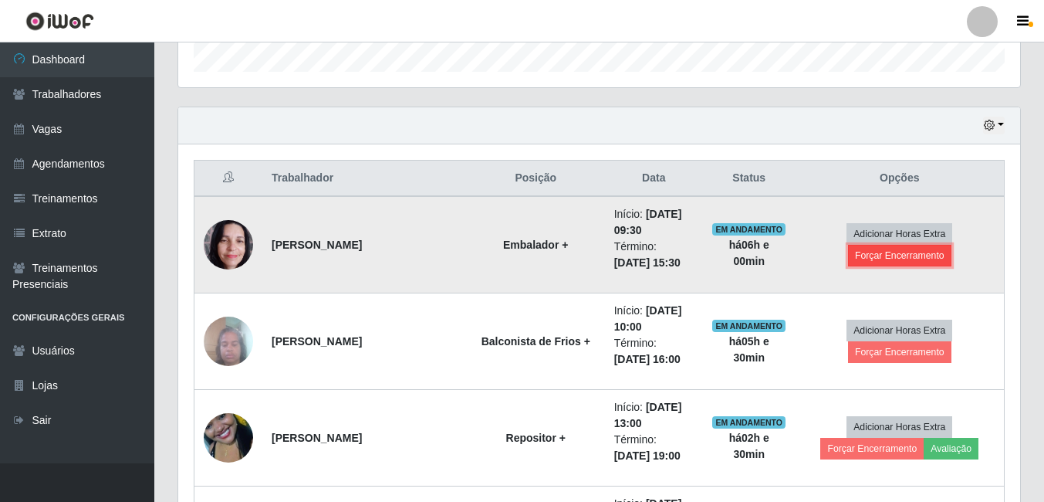
click at [934, 251] on button "Forçar Encerramento" at bounding box center [899, 256] width 103 height 22
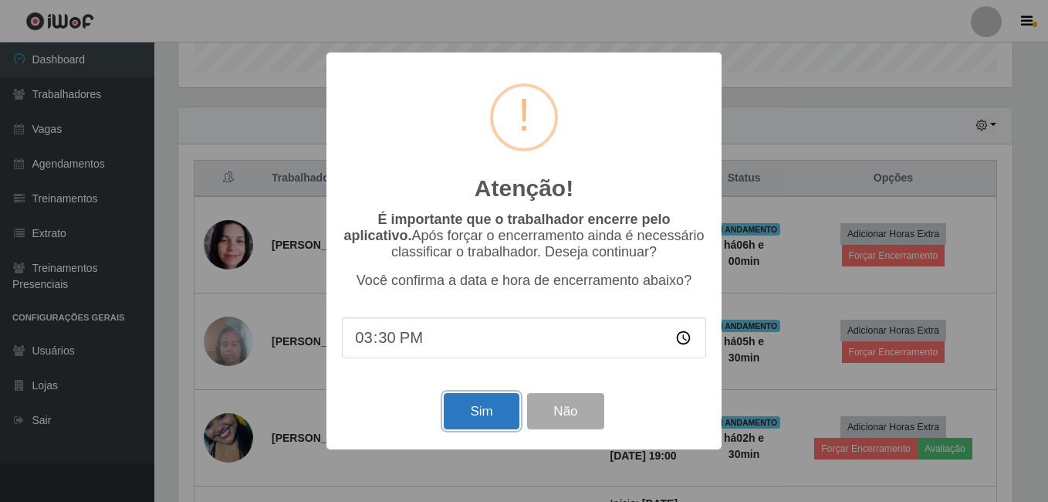
click at [487, 415] on button "Sim" at bounding box center [481, 411] width 75 height 36
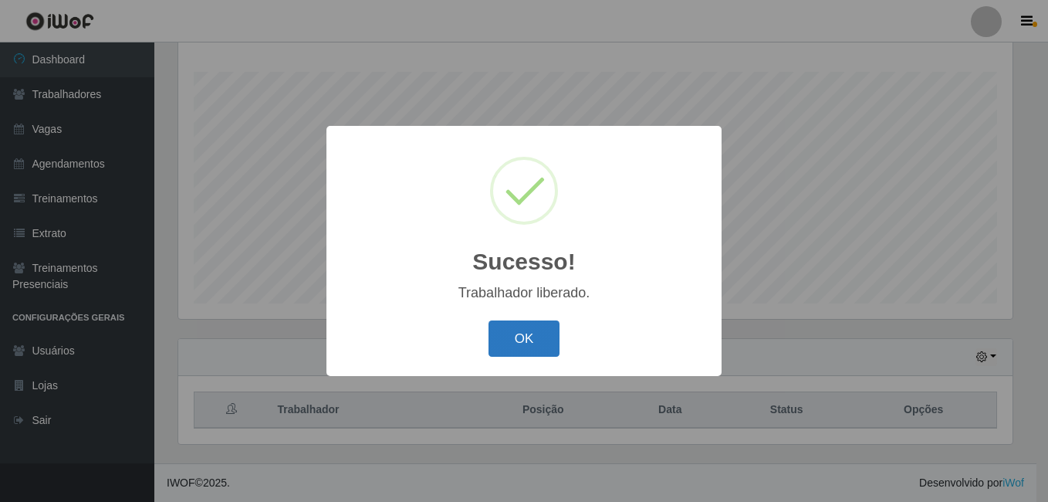
click at [537, 340] on button "OK" at bounding box center [525, 338] width 72 height 36
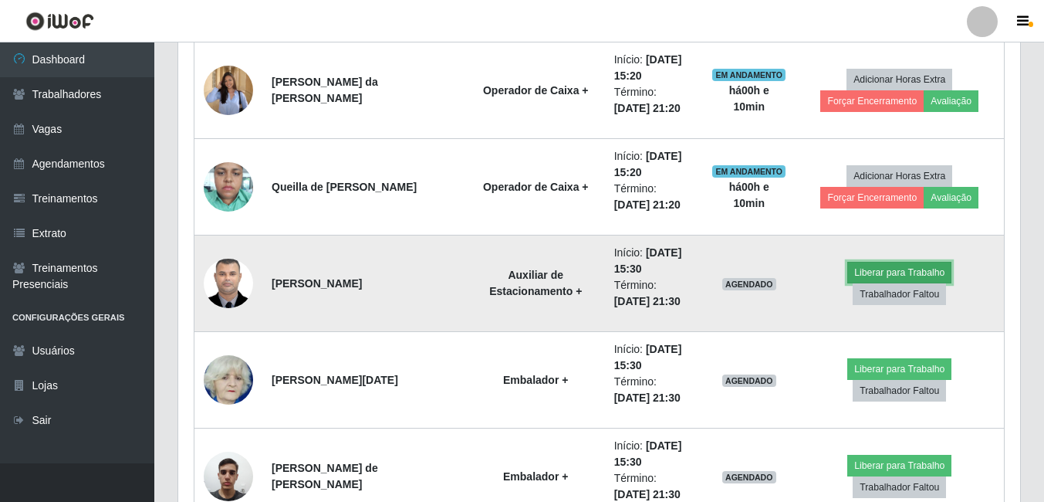
click at [906, 271] on button "Liberar para Trabalho" at bounding box center [900, 273] width 104 height 22
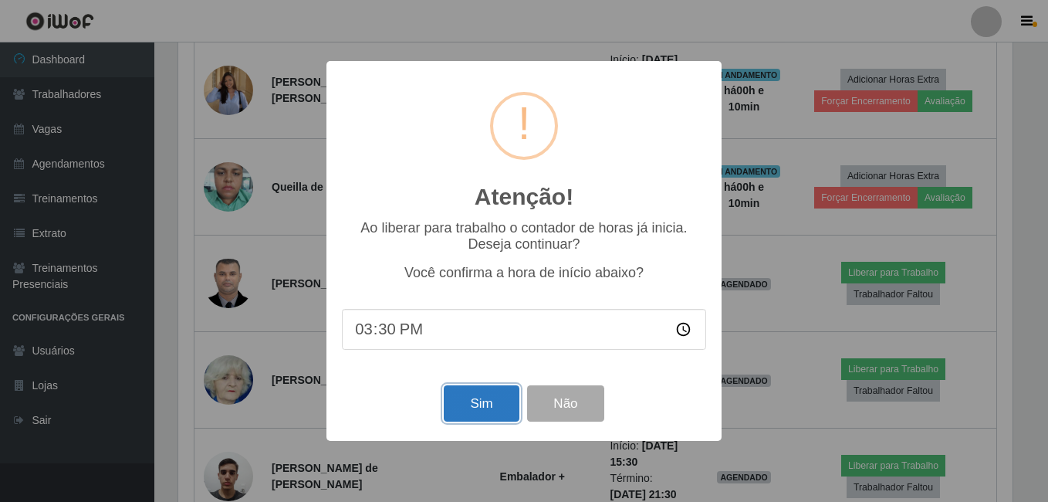
click at [469, 408] on button "Sim" at bounding box center [481, 403] width 75 height 36
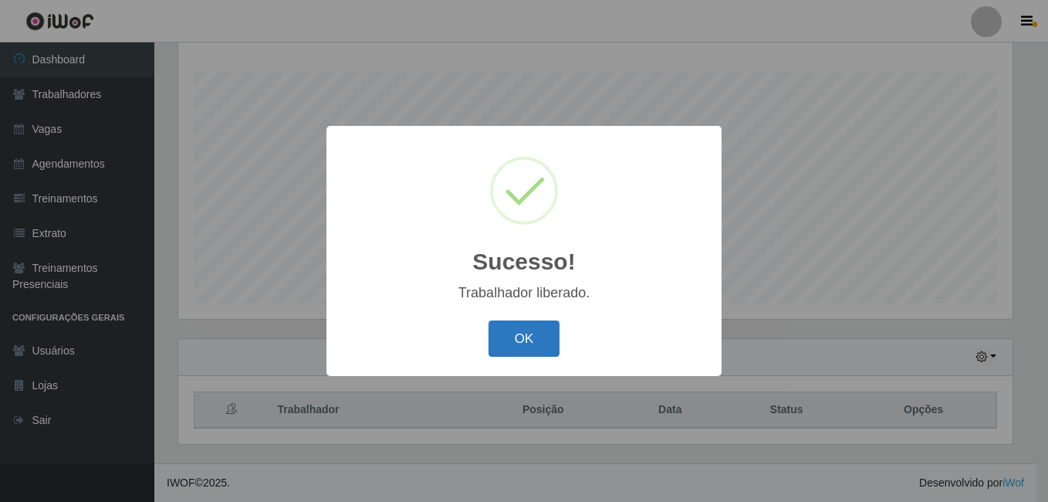
click at [537, 325] on button "OK" at bounding box center [525, 338] width 72 height 36
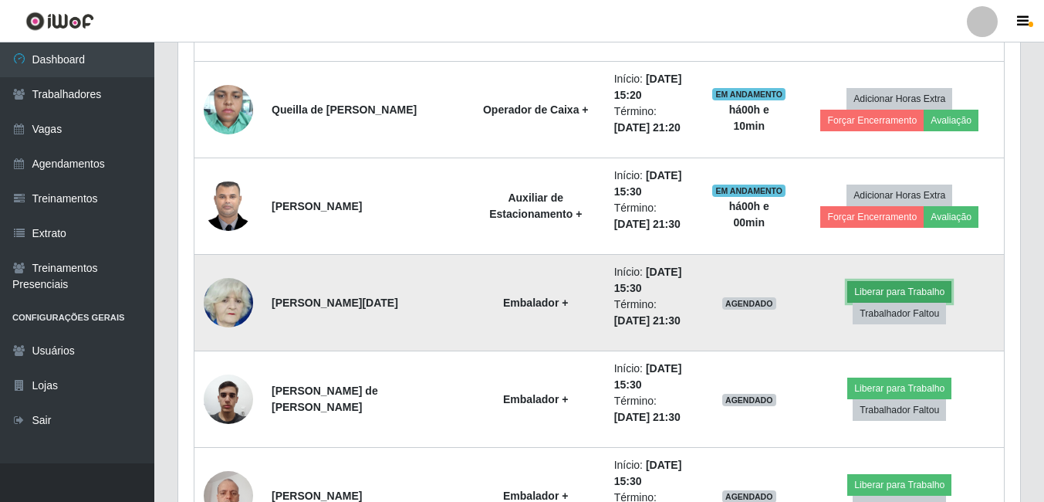
click at [912, 292] on button "Liberar para Trabalho" at bounding box center [900, 292] width 104 height 22
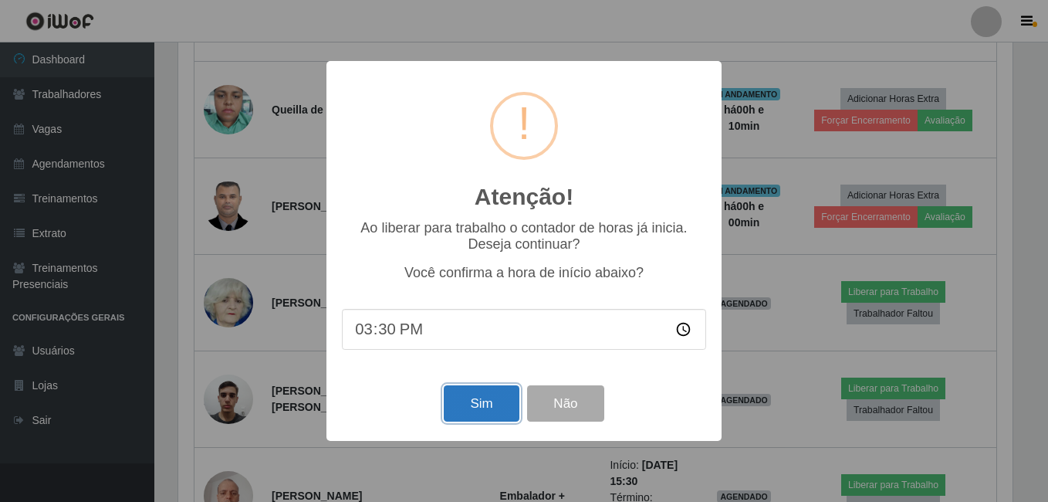
click at [479, 407] on button "Sim" at bounding box center [481, 403] width 75 height 36
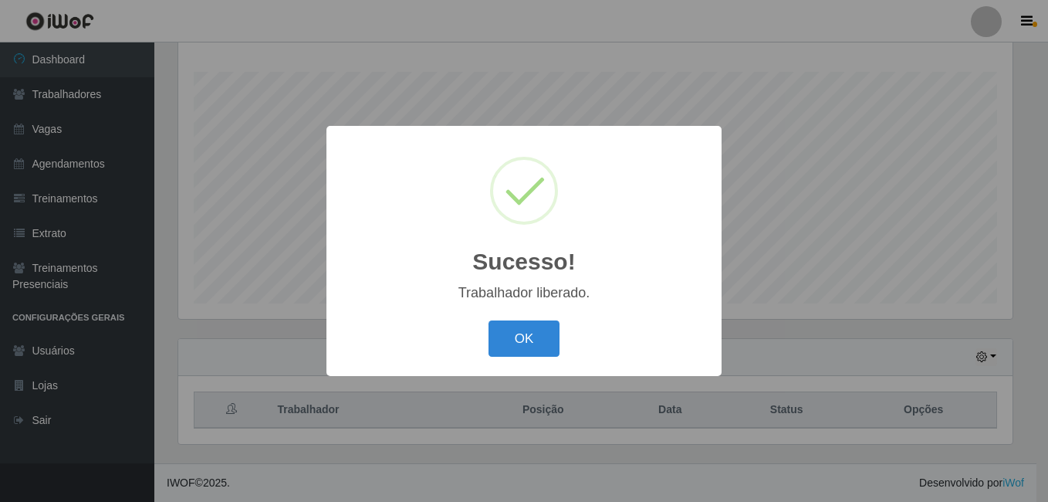
click at [524, 373] on div "Sucesso! × Trabalhador liberado. OK Cancel" at bounding box center [524, 251] width 395 height 250
click at [533, 340] on button "OK" at bounding box center [525, 338] width 72 height 36
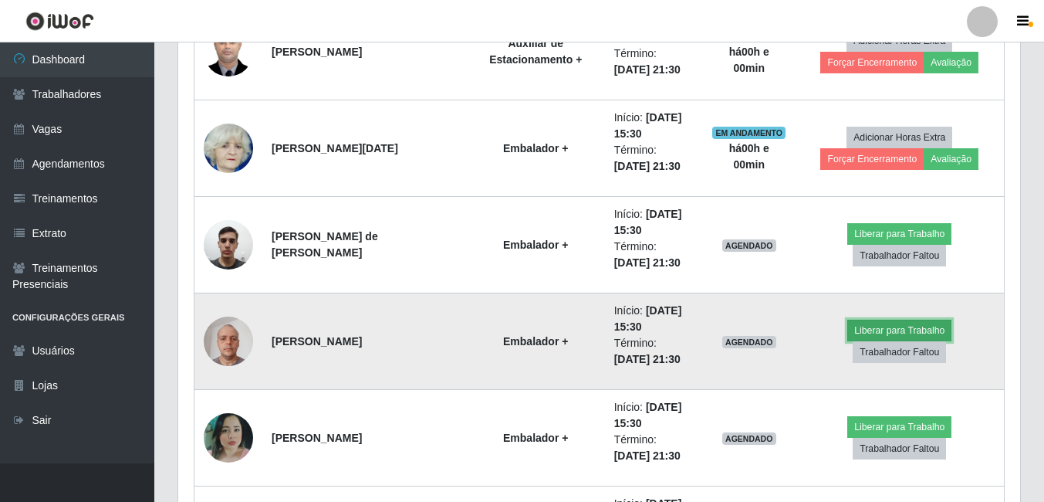
click at [891, 327] on button "Liberar para Trabalho" at bounding box center [900, 331] width 104 height 22
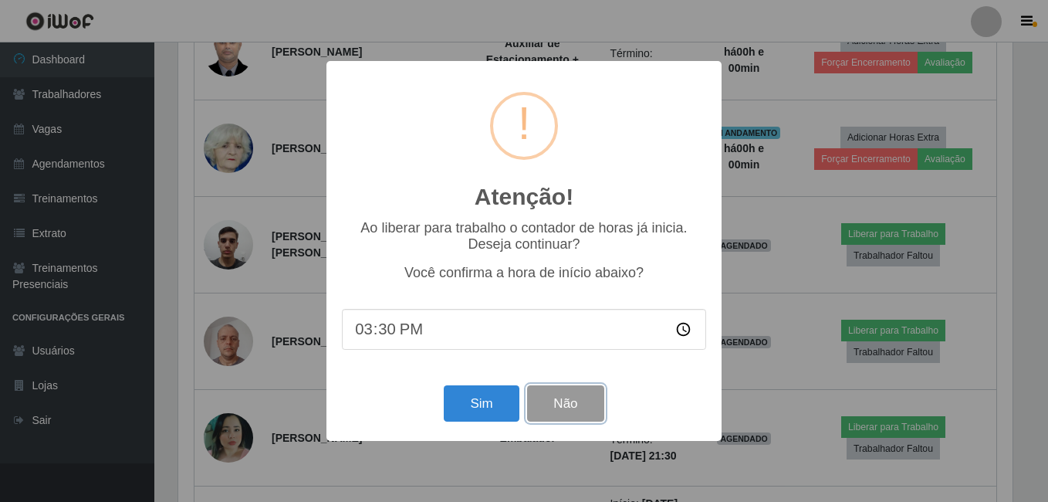
click at [559, 398] on button "Não" at bounding box center [565, 403] width 76 height 36
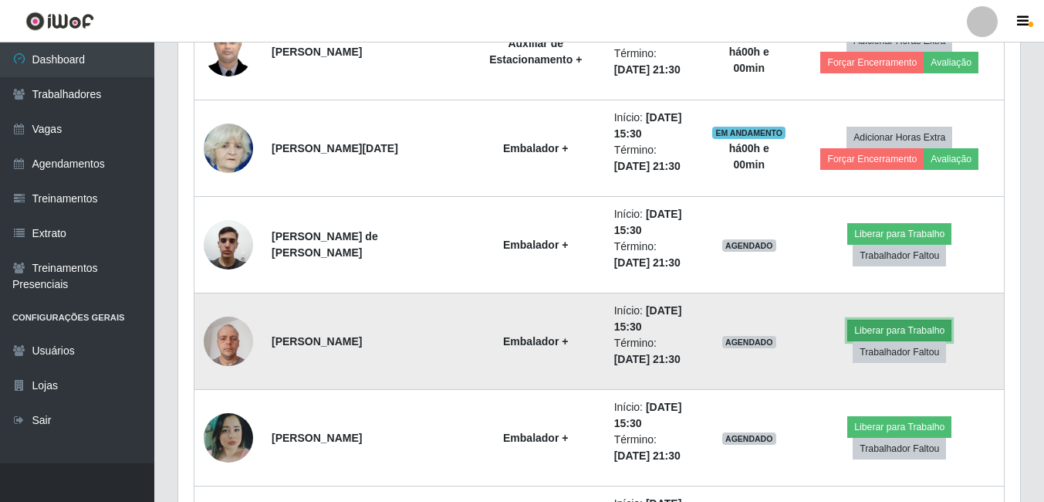
click at [901, 332] on button "Liberar para Trabalho" at bounding box center [900, 331] width 104 height 22
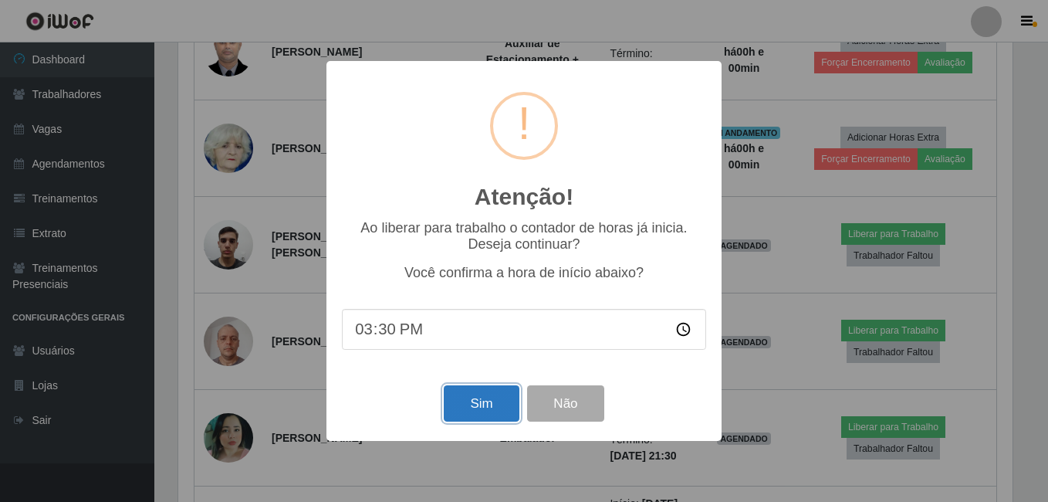
click at [487, 406] on button "Sim" at bounding box center [481, 403] width 75 height 36
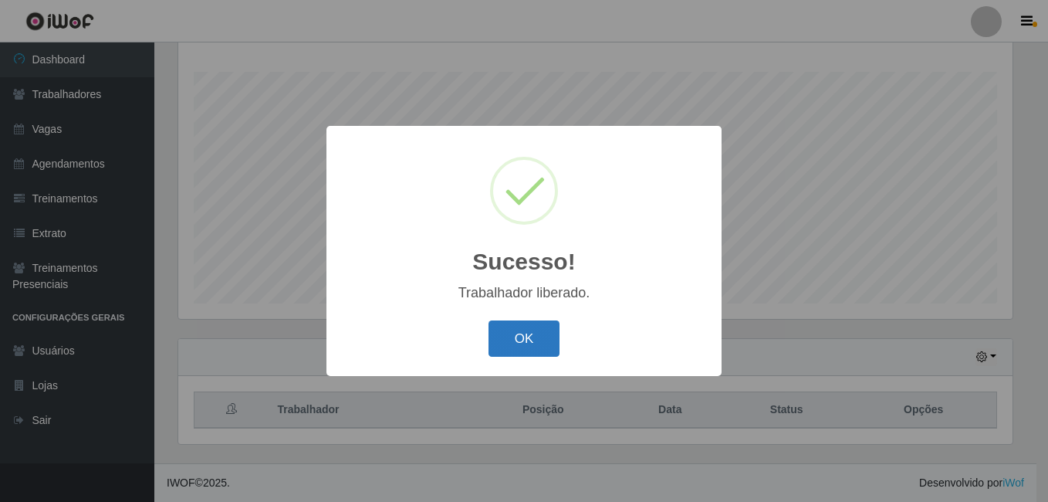
click at [517, 355] on button "OK" at bounding box center [525, 338] width 72 height 36
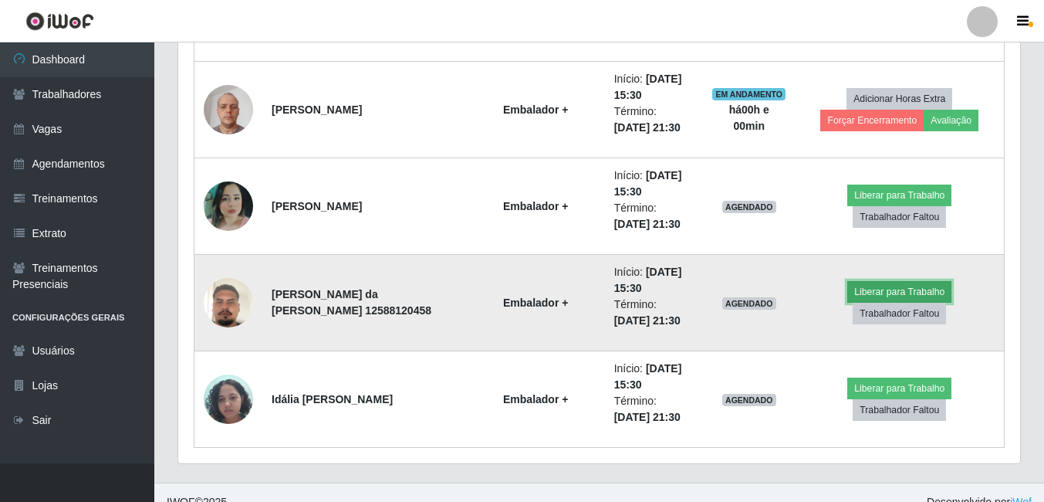
click at [876, 290] on button "Liberar para Trabalho" at bounding box center [900, 292] width 104 height 22
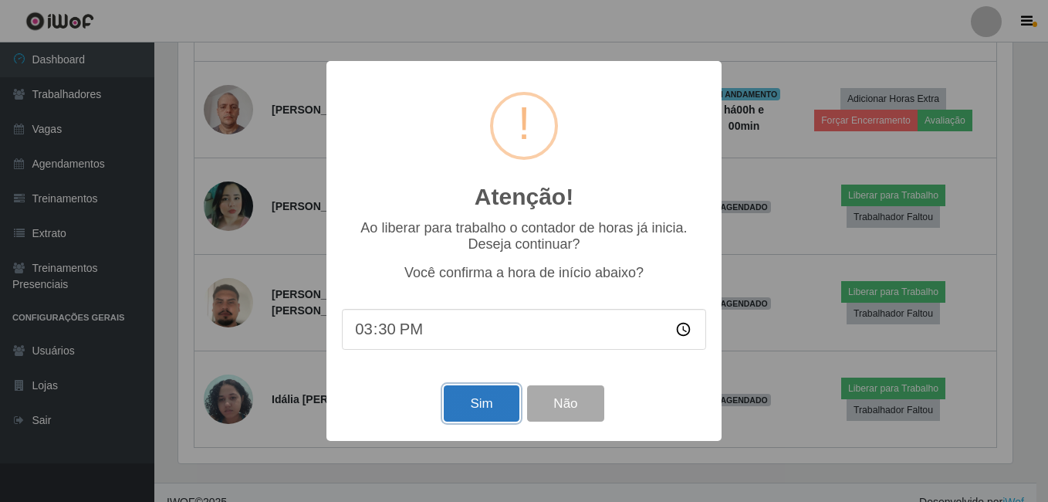
click at [487, 412] on button "Sim" at bounding box center [481, 403] width 75 height 36
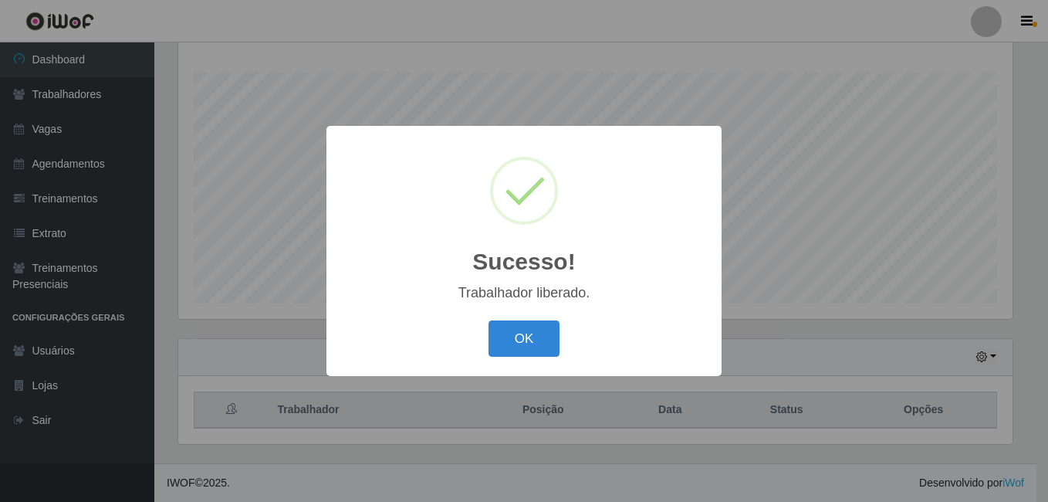
click at [496, 319] on div "OK Cancel" at bounding box center [524, 339] width 364 height 44
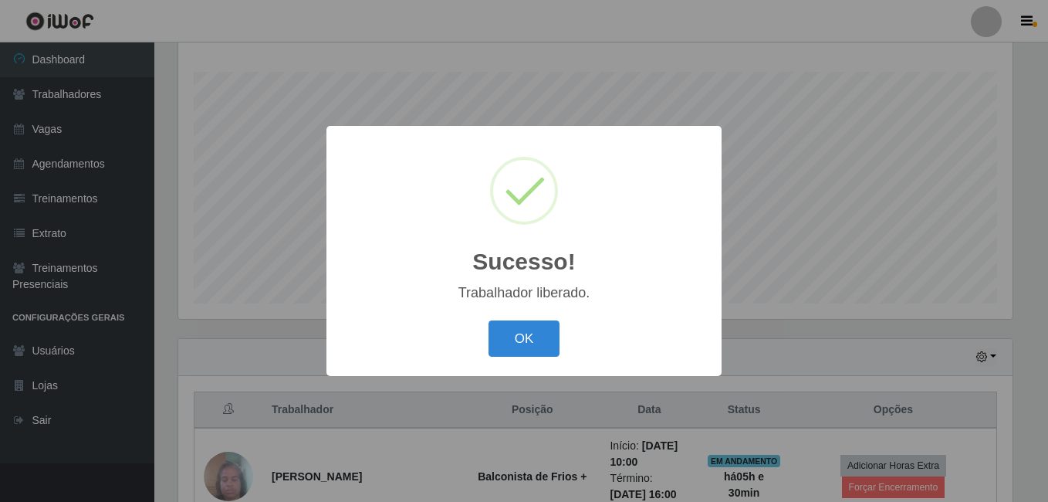
click at [540, 317] on div "OK Cancel" at bounding box center [524, 339] width 364 height 44
click at [544, 344] on button "OK" at bounding box center [525, 338] width 72 height 36
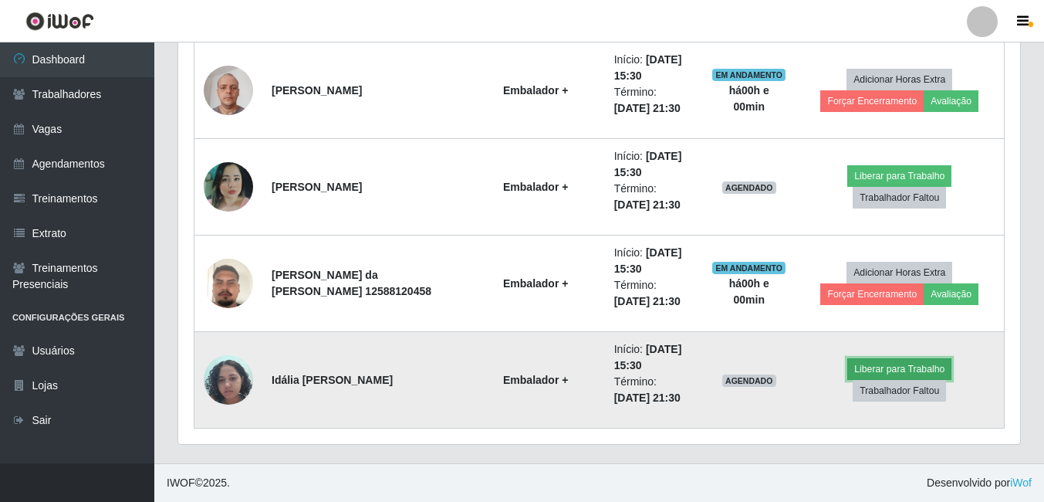
click at [906, 372] on button "Liberar para Trabalho" at bounding box center [900, 369] width 104 height 22
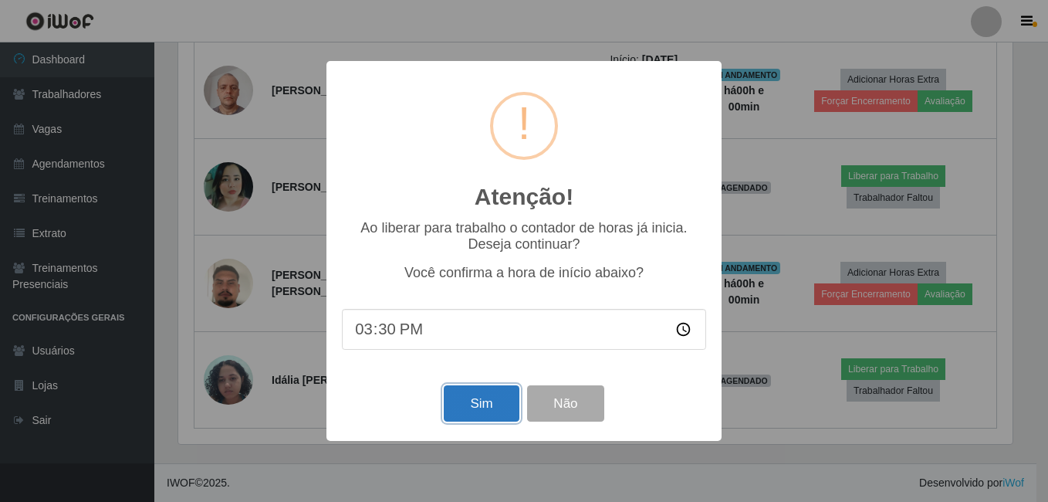
click at [465, 398] on button "Sim" at bounding box center [481, 403] width 75 height 36
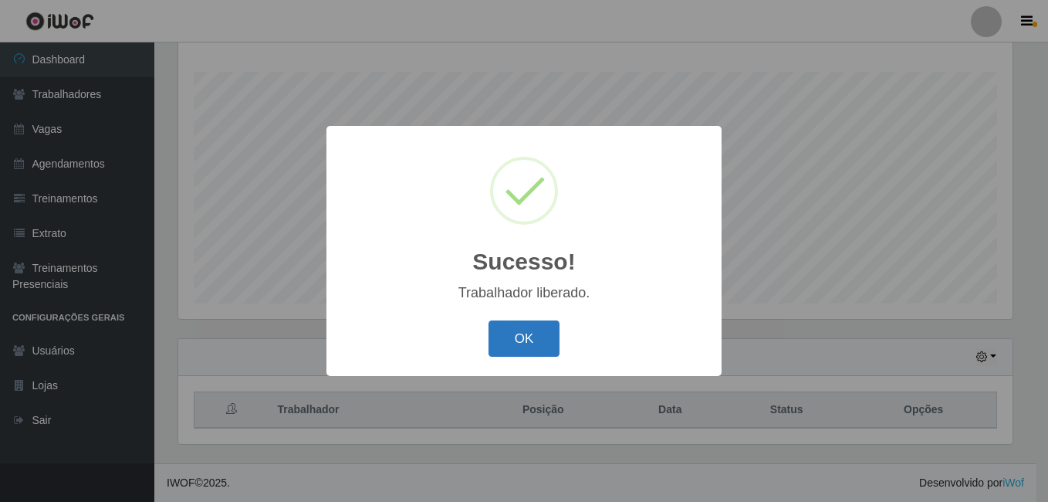
click at [513, 341] on button "OK" at bounding box center [525, 338] width 72 height 36
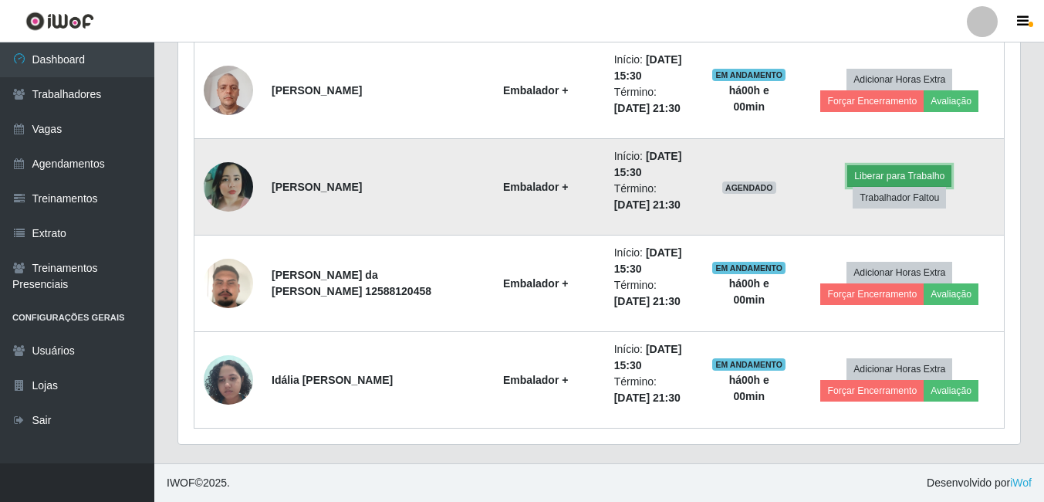
click at [944, 173] on button "Liberar para Trabalho" at bounding box center [900, 176] width 104 height 22
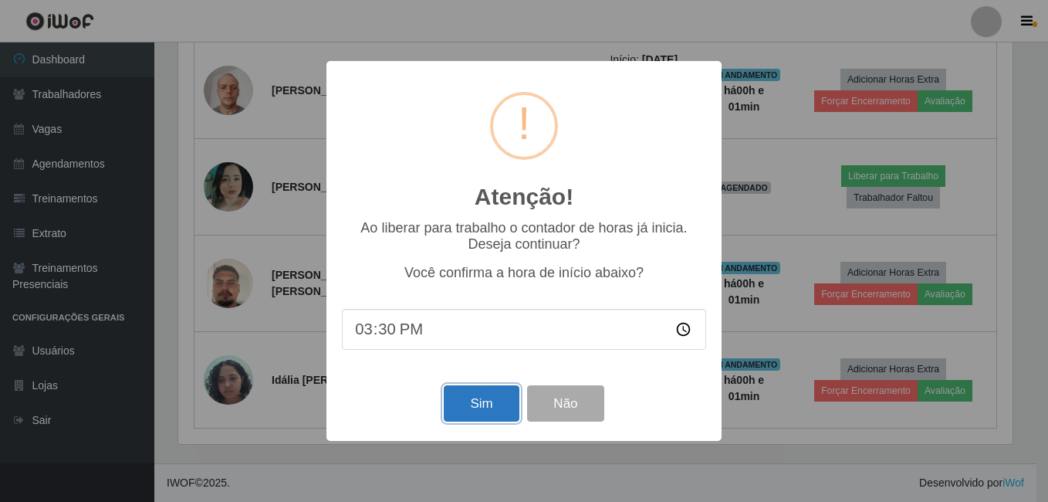
click at [505, 408] on button "Sim" at bounding box center [481, 403] width 75 height 36
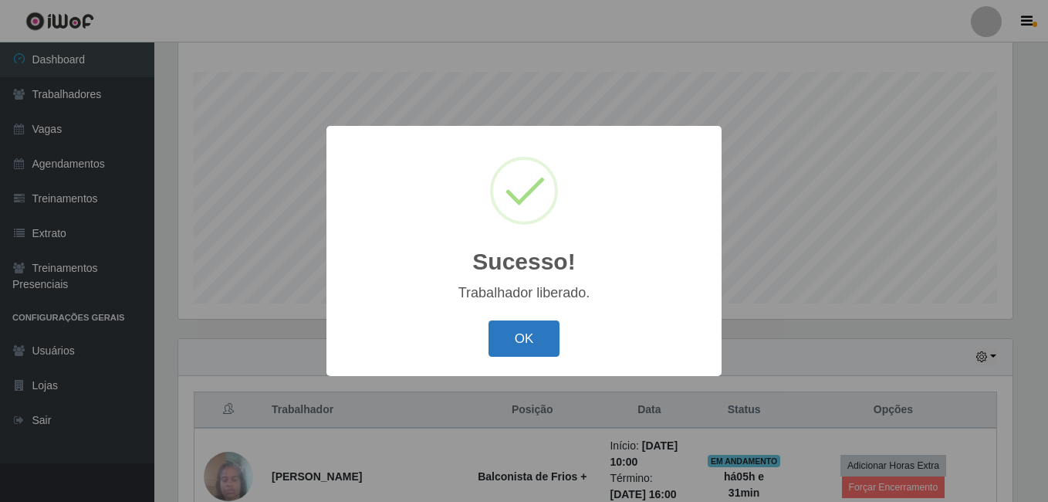
click at [504, 327] on button "OK" at bounding box center [525, 338] width 72 height 36
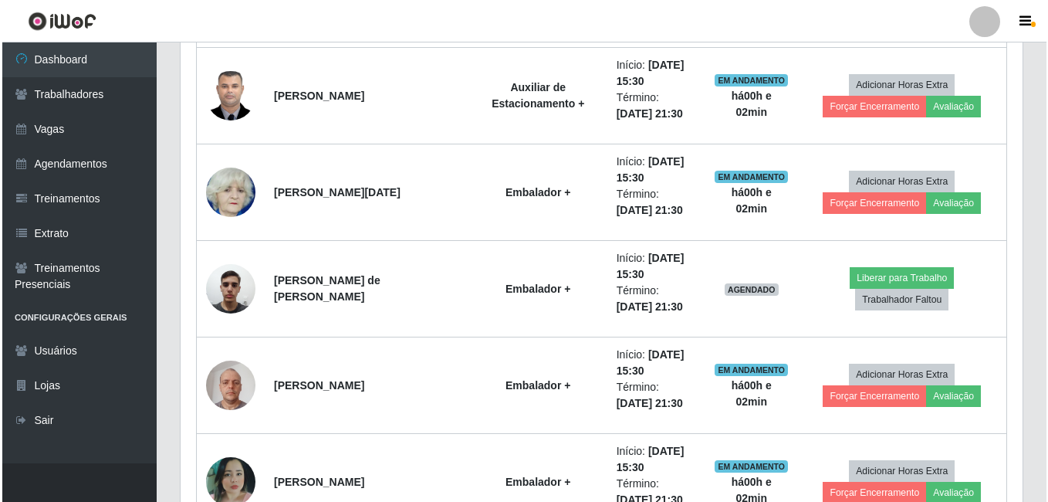
scroll to position [1580, 0]
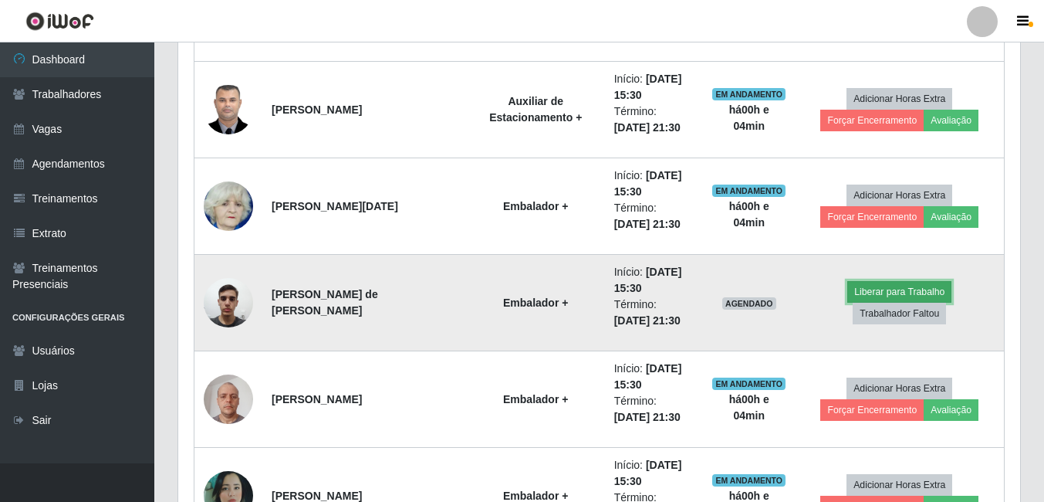
click at [921, 289] on button "Liberar para Trabalho" at bounding box center [900, 292] width 104 height 22
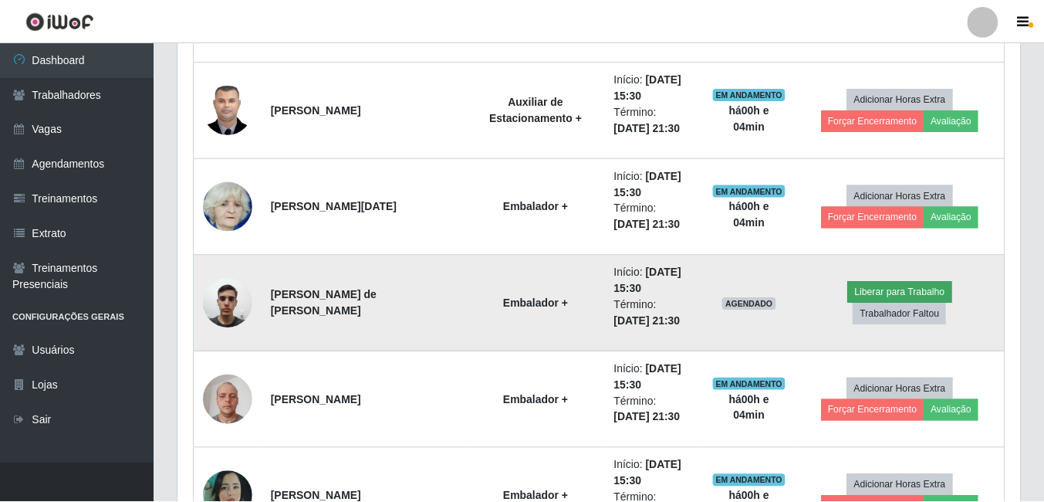
scroll to position [320, 834]
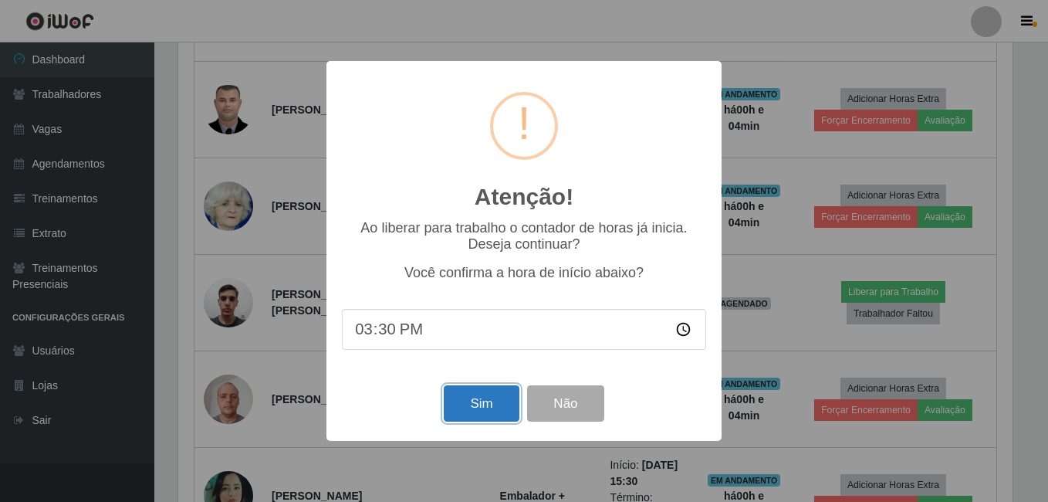
click at [474, 414] on button "Sim" at bounding box center [481, 403] width 75 height 36
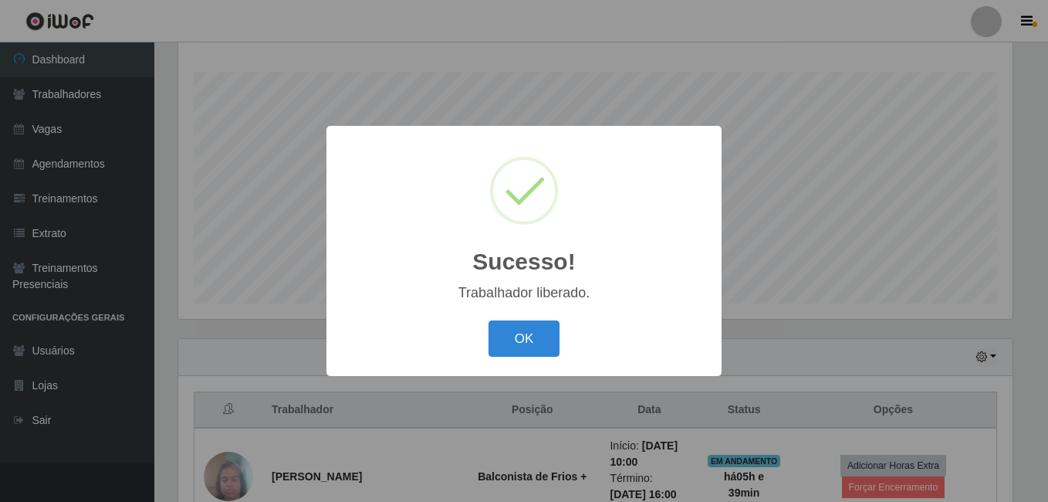
drag, startPoint x: 522, startPoint y: 333, endPoint x: 452, endPoint y: 336, distance: 70.3
click at [522, 335] on button "OK" at bounding box center [525, 338] width 72 height 36
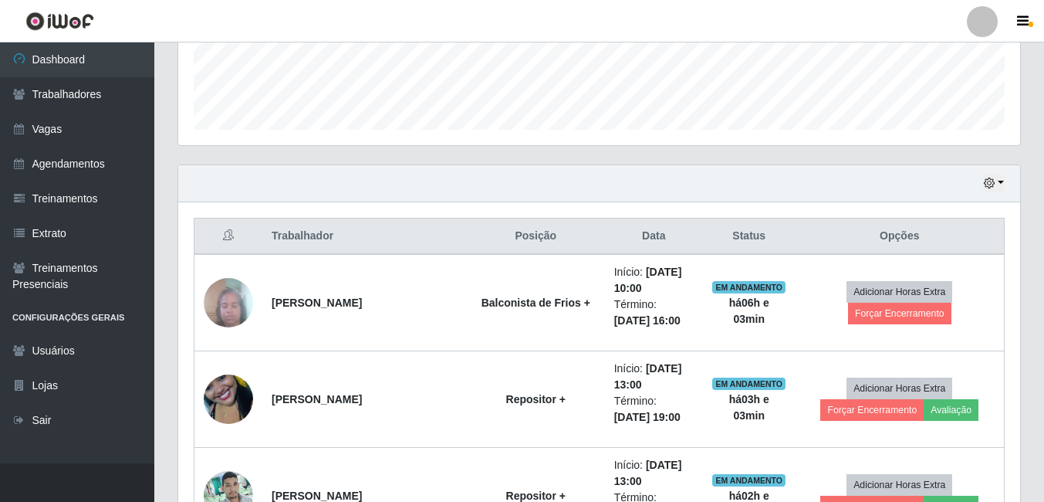
scroll to position [499, 0]
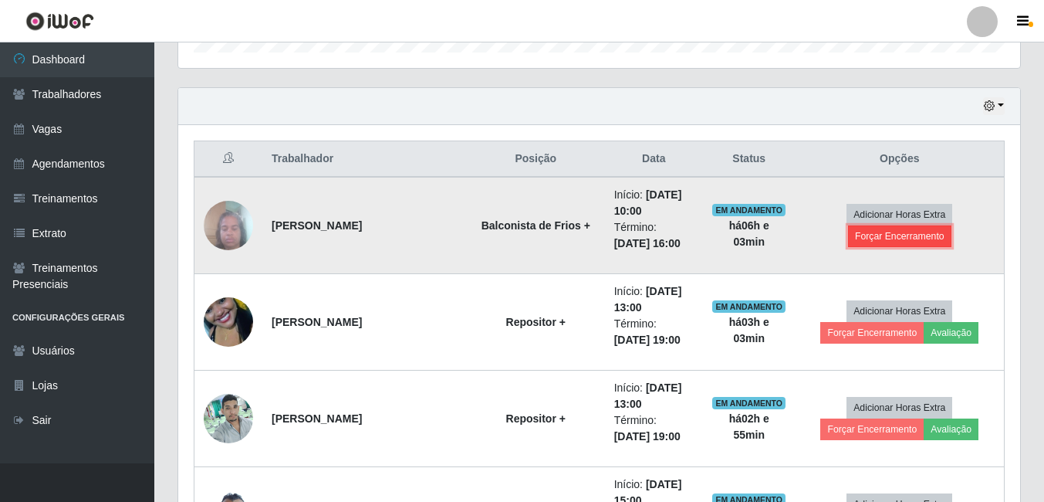
click at [911, 234] on button "Forçar Encerramento" at bounding box center [899, 236] width 103 height 22
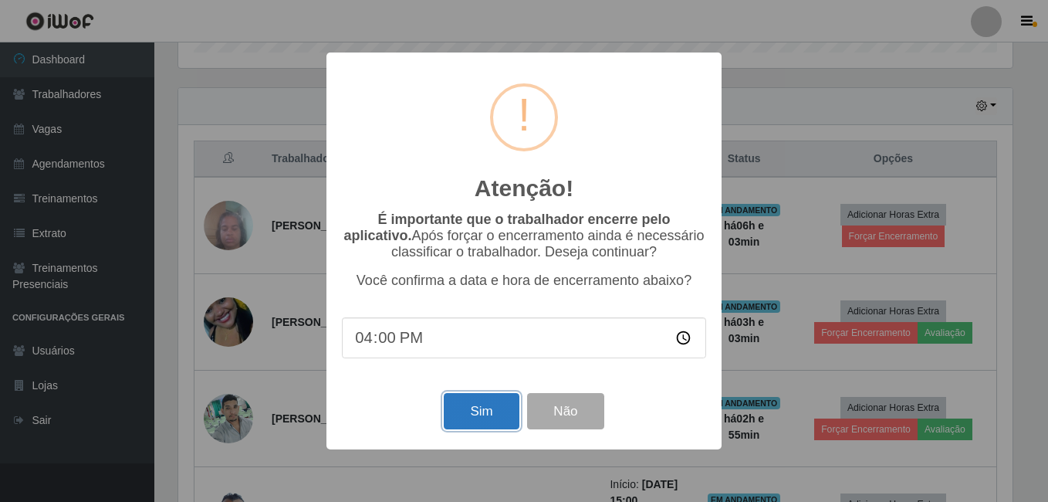
click at [492, 426] on button "Sim" at bounding box center [481, 411] width 75 height 36
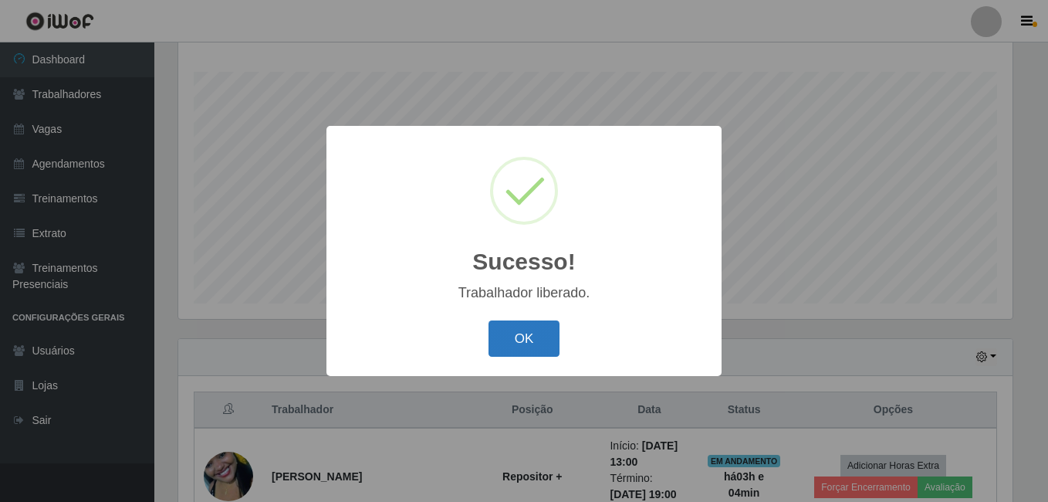
click at [522, 330] on button "OK" at bounding box center [525, 338] width 72 height 36
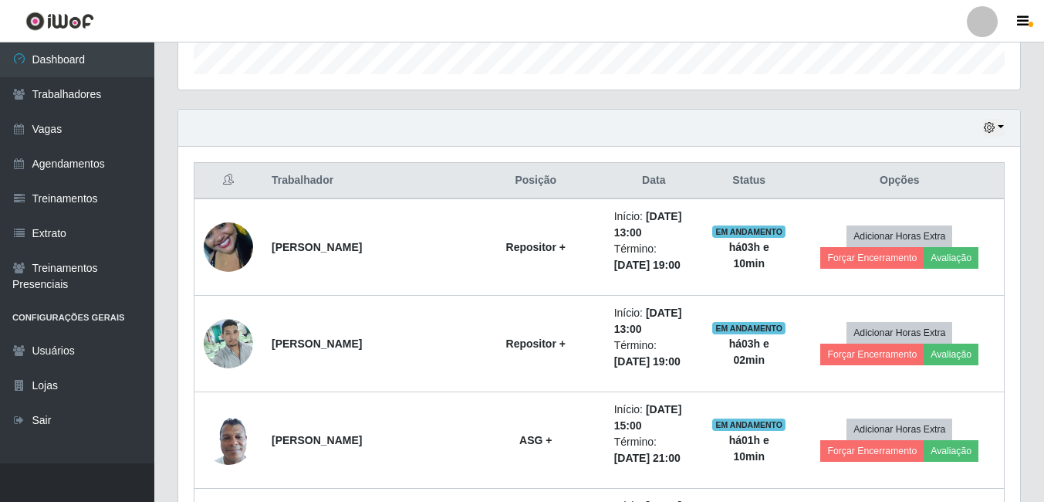
scroll to position [635, 0]
